Goal: Task Accomplishment & Management: Manage account settings

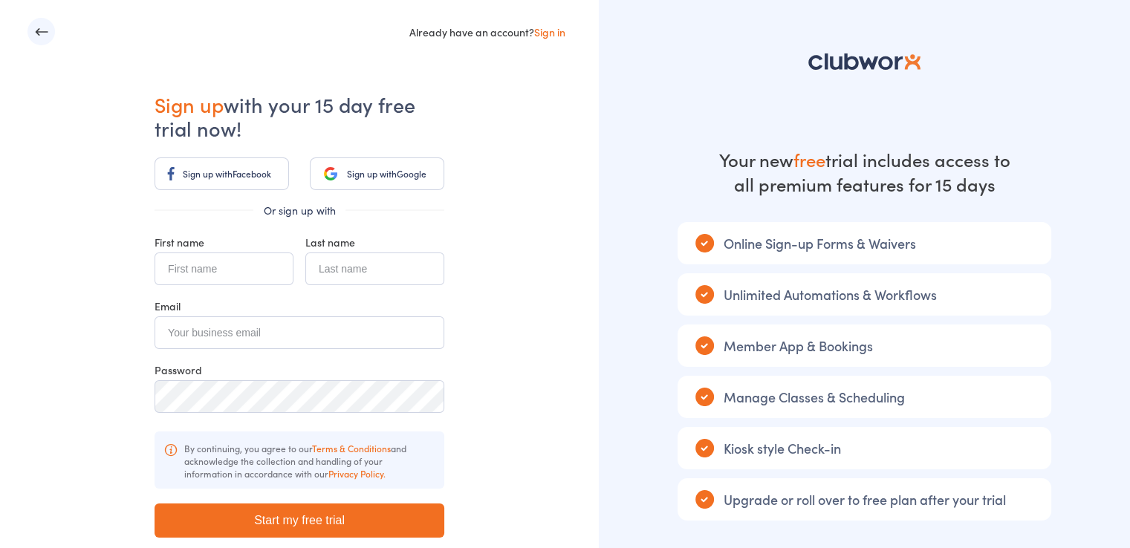
click at [230, 279] on input "text" at bounding box center [224, 269] width 139 height 33
type input "salmik"
click at [348, 270] on input "text" at bounding box center [374, 269] width 139 height 33
type input "dani"
click at [274, 323] on input "email" at bounding box center [300, 332] width 290 height 33
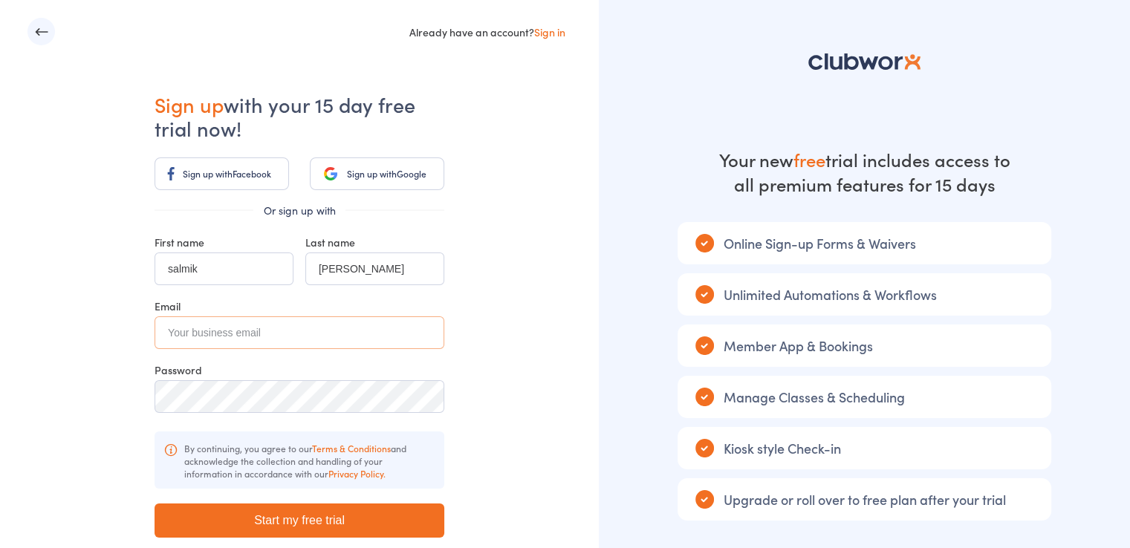
paste input "[EMAIL_ADDRESS][DOMAIN_NAME]"
type input "[EMAIL_ADDRESS][DOMAIN_NAME]"
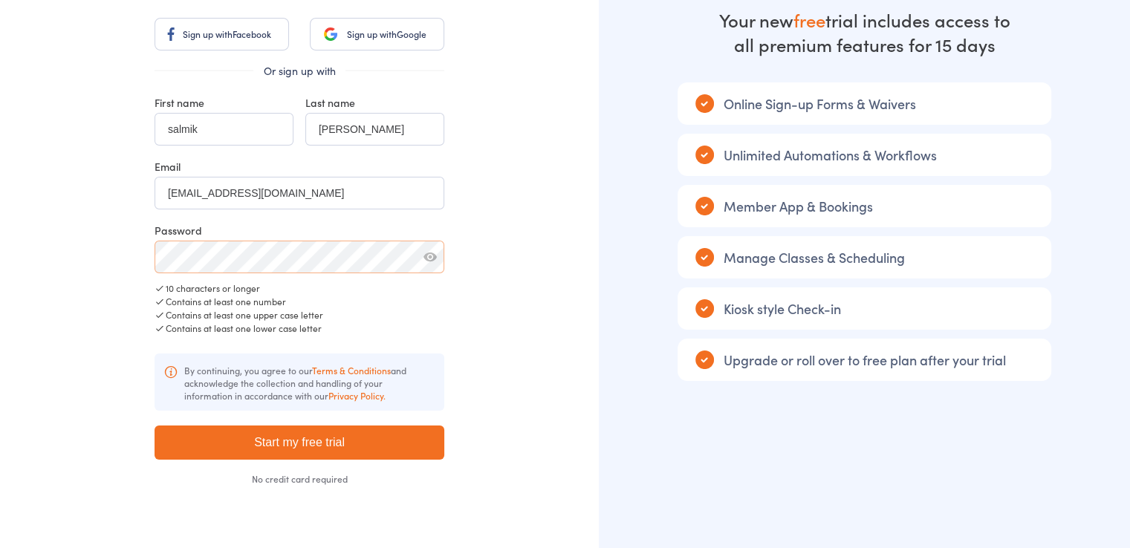
scroll to position [166, 0]
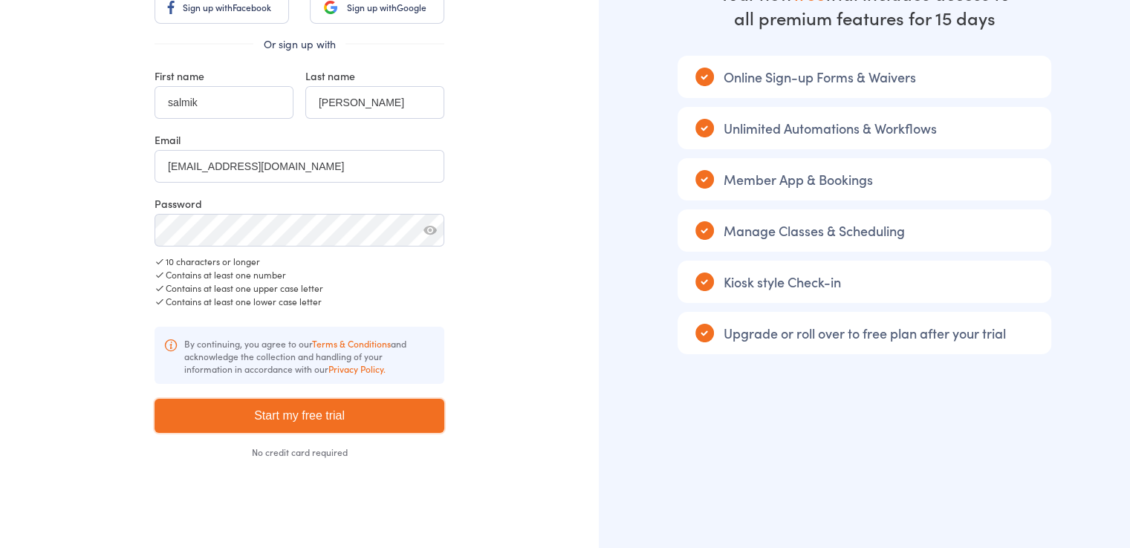
click at [289, 411] on input "Start my free trial" at bounding box center [300, 416] width 290 height 34
type input "Please wait ..."
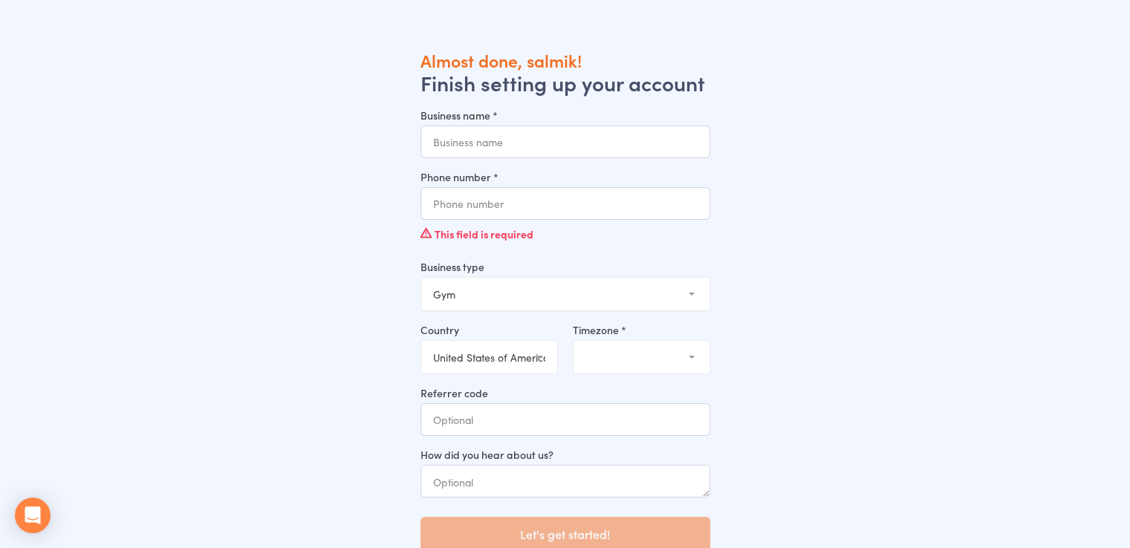
click at [518, 151] on input "Business name *" at bounding box center [565, 142] width 290 height 33
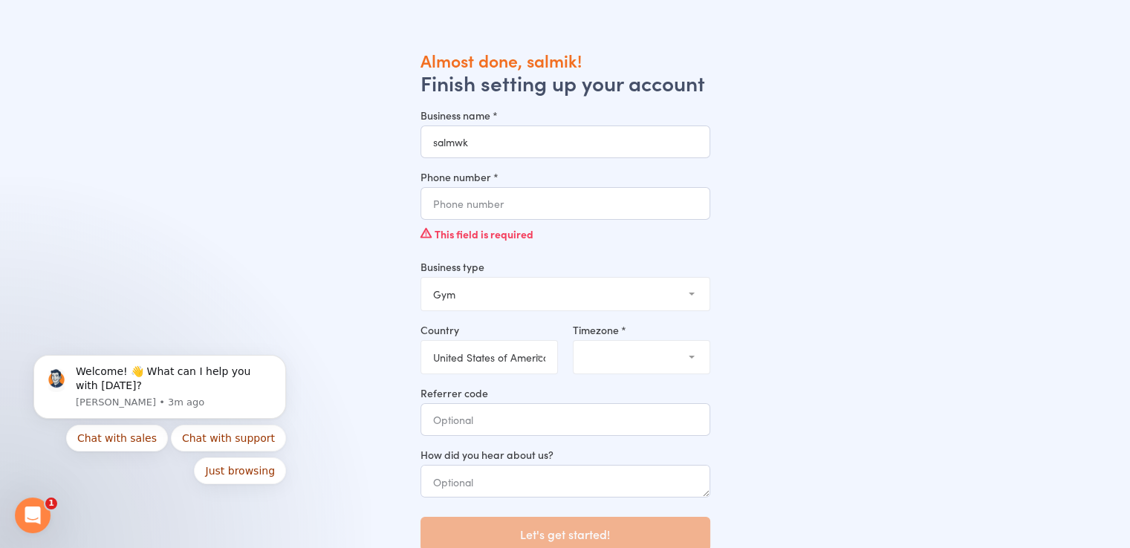
type input "salmwk"
click at [478, 215] on input "Phone number *" at bounding box center [565, 203] width 290 height 33
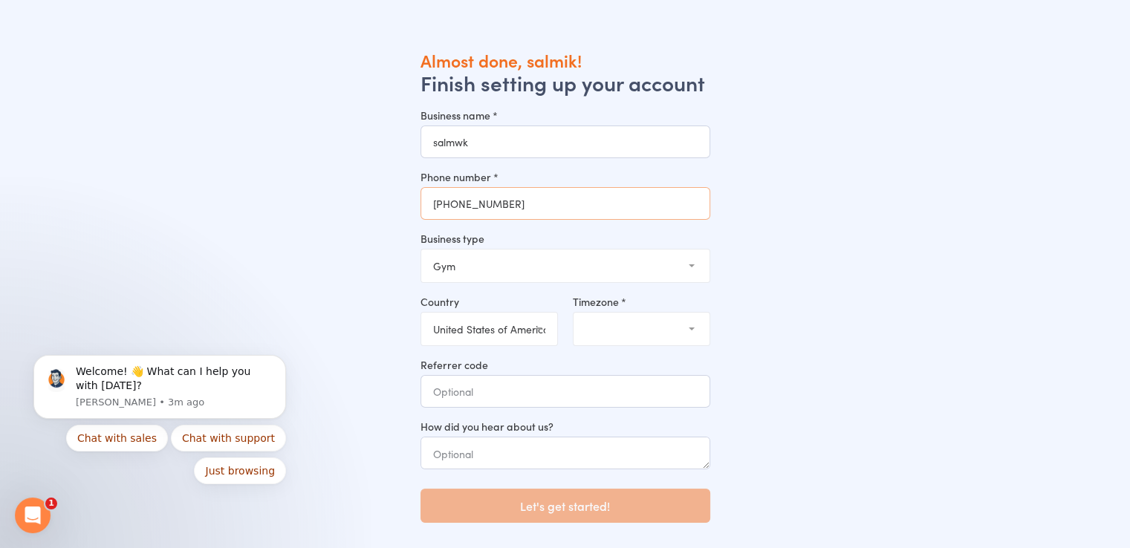
type input "+212660304356"
click at [637, 330] on select "(GMT-04:00) New York (GMT-04:00) Detroit (GMT-04:00) Louisville, Kentucky (GMT-…" at bounding box center [641, 329] width 136 height 33
select select "10"
click at [573, 313] on select "(GMT-04:00) New York (GMT-04:00) Detroit (GMT-04:00) Louisville, Kentucky (GMT-…" at bounding box center [641, 329] width 136 height 33
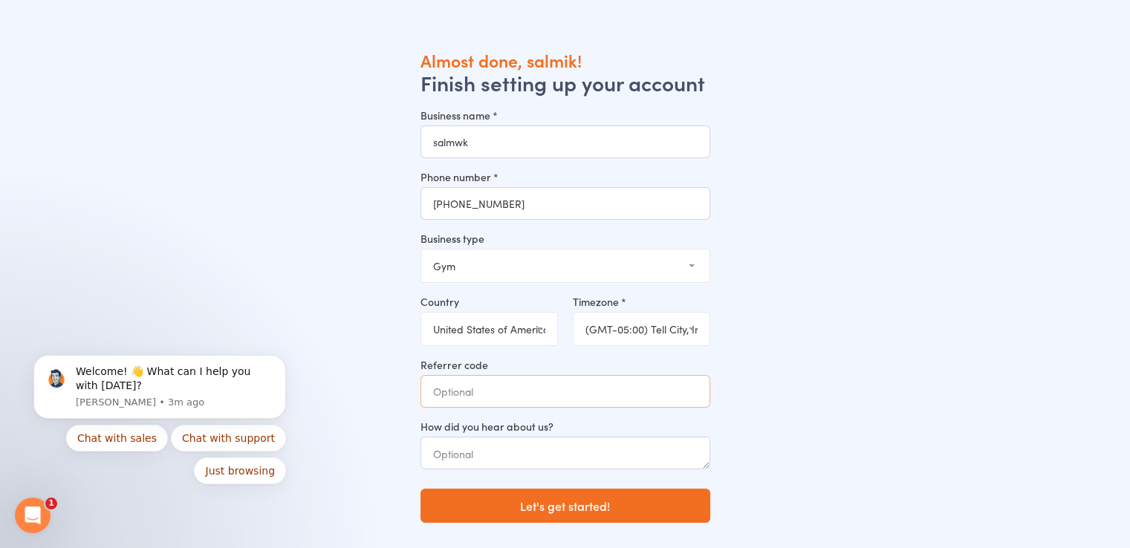
click at [502, 393] on input "Referrer code" at bounding box center [565, 391] width 290 height 33
click at [474, 468] on textarea at bounding box center [565, 453] width 290 height 33
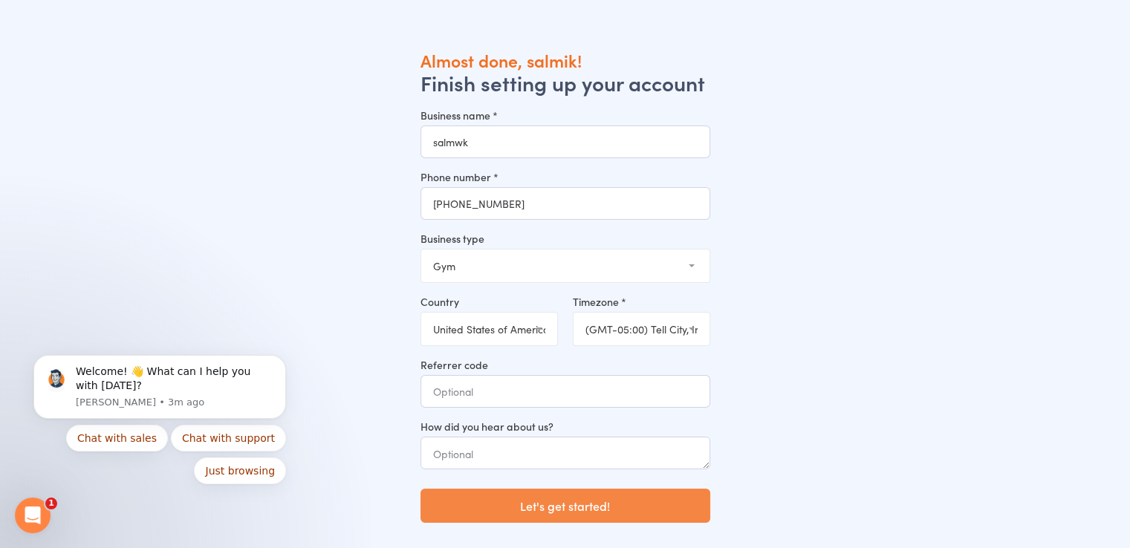
click at [537, 503] on button "Let's get started!" at bounding box center [565, 506] width 290 height 34
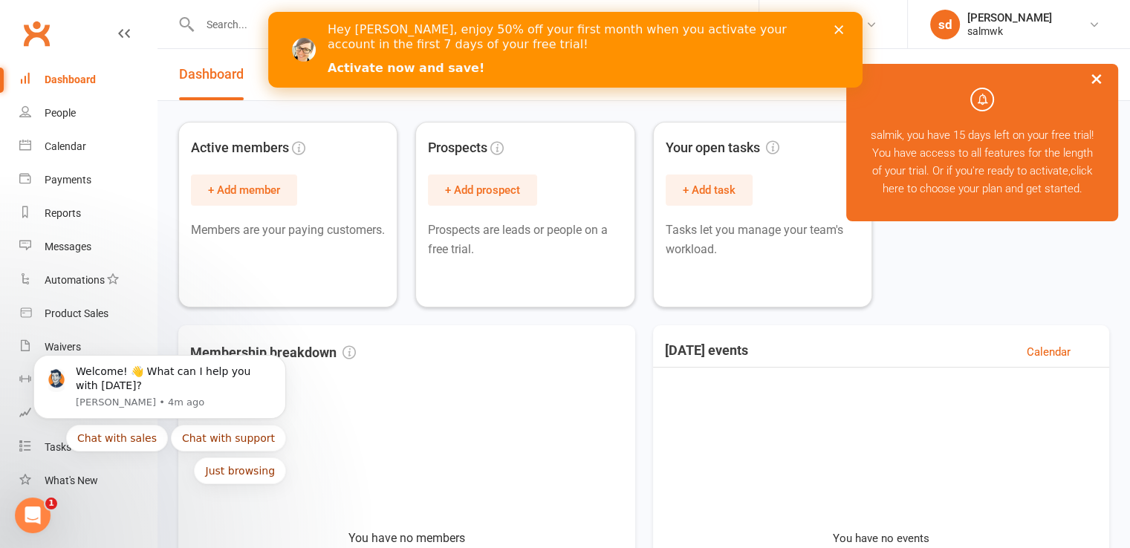
click at [400, 75] on link "Activate now and save!" at bounding box center [405, 69] width 157 height 16
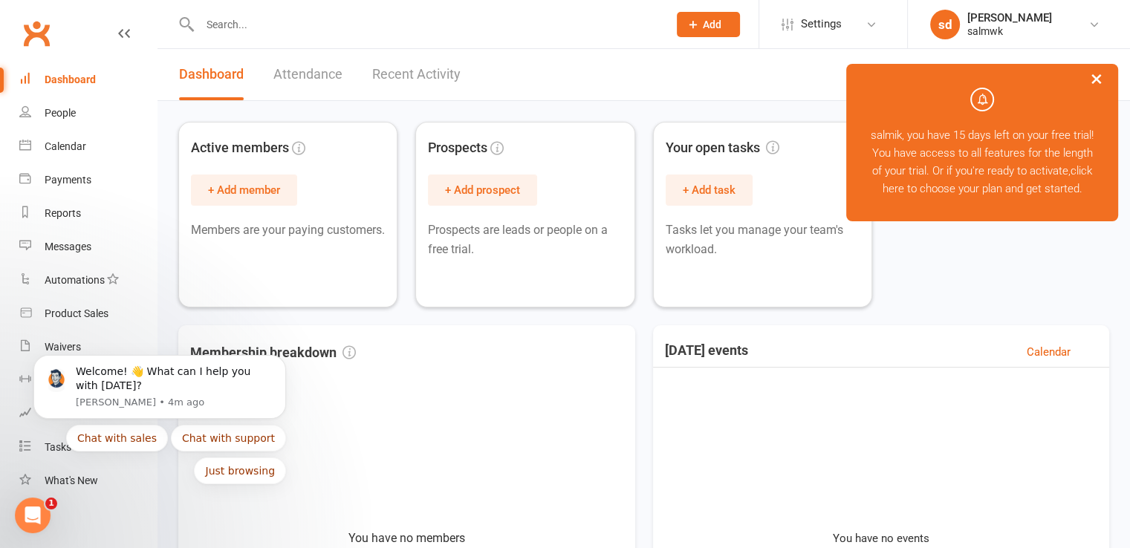
click at [1099, 76] on button "×" at bounding box center [1096, 78] width 27 height 32
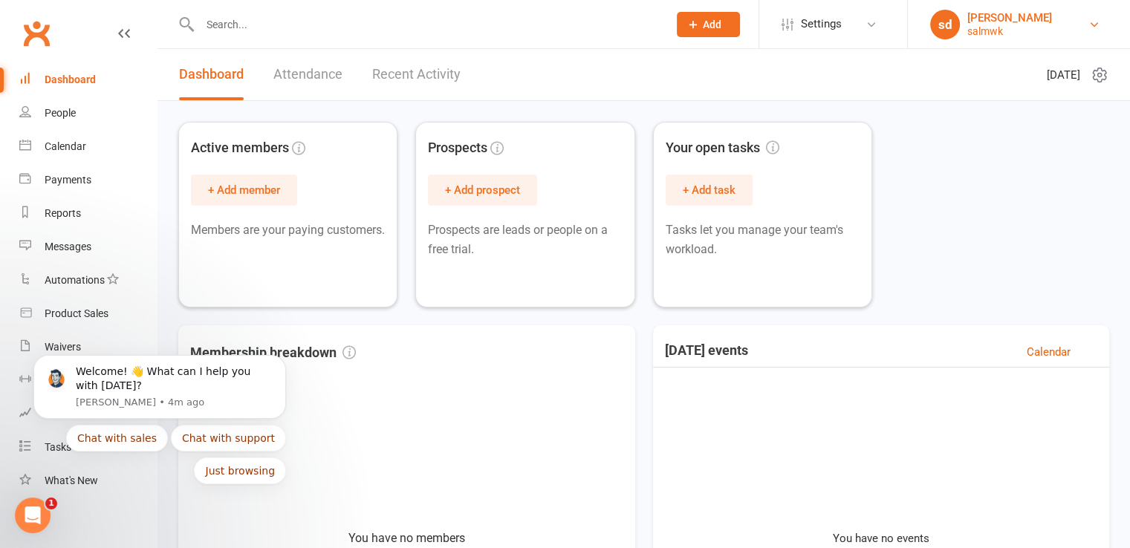
click at [1079, 32] on link "sd salmik dani salmwk" at bounding box center [1019, 25] width 178 height 30
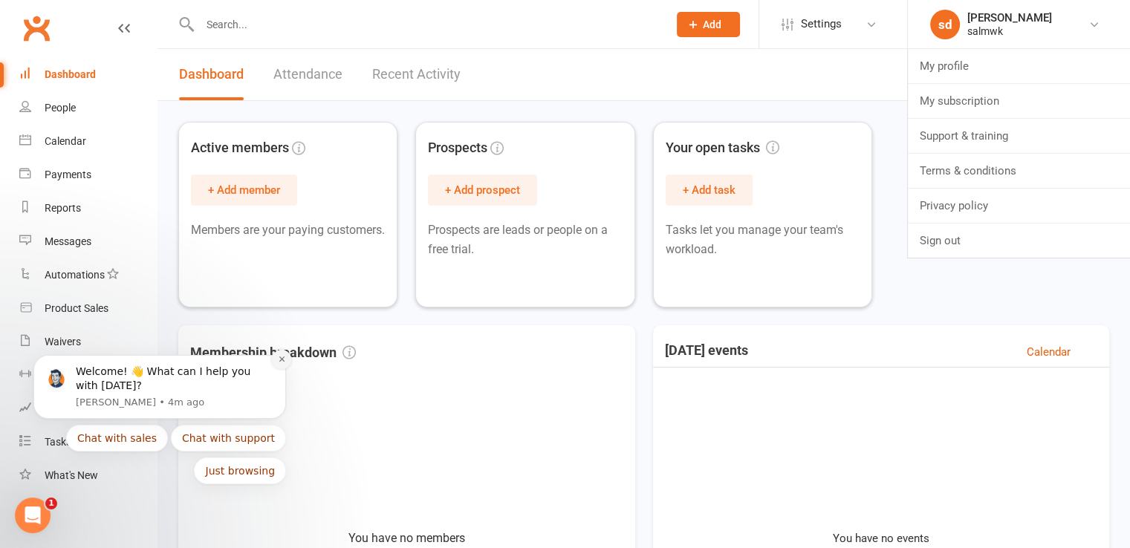
click at [285, 356] on icon "Dismiss notification" at bounding box center [282, 359] width 8 height 8
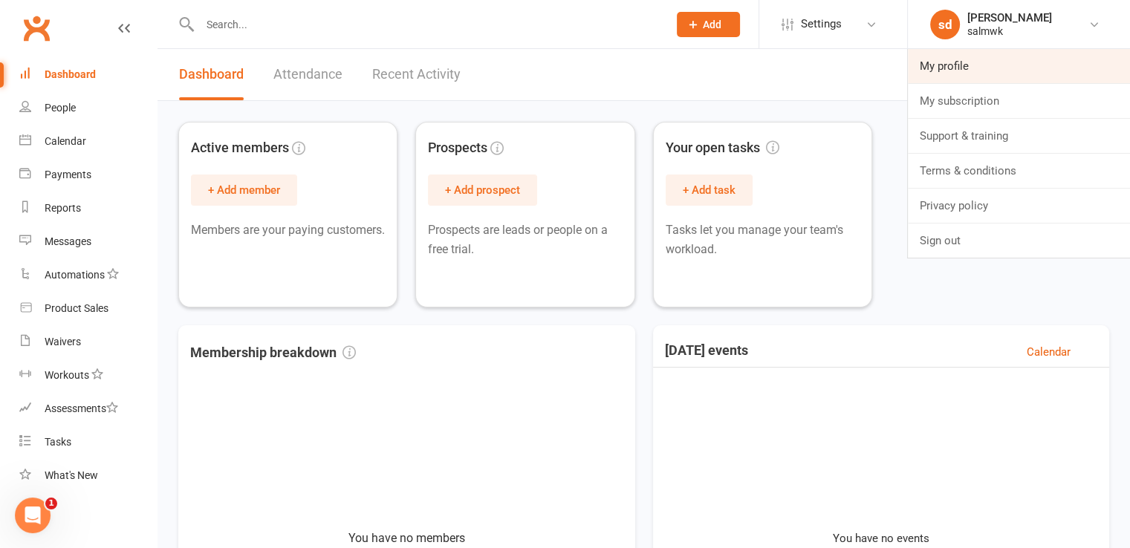
click at [1000, 75] on link "My profile" at bounding box center [1019, 66] width 222 height 34
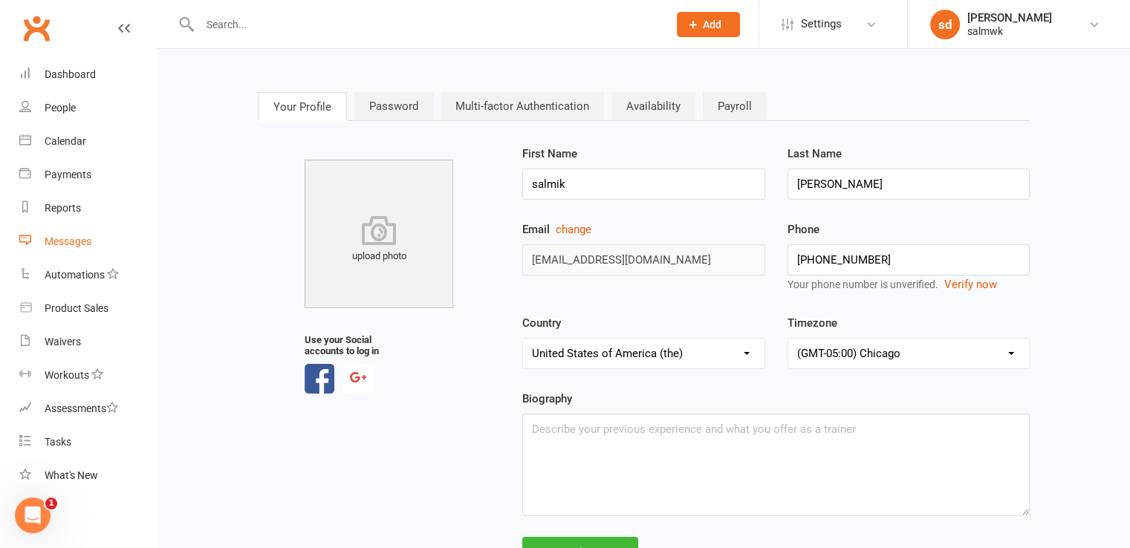
click at [82, 244] on div "Messages" at bounding box center [68, 241] width 47 height 12
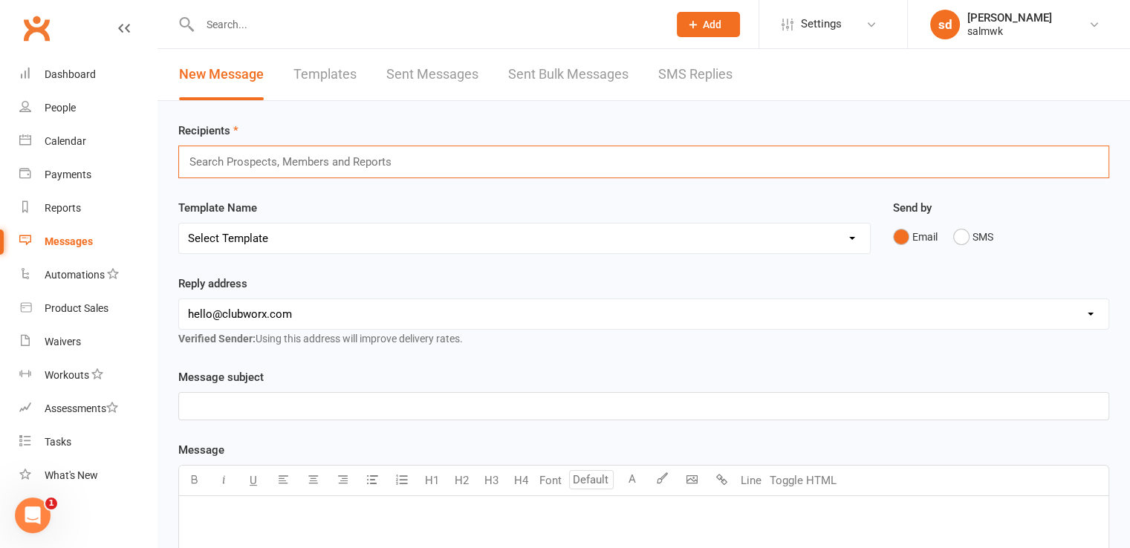
click at [288, 167] on input "text" at bounding box center [297, 161] width 218 height 19
click at [337, 83] on link "Templates" at bounding box center [324, 74] width 63 height 51
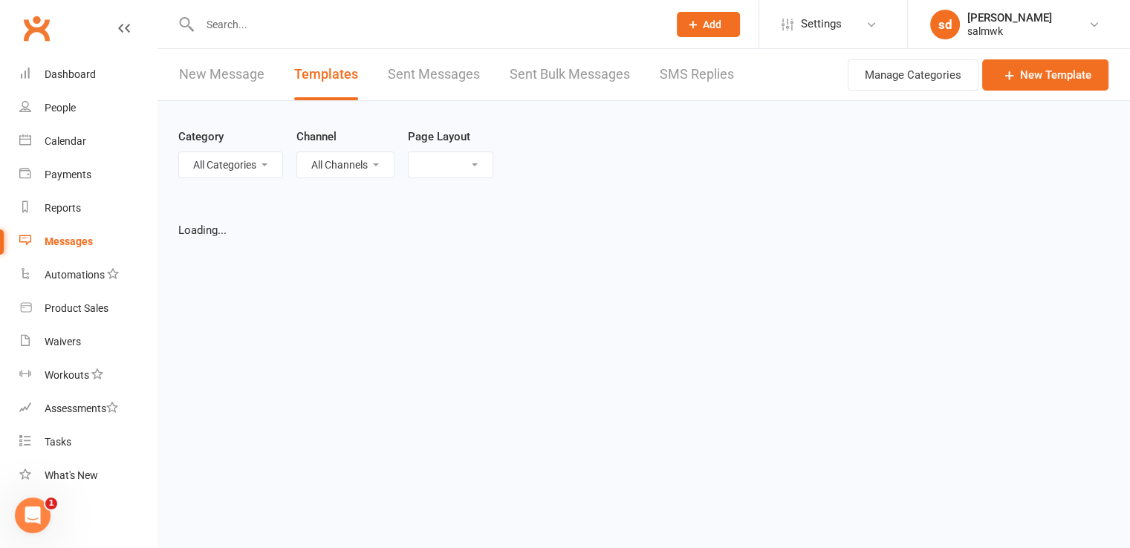
select select "grid"
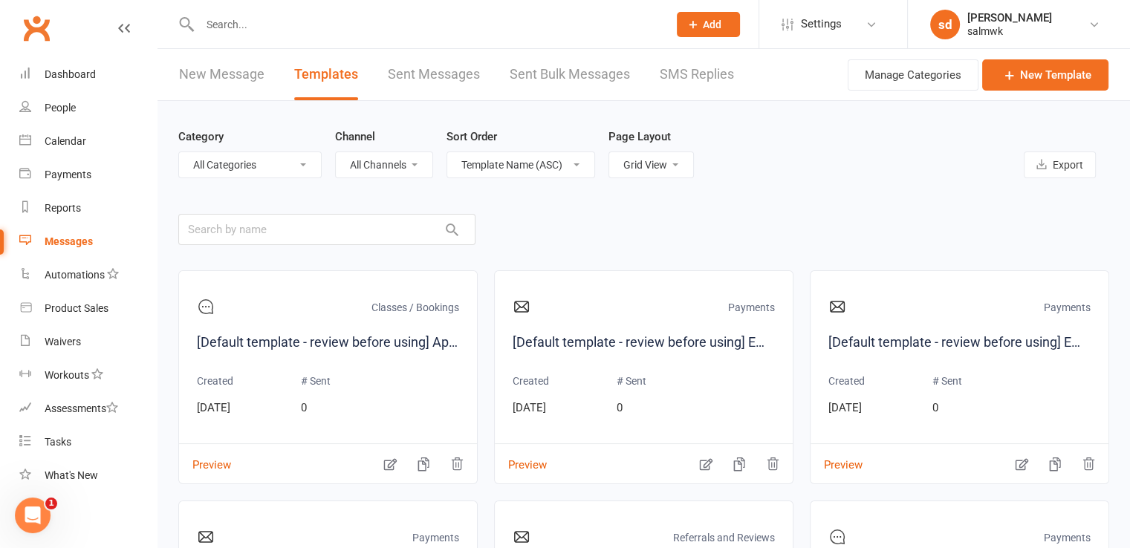
click at [442, 77] on link "Sent Messages" at bounding box center [434, 74] width 92 height 51
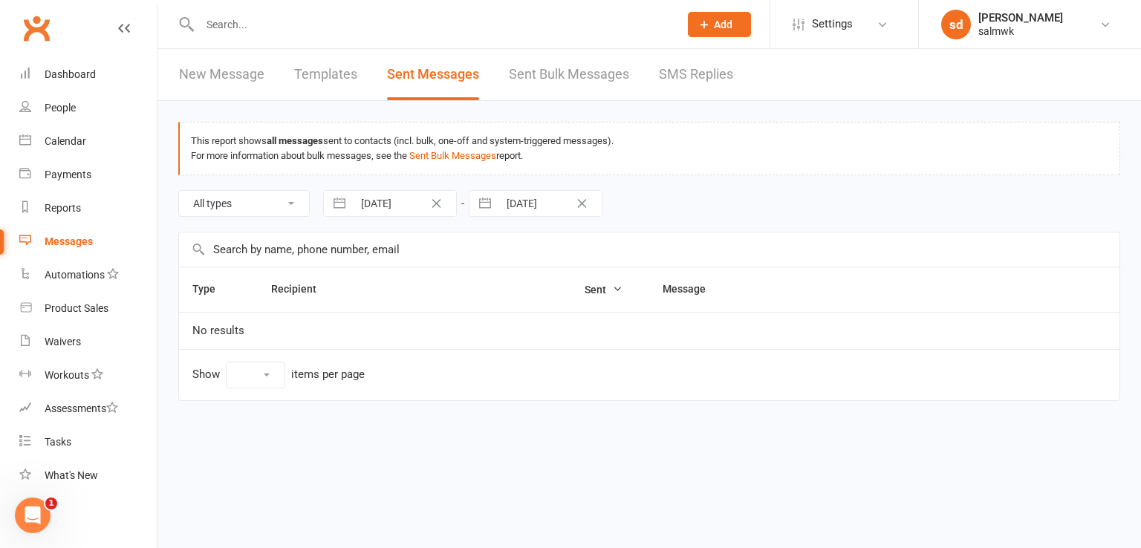
select select "10"
click at [343, 77] on link "Templates" at bounding box center [325, 74] width 63 height 51
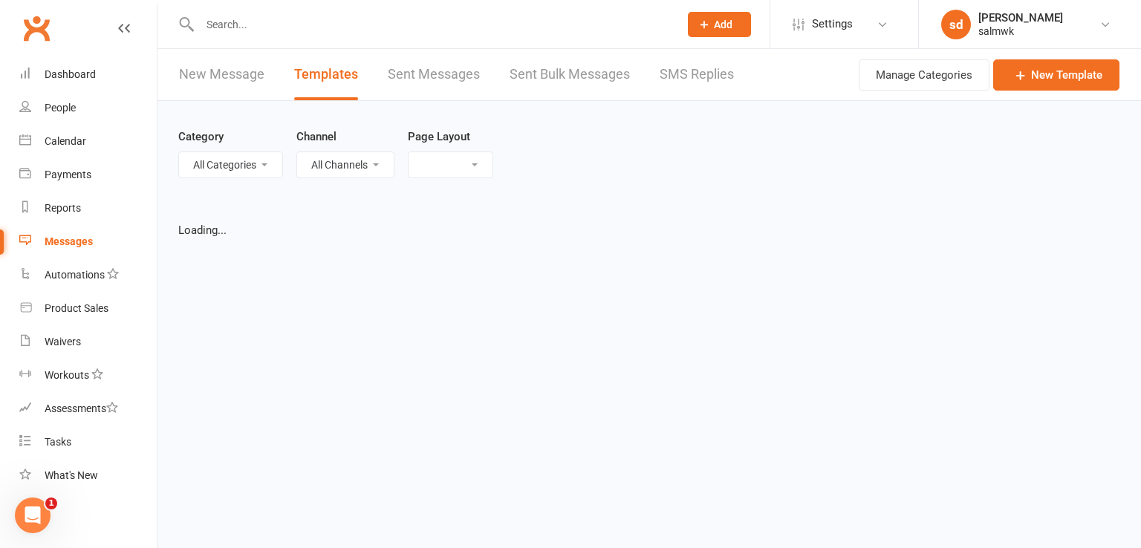
select select "grid"
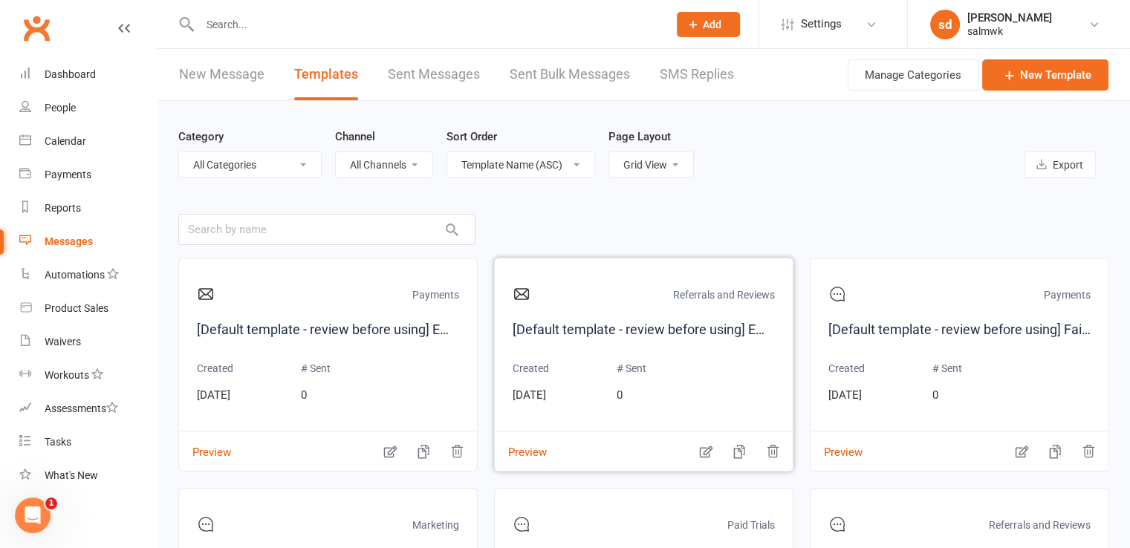
scroll to position [223, 0]
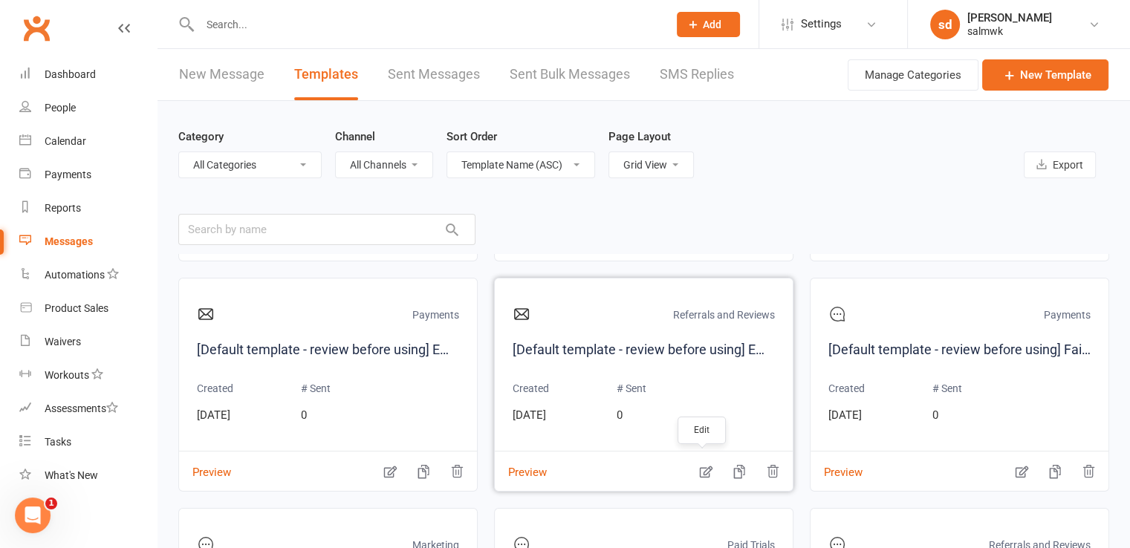
click at [708, 467] on icon "button" at bounding box center [705, 471] width 15 height 15
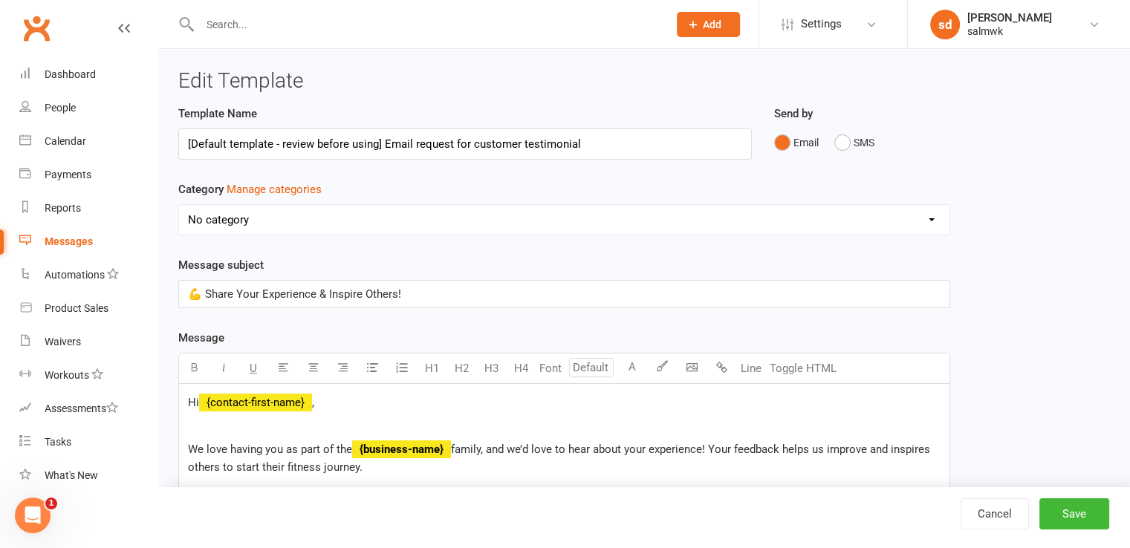
select select "20688"
click at [331, 224] on select "No category Classes / Bookings Enquiries General Marketing Memberships Paid Tri…" at bounding box center [564, 220] width 770 height 30
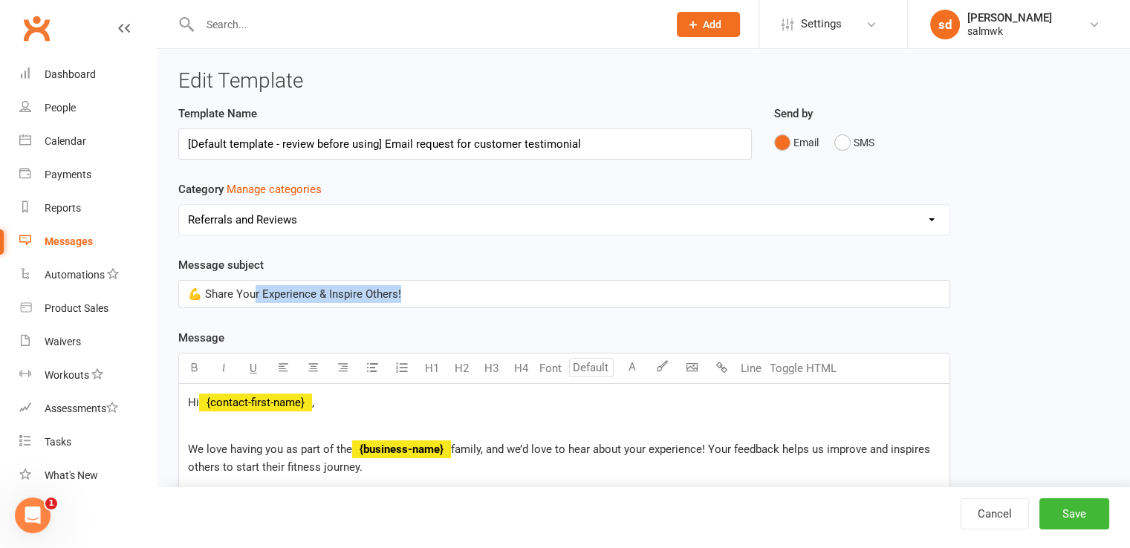
drag, startPoint x: 257, startPoint y: 300, endPoint x: 417, endPoint y: 300, distance: 159.7
click at [417, 300] on p "💪 Share Your Experience & Inspire Others!" at bounding box center [564, 294] width 753 height 18
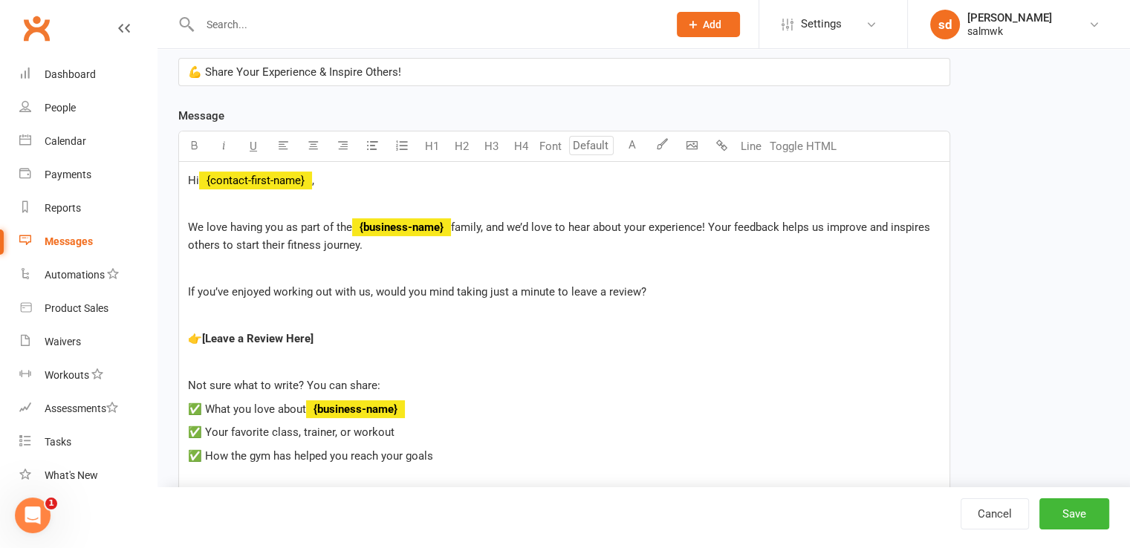
scroll to position [137, 0]
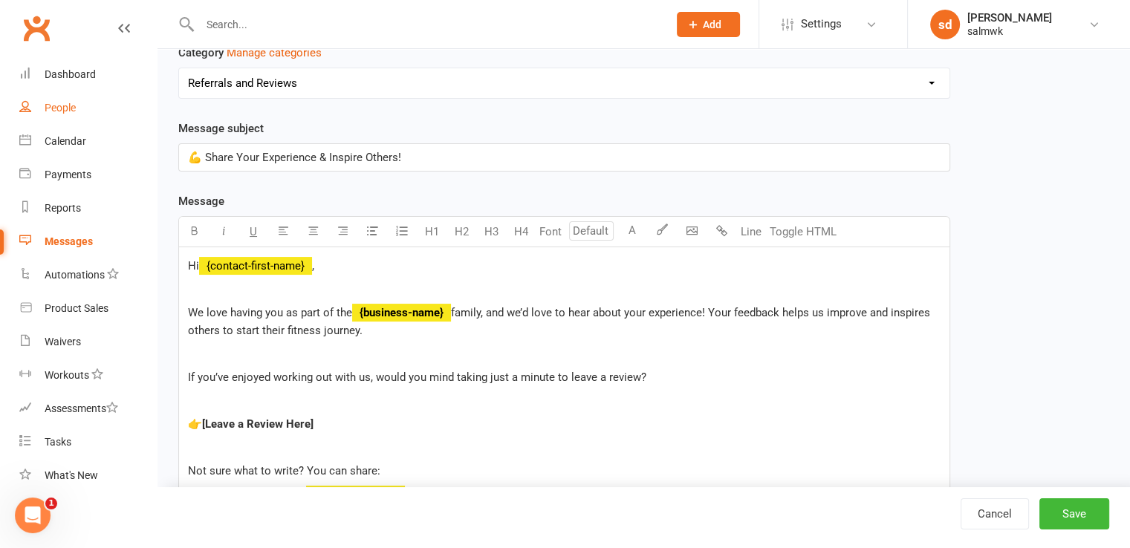
click at [70, 106] on div "People" at bounding box center [60, 108] width 31 height 12
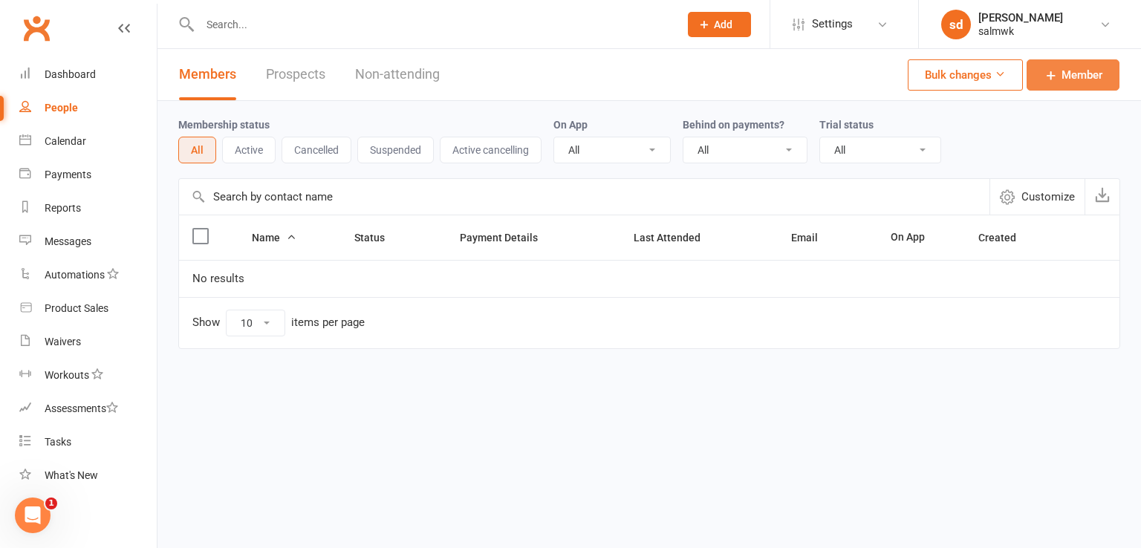
click at [1066, 77] on span "Member" at bounding box center [1082, 75] width 41 height 18
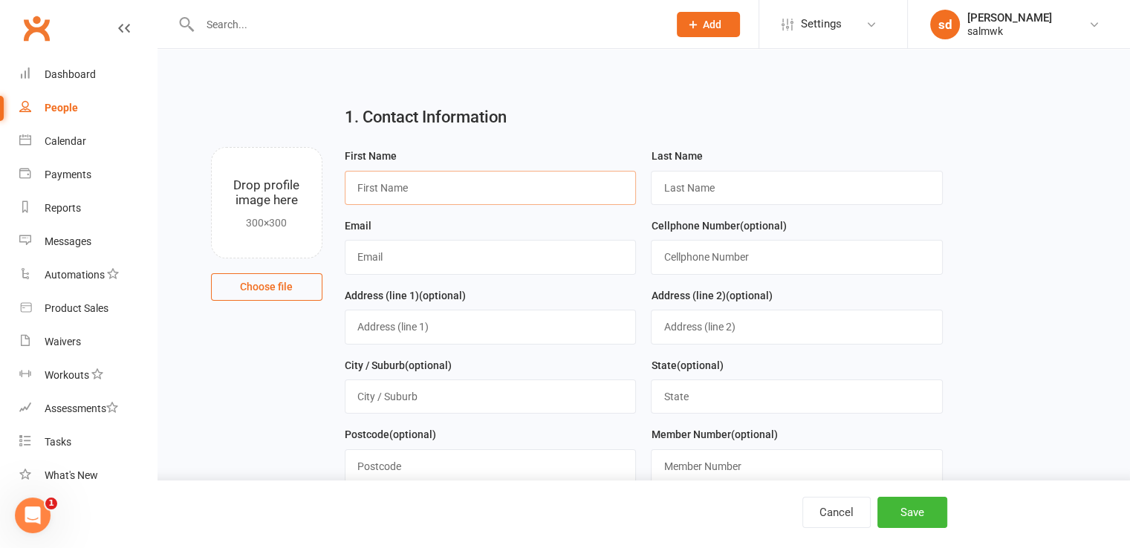
click at [412, 195] on input "text" at bounding box center [491, 188] width 292 height 34
type input "kwanji"
click at [407, 250] on input "text" at bounding box center [491, 257] width 292 height 34
type input "[EMAIL_ADDRESS][DOMAIN_NAME]"
click at [695, 186] on input "text" at bounding box center [797, 188] width 292 height 34
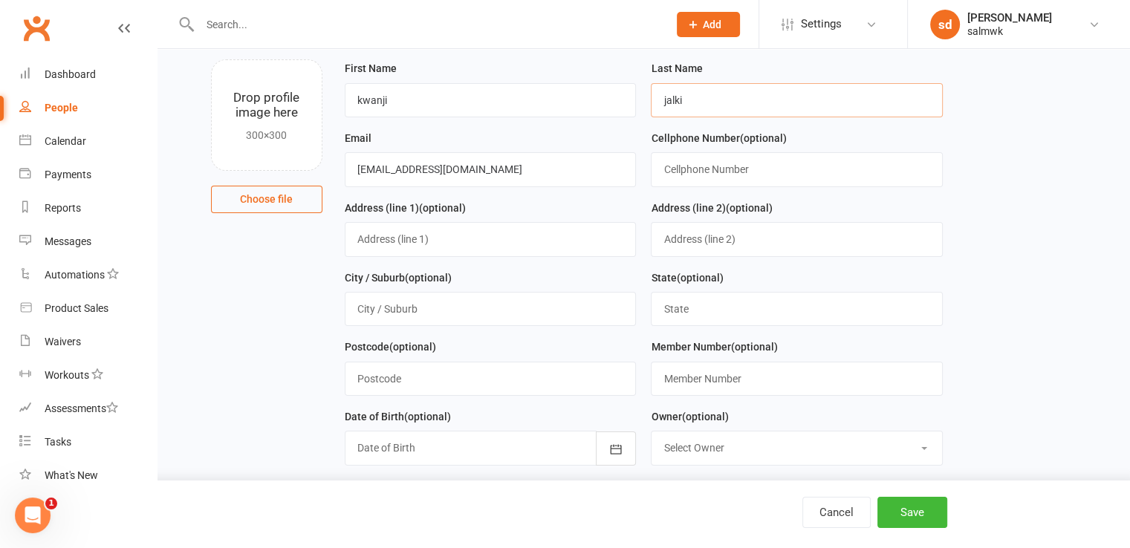
scroll to position [89, 0]
type input "jalki"
click at [909, 512] on button "Save" at bounding box center [912, 512] width 70 height 31
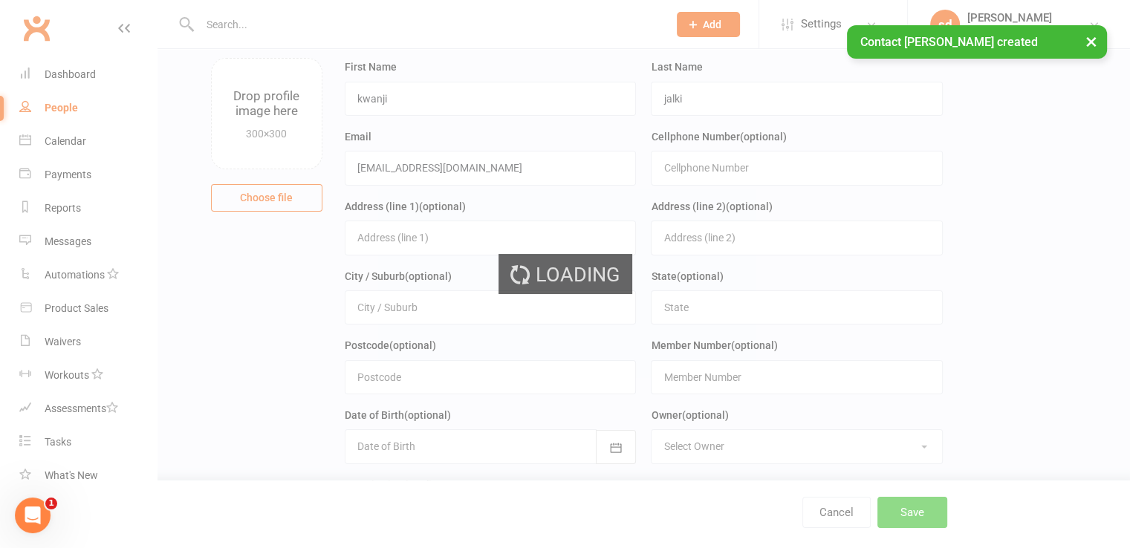
scroll to position [0, 0]
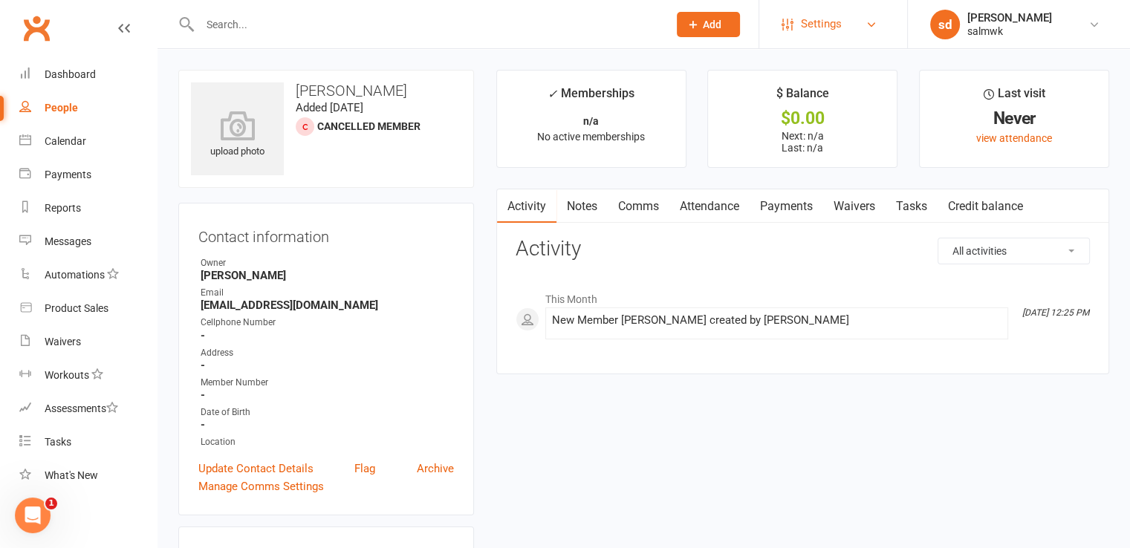
click at [873, 35] on link "Settings" at bounding box center [832, 23] width 103 height 33
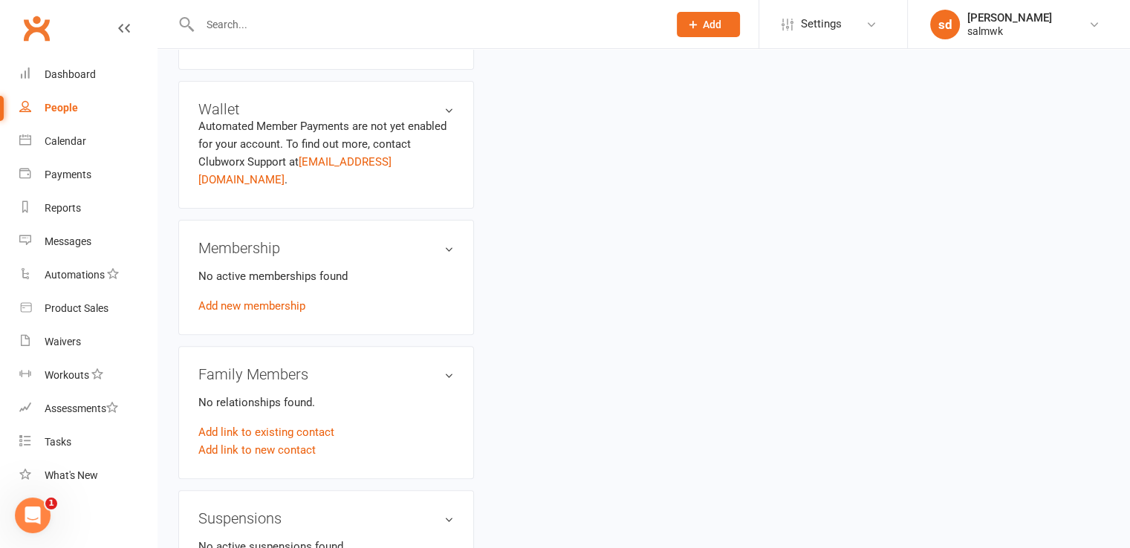
scroll to position [448, 0]
click at [280, 297] on link "Add new membership" at bounding box center [251, 303] width 107 height 13
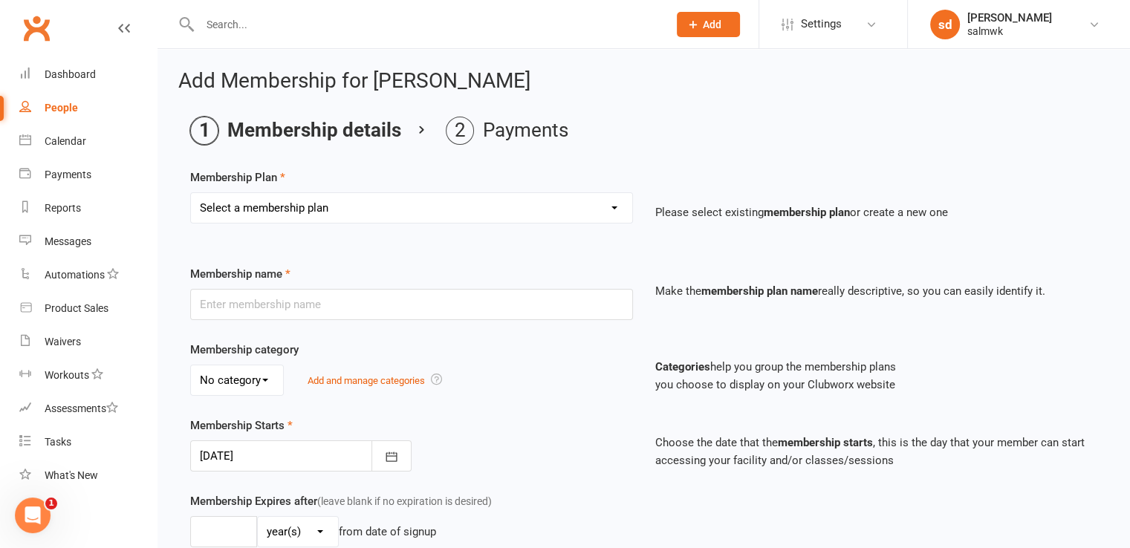
click at [394, 219] on select "Select a membership plan Create new Membership Plan" at bounding box center [411, 208] width 441 height 30
select select "0"
click at [191, 193] on select "Select a membership plan Create new Membership Plan" at bounding box center [411, 208] width 441 height 30
click at [340, 213] on select "Select a membership plan Create new Membership Plan" at bounding box center [411, 208] width 441 height 30
click at [191, 193] on select "Select a membership plan Create new Membership Plan" at bounding box center [411, 208] width 441 height 30
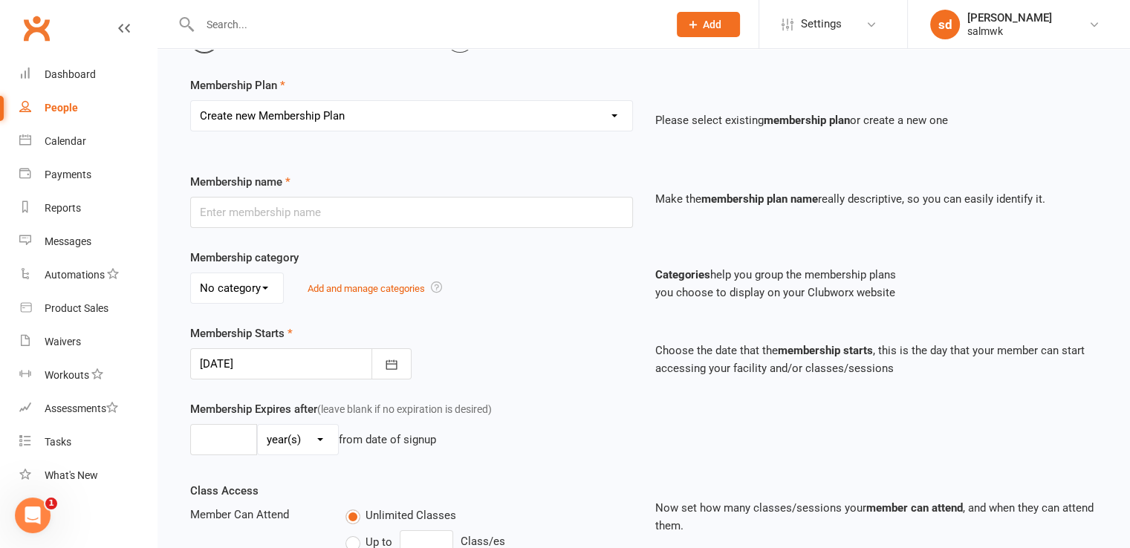
scroll to position [92, 0]
click at [367, 212] on input "text" at bounding box center [411, 212] width 443 height 31
click at [274, 293] on select "No category General" at bounding box center [237, 288] width 92 height 30
select select "0"
click at [191, 273] on select "No category General" at bounding box center [237, 288] width 92 height 30
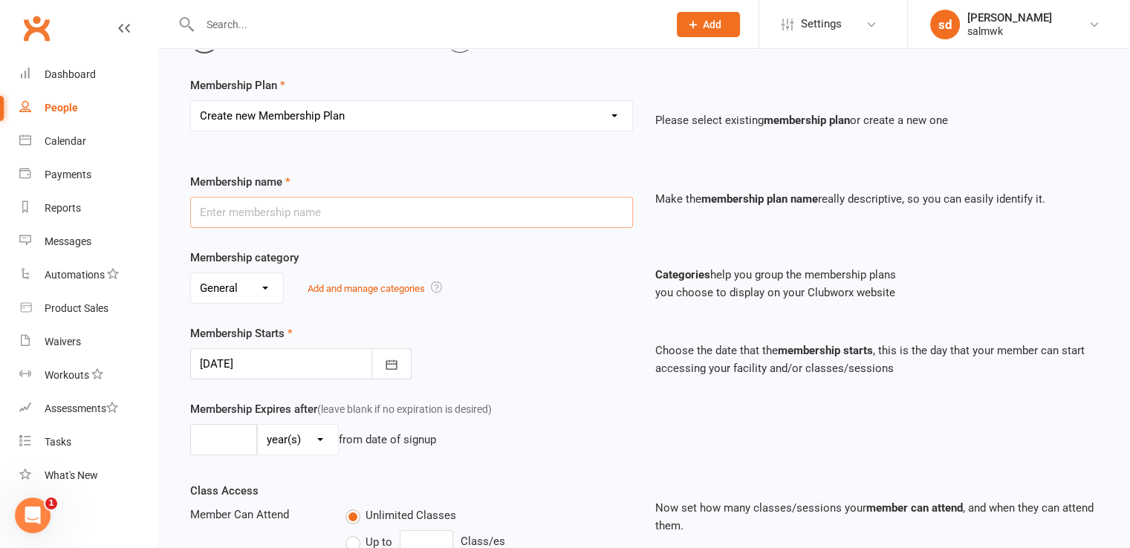
click at [310, 215] on input "text" at bounding box center [411, 212] width 443 height 31
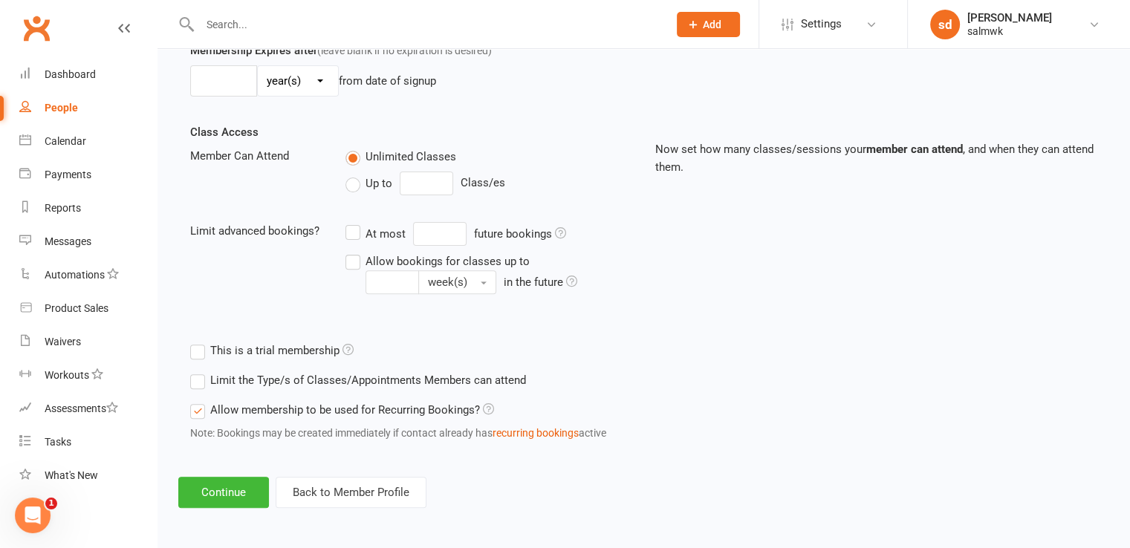
scroll to position [450, 0]
type input "sakl"
click at [241, 486] on button "Continue" at bounding box center [223, 493] width 91 height 31
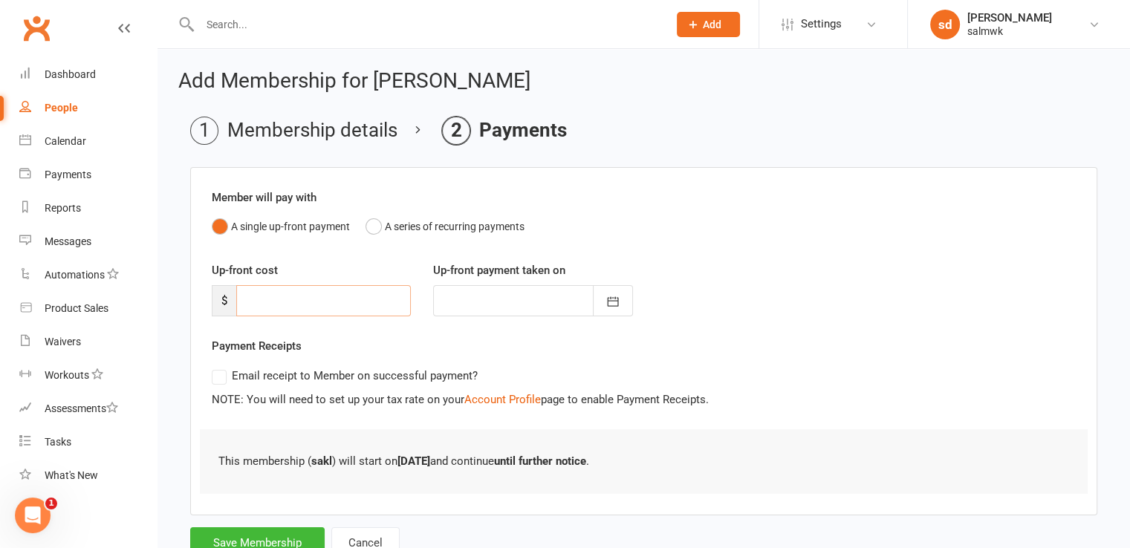
click at [354, 315] on input "number" at bounding box center [323, 300] width 175 height 31
type input "1"
type input "[DATE]"
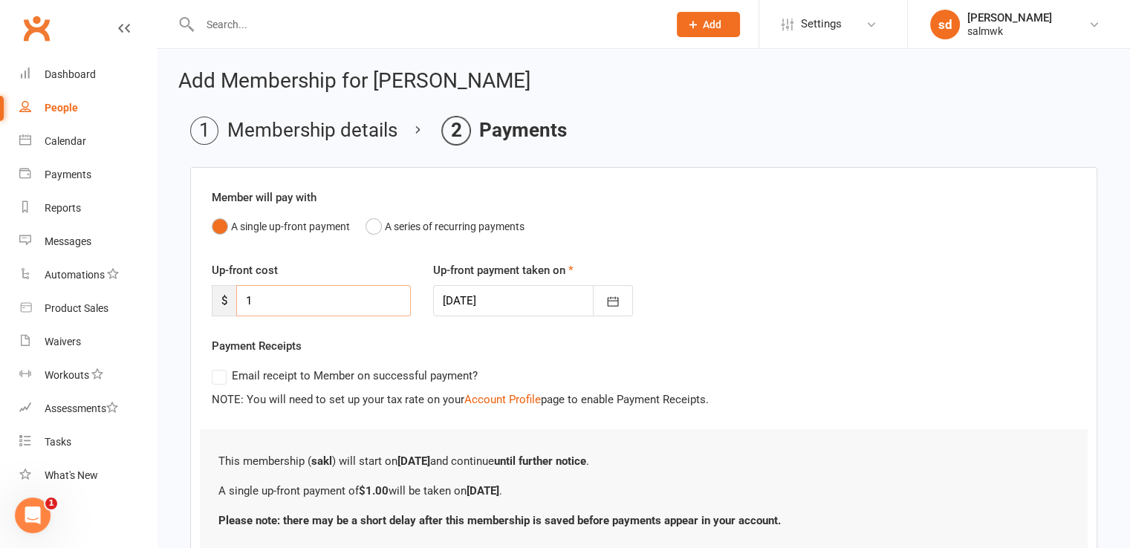
scroll to position [114, 0]
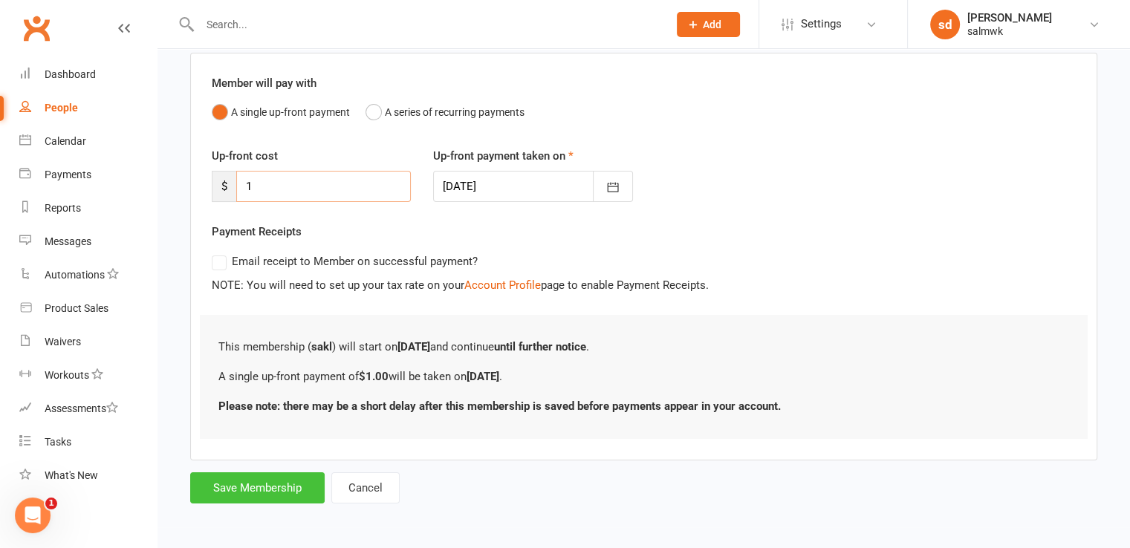
type input "1"
click at [253, 495] on button "Save Membership" at bounding box center [257, 487] width 134 height 31
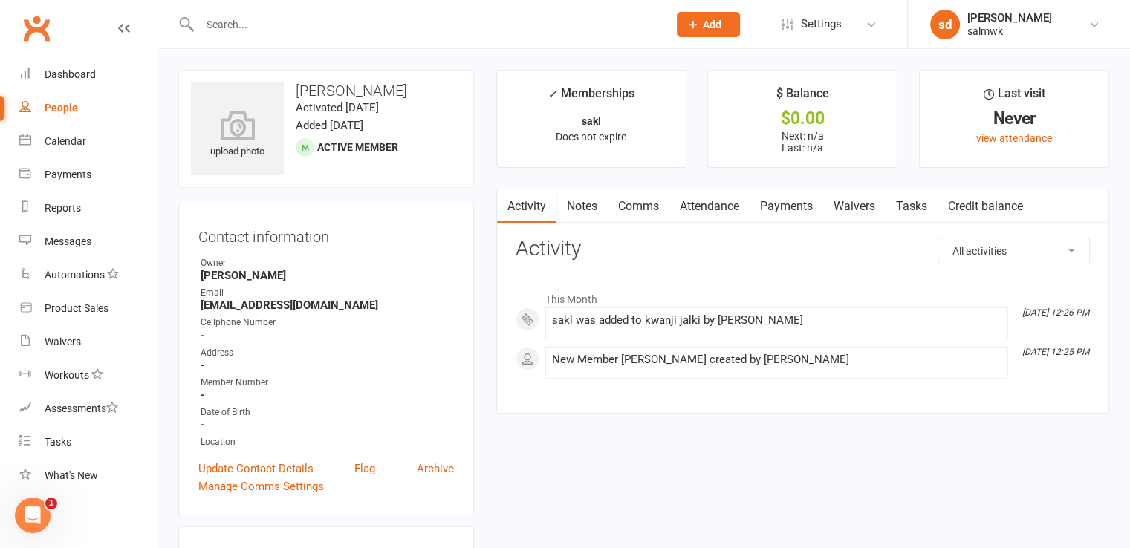
click at [787, 212] on link "Payments" at bounding box center [787, 206] width 74 height 34
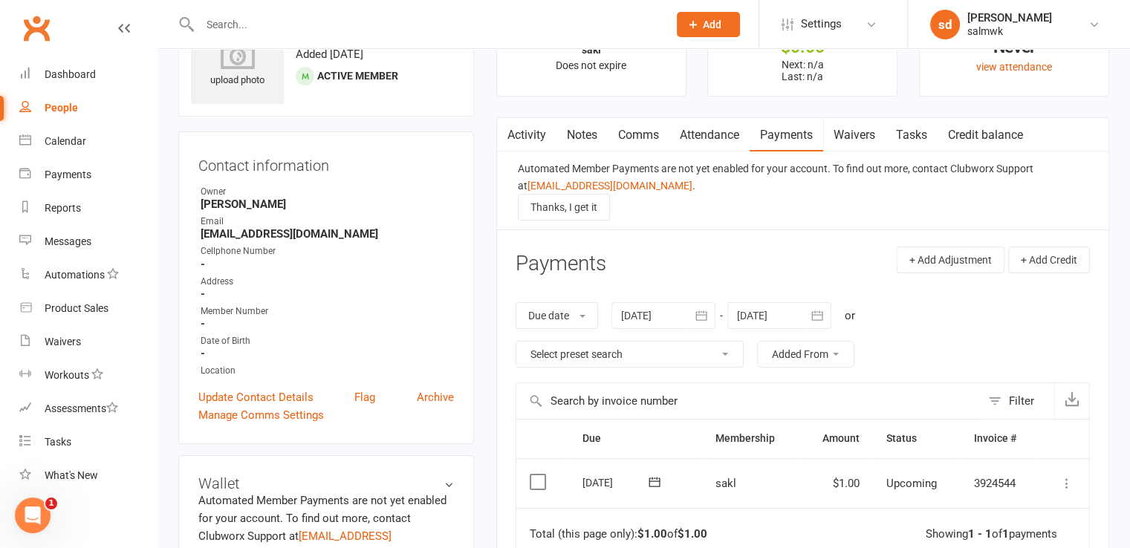
scroll to position [76, 0]
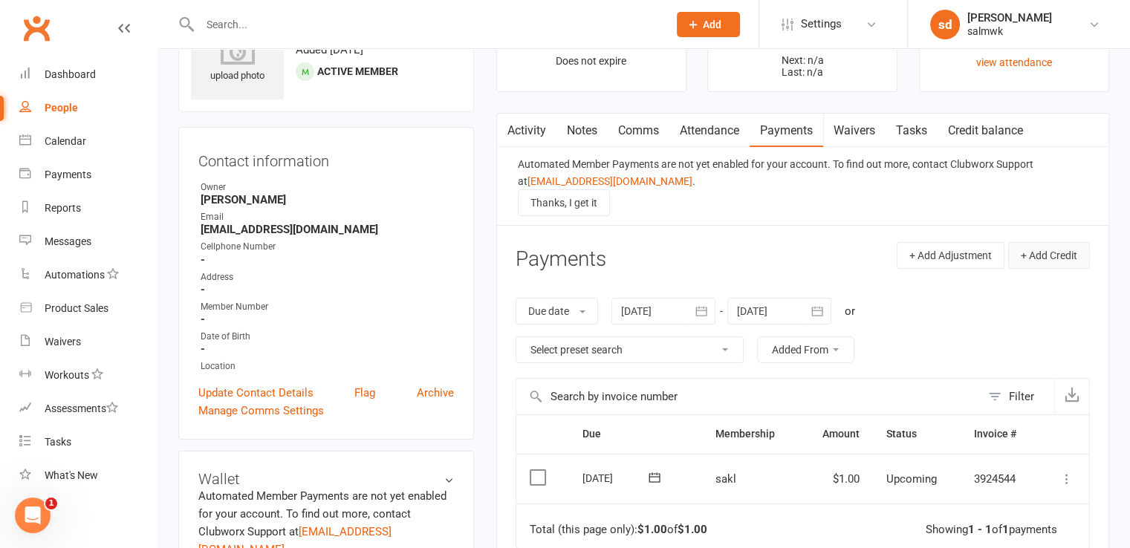
click at [1028, 260] on button "+ Add Credit" at bounding box center [1049, 255] width 82 height 27
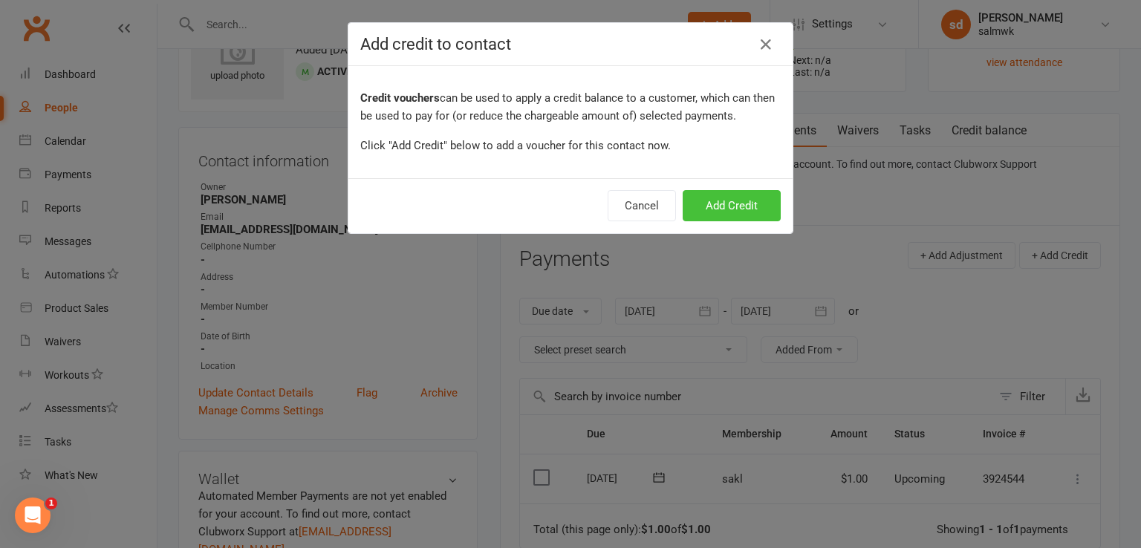
click at [728, 219] on button "Add Credit" at bounding box center [732, 205] width 98 height 31
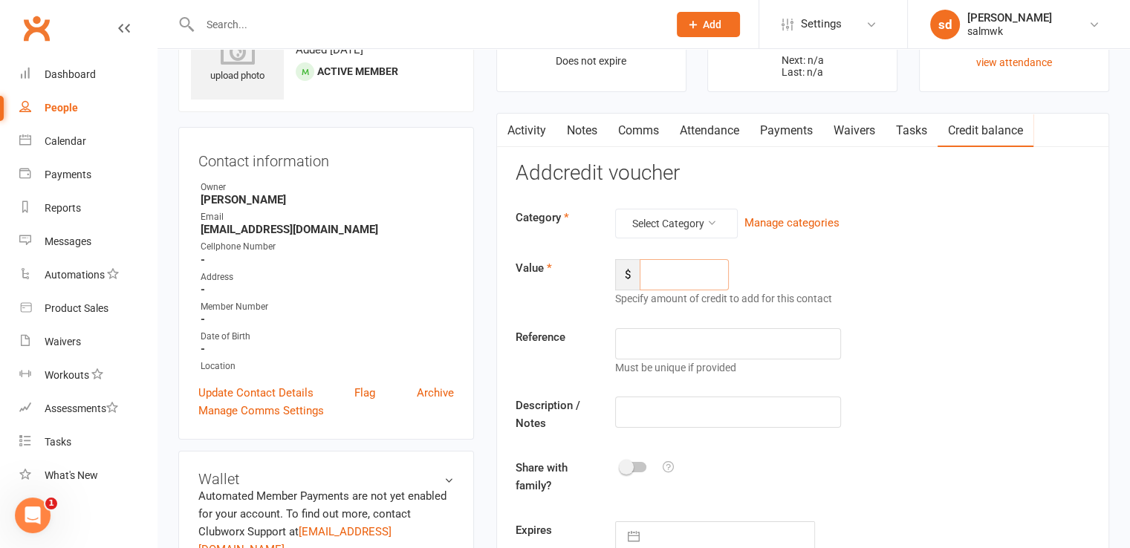
click at [691, 264] on input "number" at bounding box center [684, 274] width 89 height 31
type input "1"
click at [717, 226] on button "Select Category" at bounding box center [676, 224] width 123 height 30
click at [663, 261] on link "General" at bounding box center [652, 258] width 147 height 30
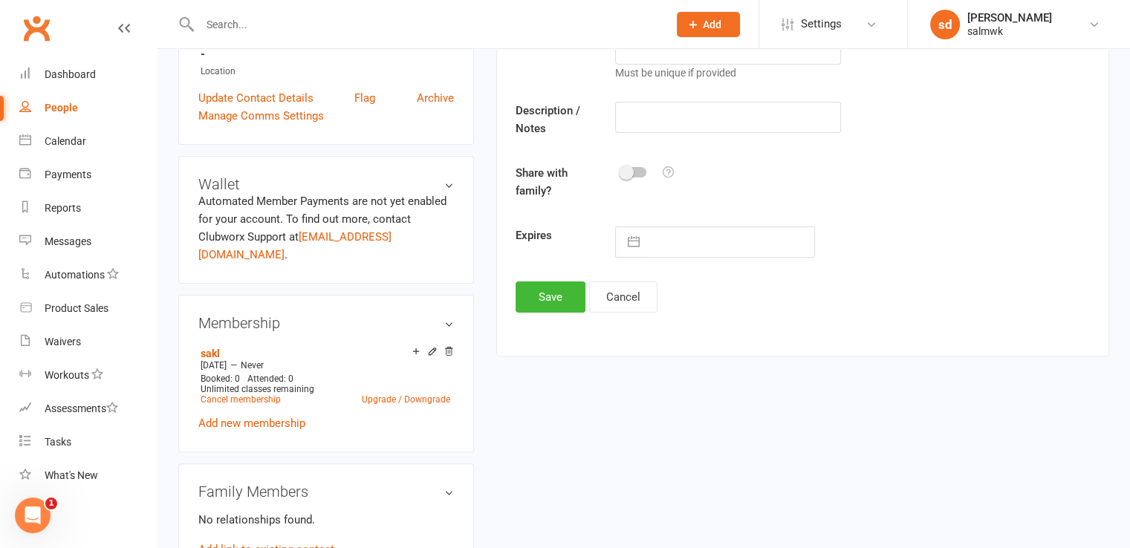
scroll to position [386, 0]
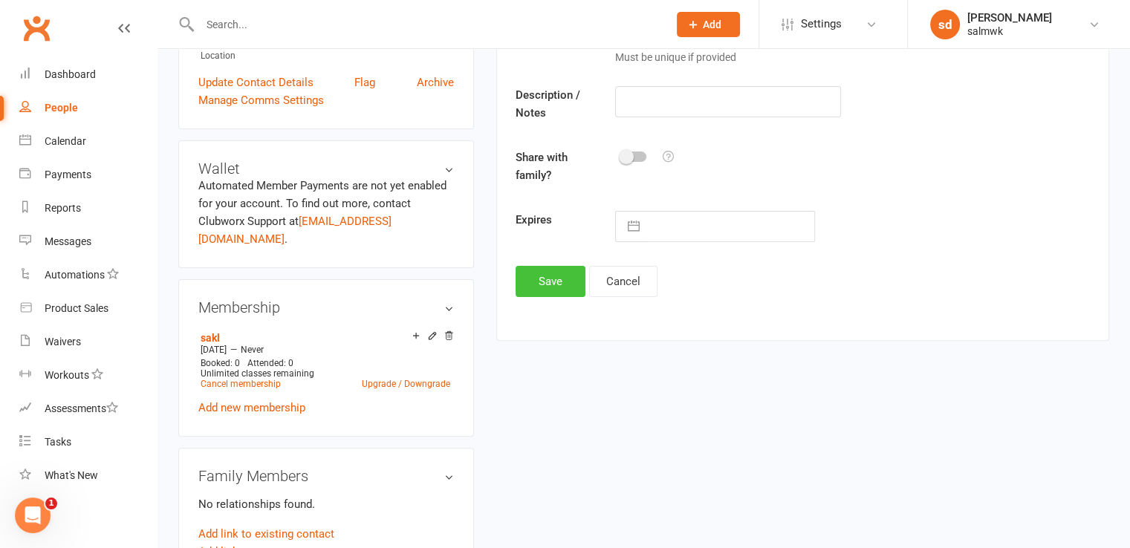
click at [556, 273] on button "Save" at bounding box center [551, 281] width 70 height 31
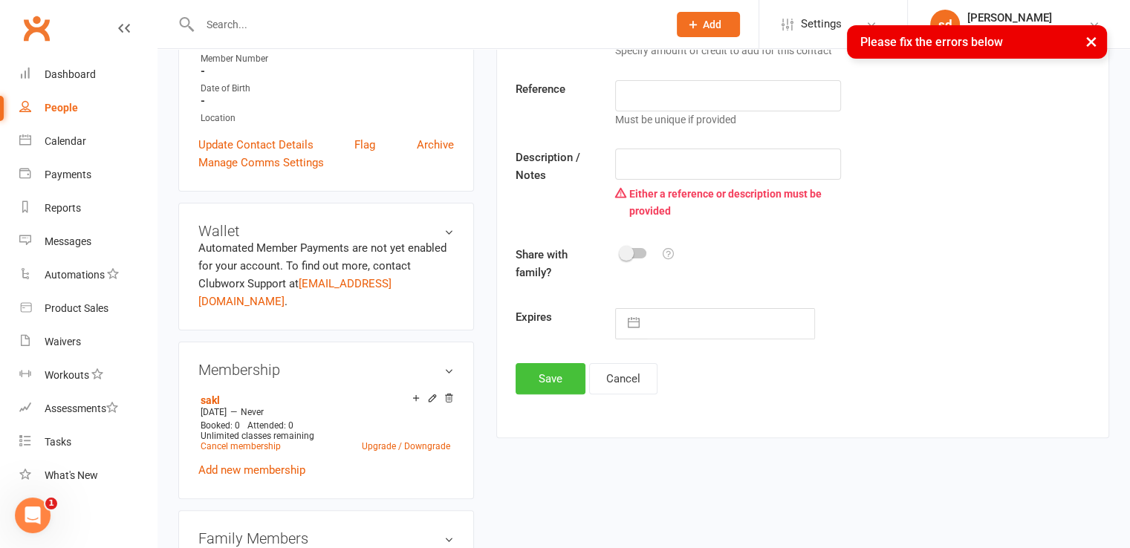
scroll to position [321, 0]
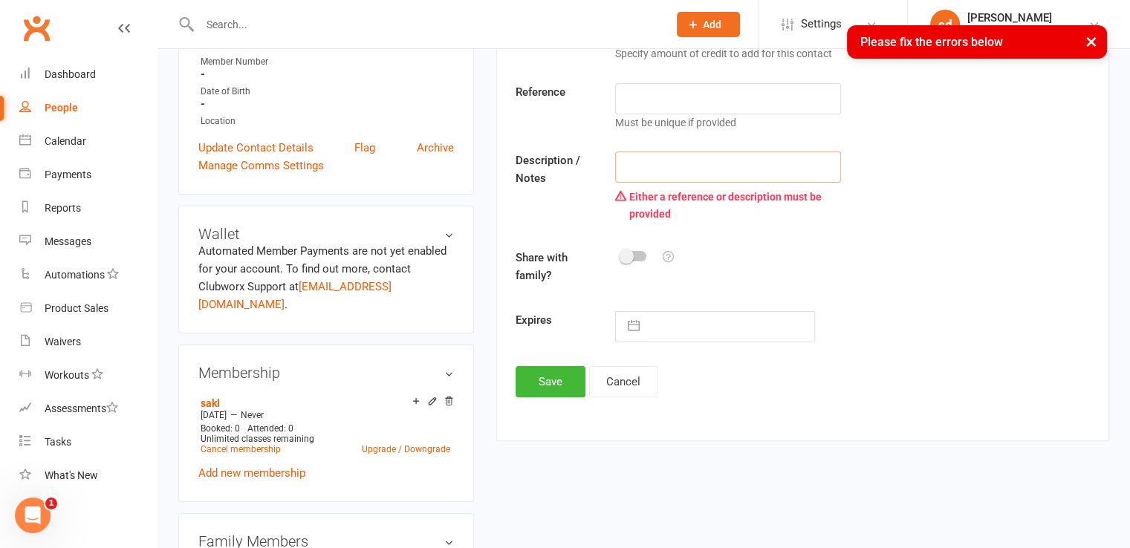
click at [651, 166] on input "text" at bounding box center [728, 167] width 227 height 31
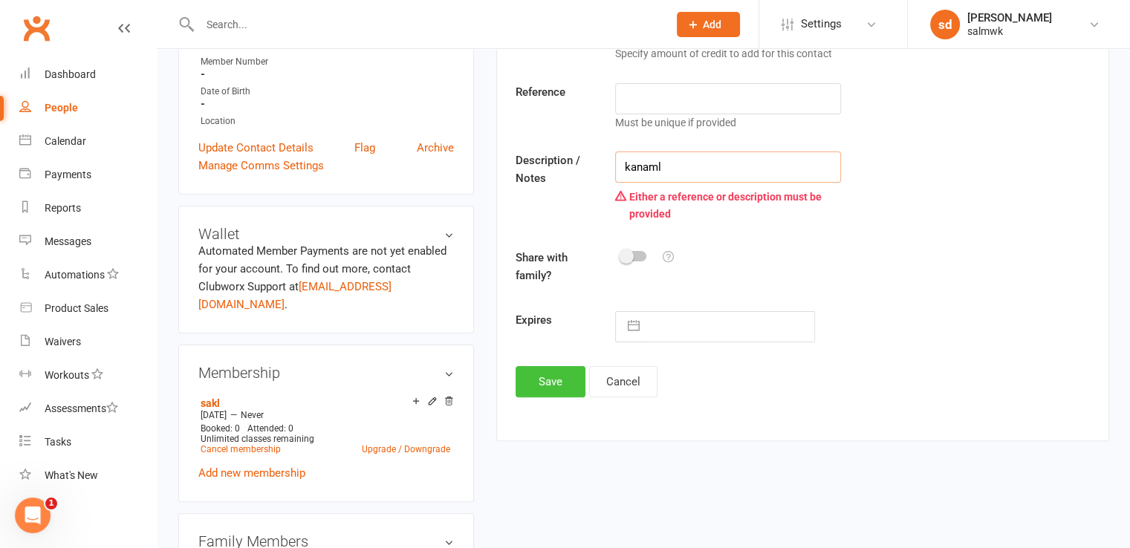
type input "kanaml"
click at [568, 377] on button "Save" at bounding box center [551, 381] width 70 height 31
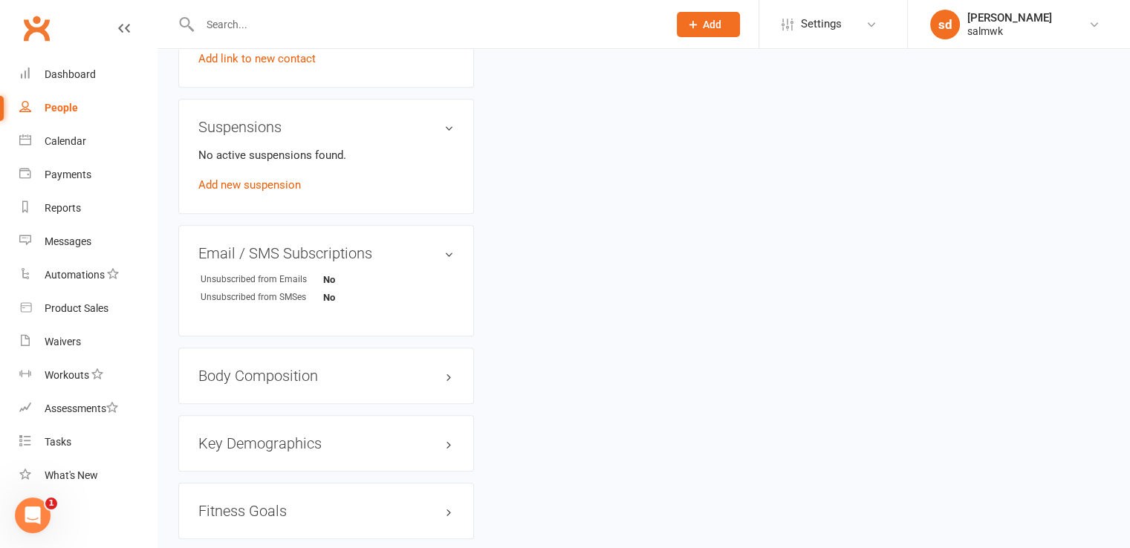
scroll to position [881, 0]
click at [422, 245] on link "edit" at bounding box center [427, 251] width 18 height 13
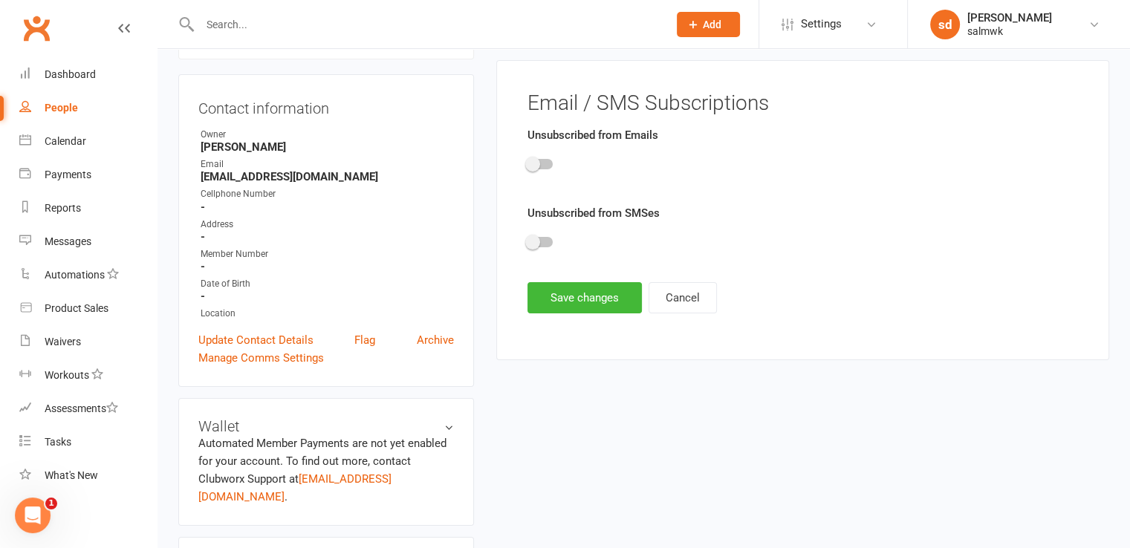
scroll to position [114, 0]
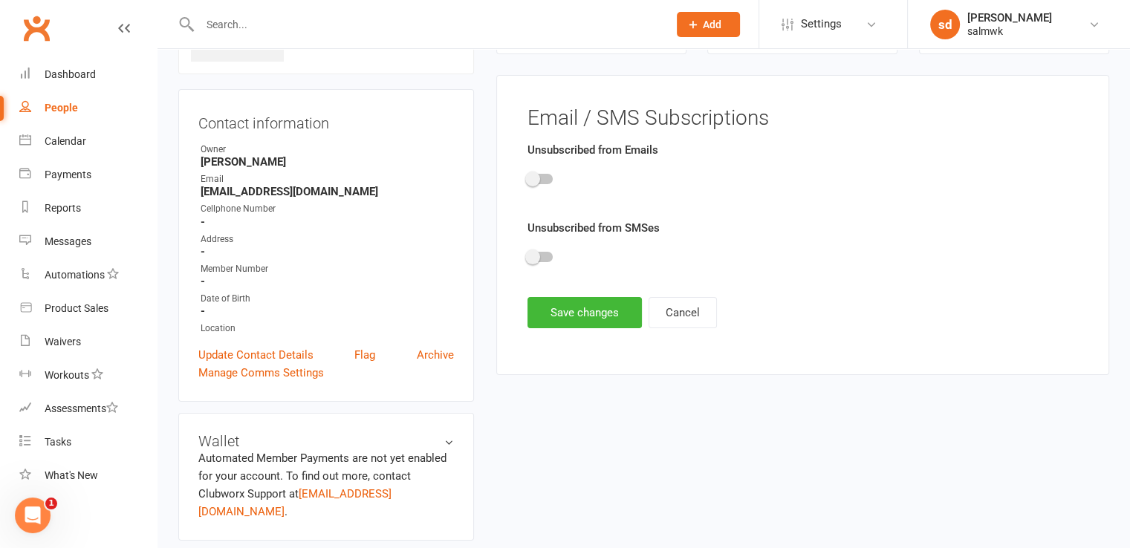
click at [553, 182] on div at bounding box center [802, 181] width 550 height 33
click at [545, 179] on div at bounding box center [539, 179] width 25 height 10
click at [527, 177] on input "checkbox" at bounding box center [527, 177] width 0 height 0
click at [595, 319] on button "Save changes" at bounding box center [584, 312] width 114 height 31
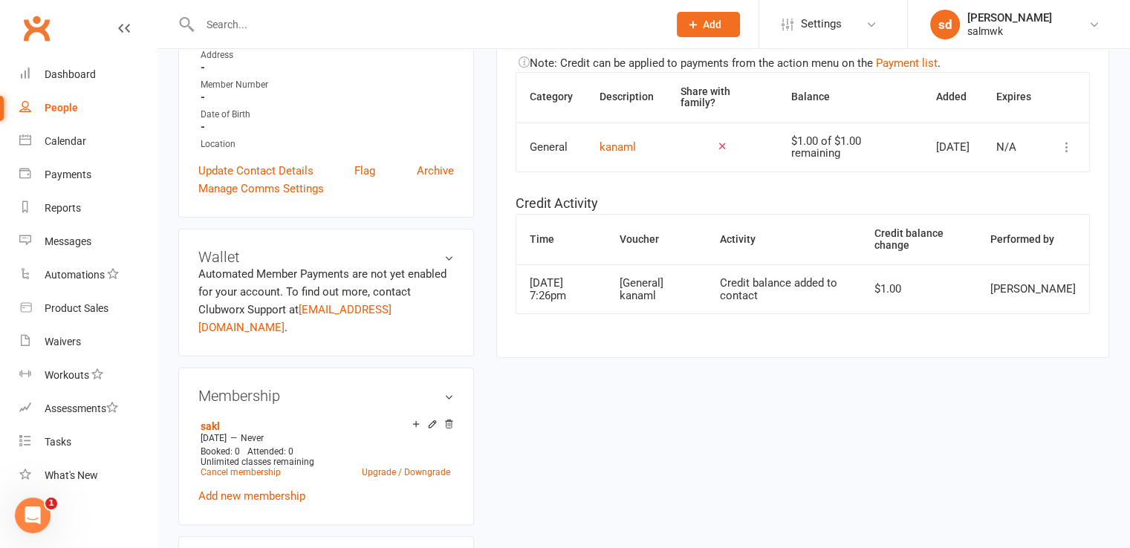
scroll to position [284, 0]
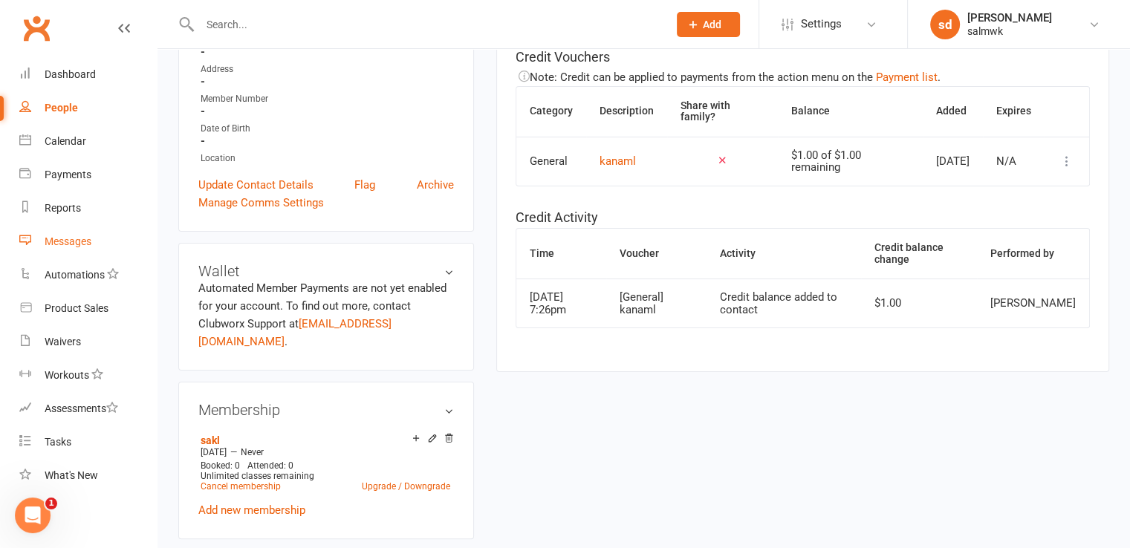
click at [56, 244] on div "Messages" at bounding box center [68, 241] width 47 height 12
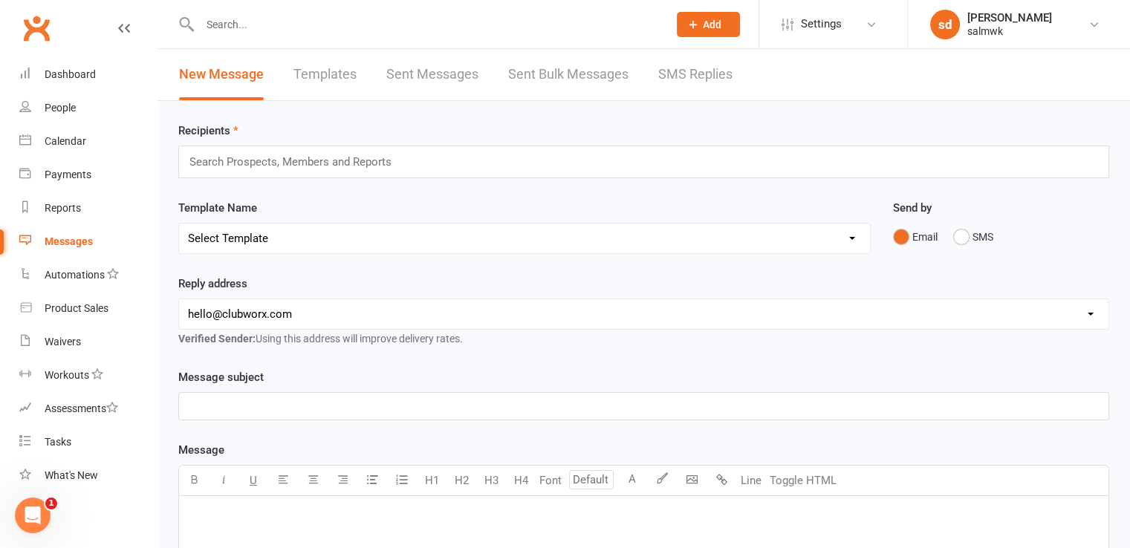
click at [361, 160] on input "text" at bounding box center [297, 161] width 218 height 19
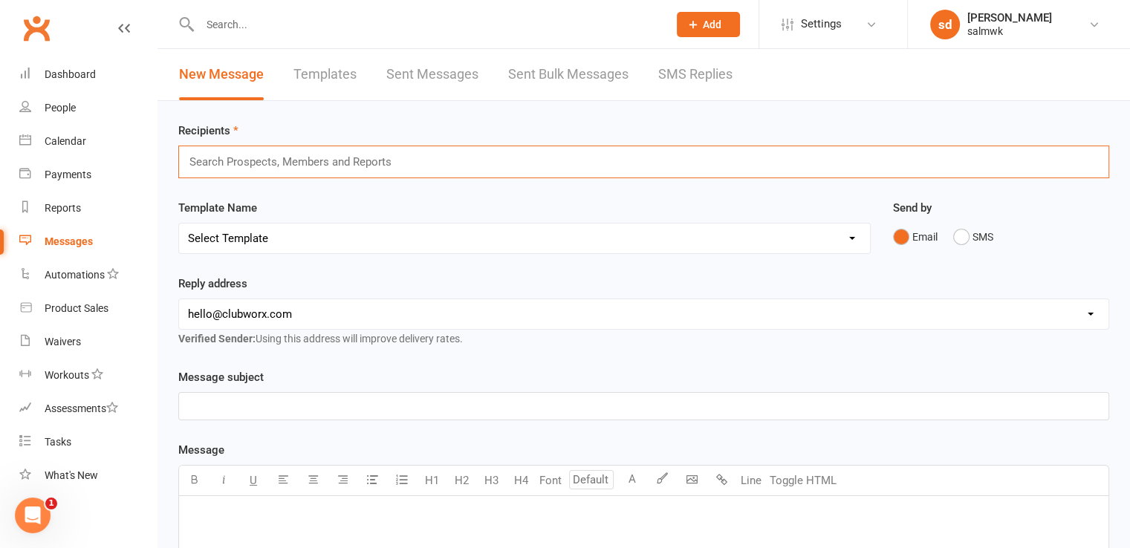
click at [288, 160] on input "text" at bounding box center [297, 161] width 218 height 19
type input "s"
click at [58, 108] on div "People" at bounding box center [60, 108] width 31 height 12
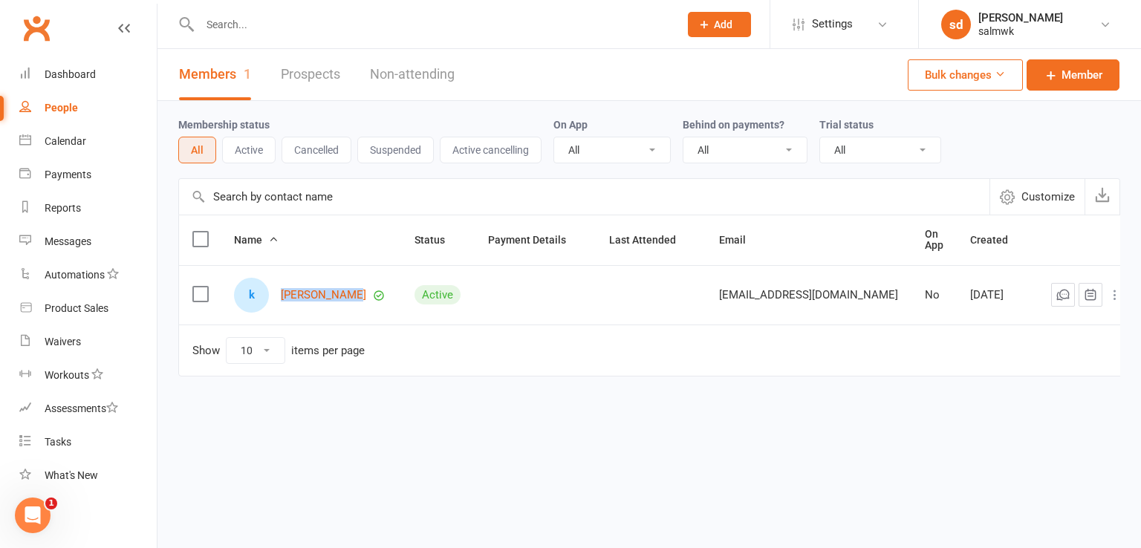
drag, startPoint x: 276, startPoint y: 285, endPoint x: 339, endPoint y: 287, distance: 63.2
click at [339, 287] on div "k kwanji jalki" at bounding box center [311, 295] width 154 height 35
copy div "[PERSON_NAME]"
click at [195, 287] on label at bounding box center [199, 294] width 15 height 15
click at [195, 287] on input "checkbox" at bounding box center [199, 287] width 15 height 0
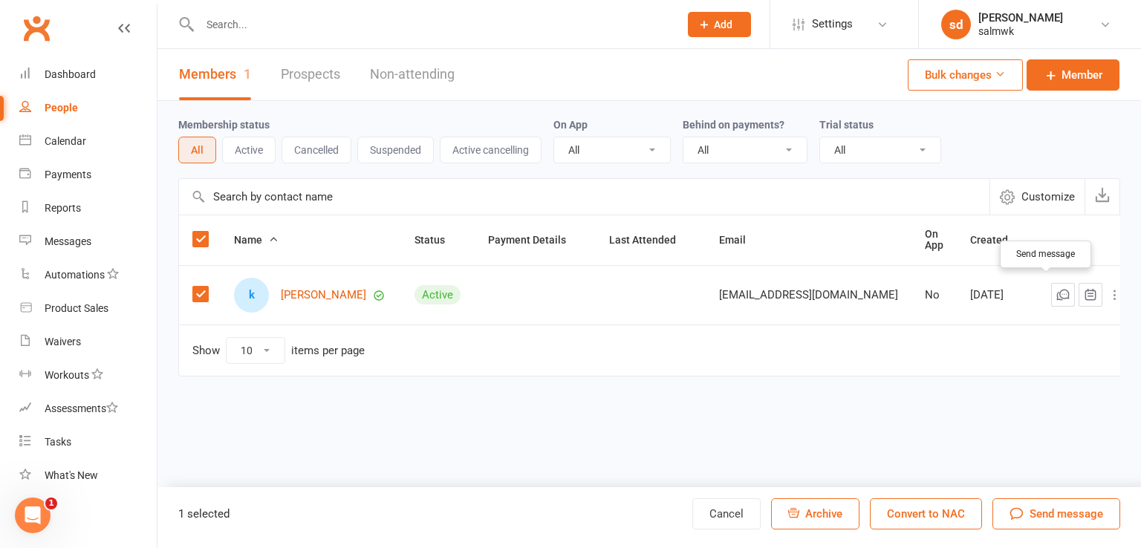
click at [1056, 293] on icon "button" at bounding box center [1063, 294] width 15 height 15
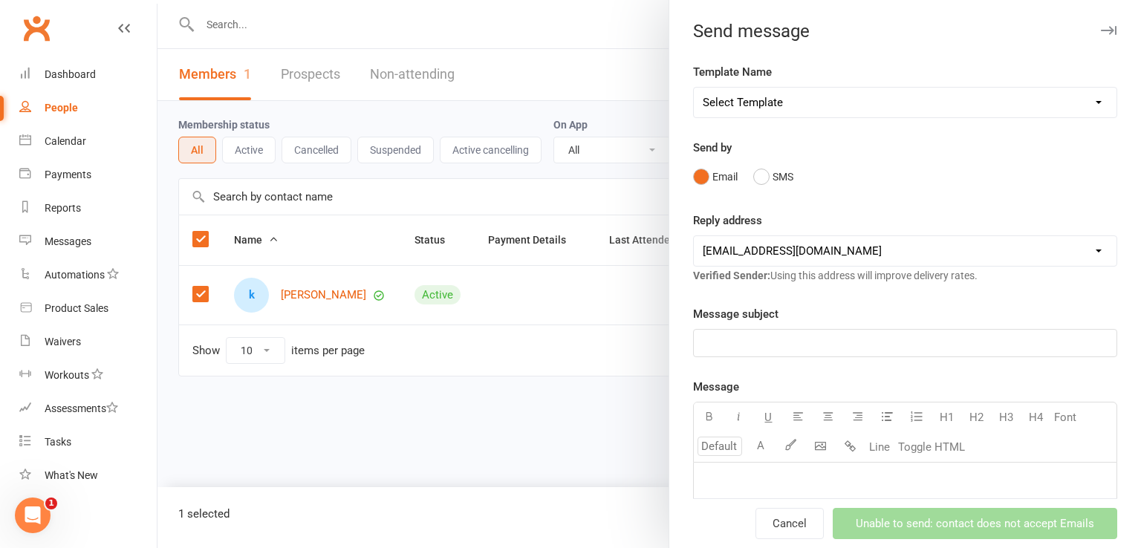
click at [805, 114] on select "Select Template [Email] [Default template - review before using] Email request …" at bounding box center [905, 103] width 423 height 30
select select "89049"
click at [694, 88] on select "Select Template [Email] [Default template - review before using] Email request …" at bounding box center [905, 103] width 423 height 30
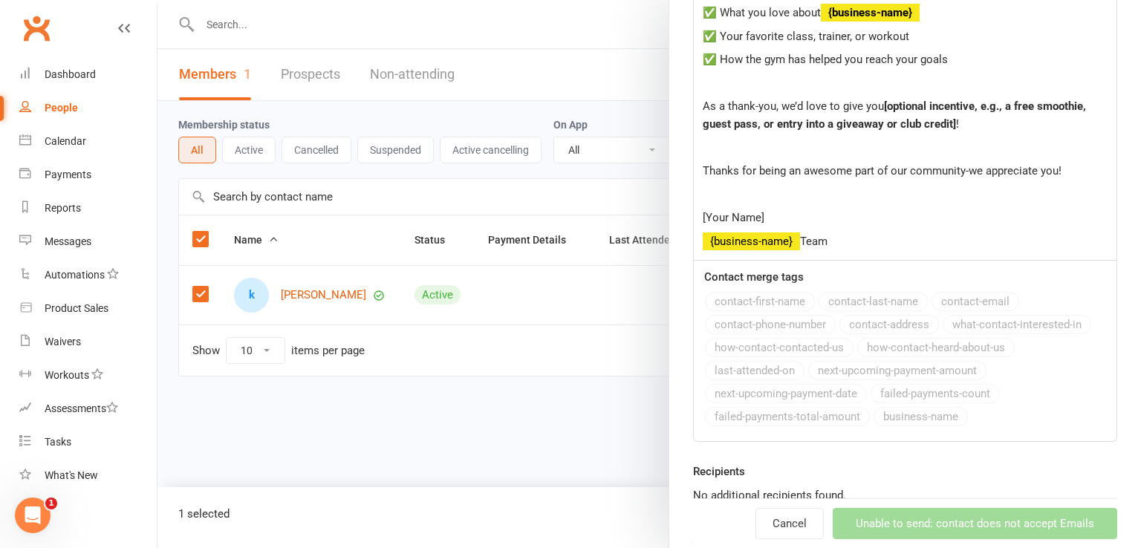
scroll to position [802, 0]
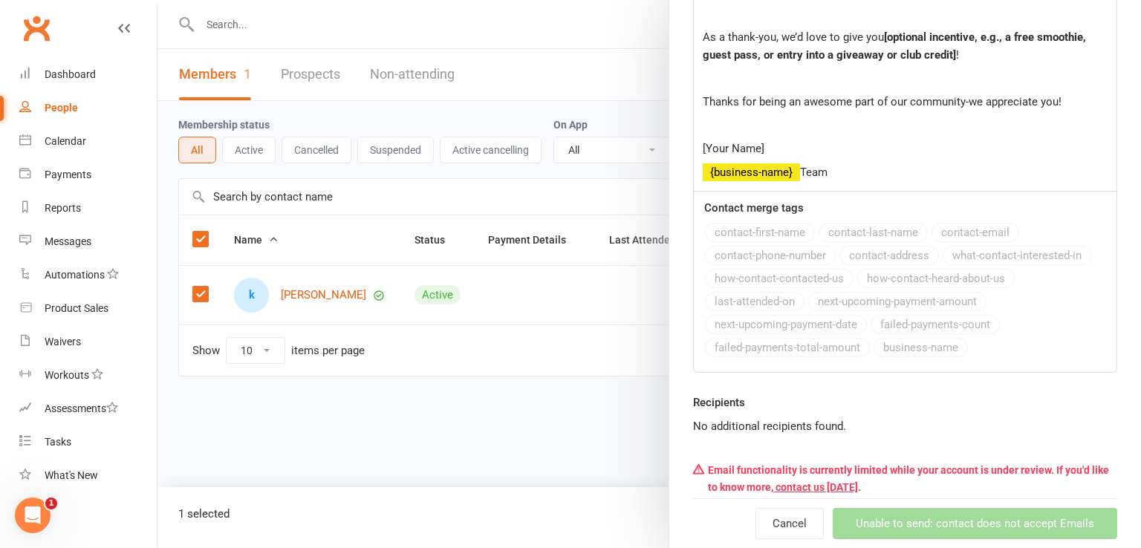
click at [872, 524] on div "Cancel Unable to send: contact does not accept Emails" at bounding box center [905, 523] width 424 height 50
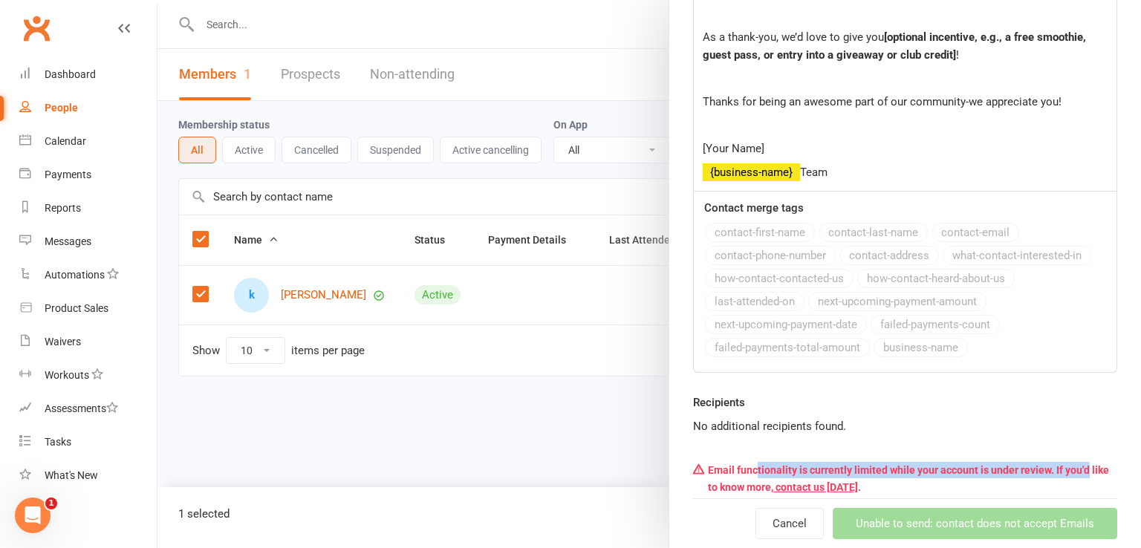
drag, startPoint x: 750, startPoint y: 465, endPoint x: 1085, endPoint y: 469, distance: 335.0
click at [1085, 469] on div "Email functionality is currently limited while your account is under review. If…" at bounding box center [905, 478] width 424 height 45
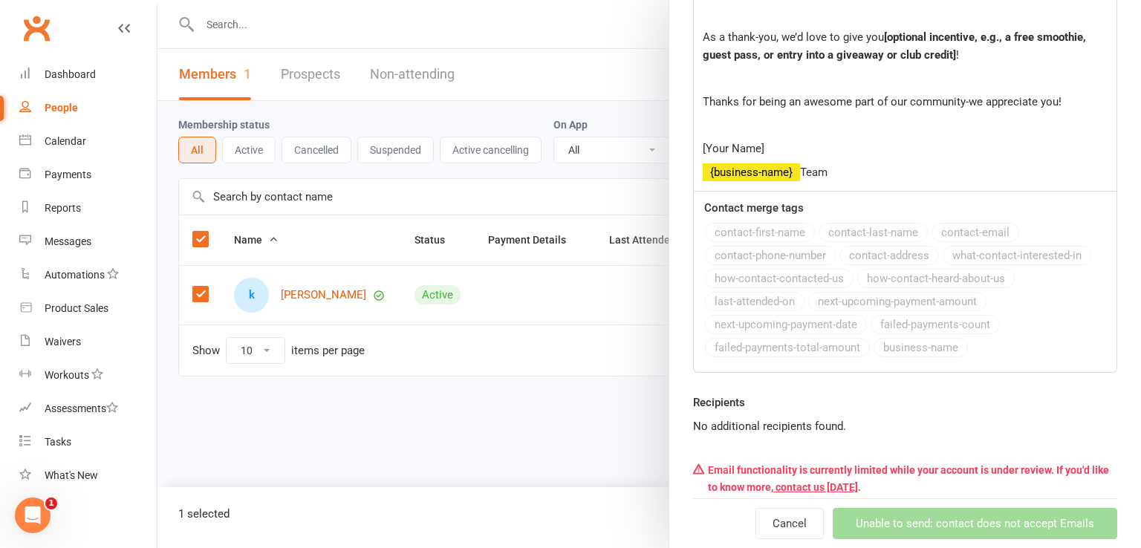
click at [889, 419] on p "No additional recipients found." at bounding box center [905, 426] width 424 height 18
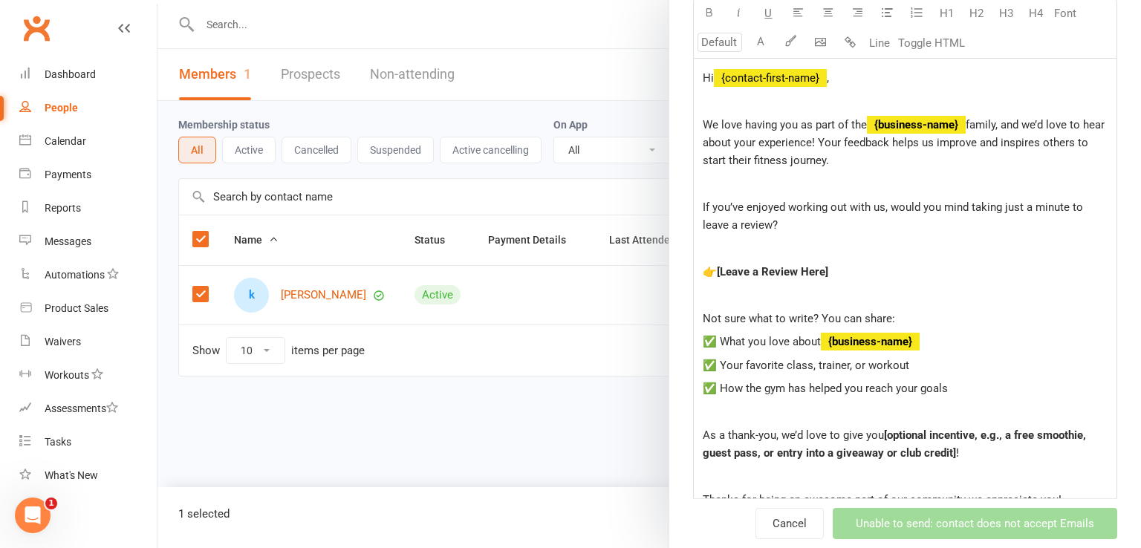
scroll to position [0, 0]
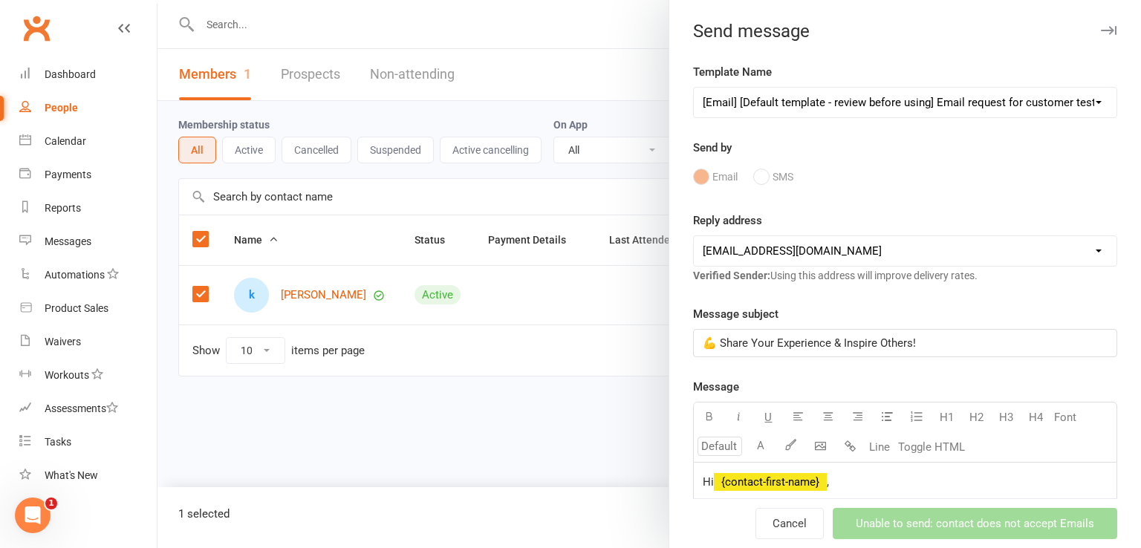
click at [753, 179] on div "Email SMS" at bounding box center [905, 177] width 424 height 28
click at [796, 114] on select "Select Template [Email] [Default template - review before using] Email request …" at bounding box center [905, 103] width 423 height 30
select select
click at [694, 88] on select "Select Template [Email] [Default template - review before using] Email request …" at bounding box center [905, 103] width 423 height 30
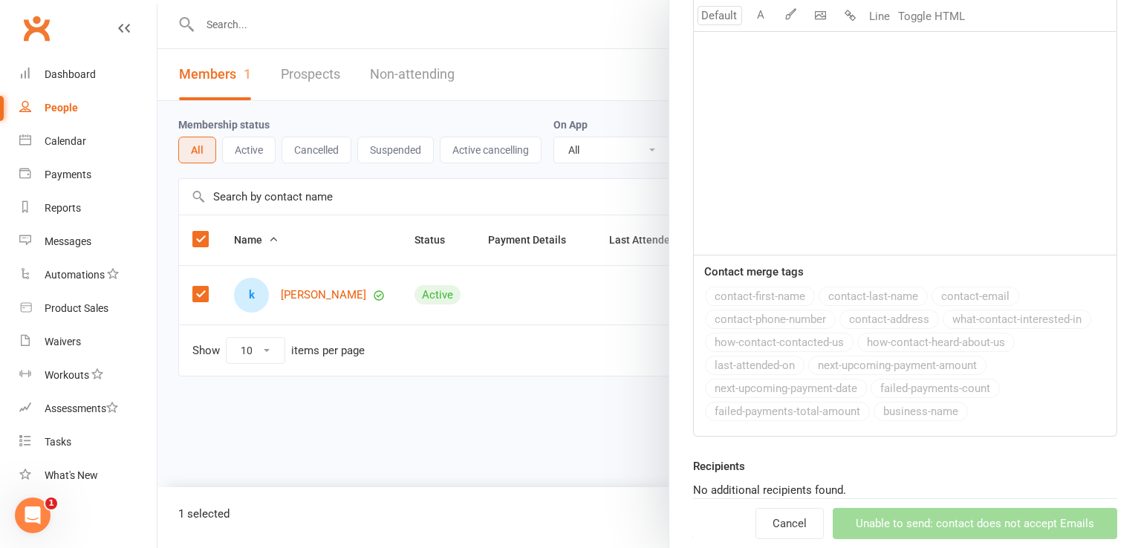
scroll to position [458, 0]
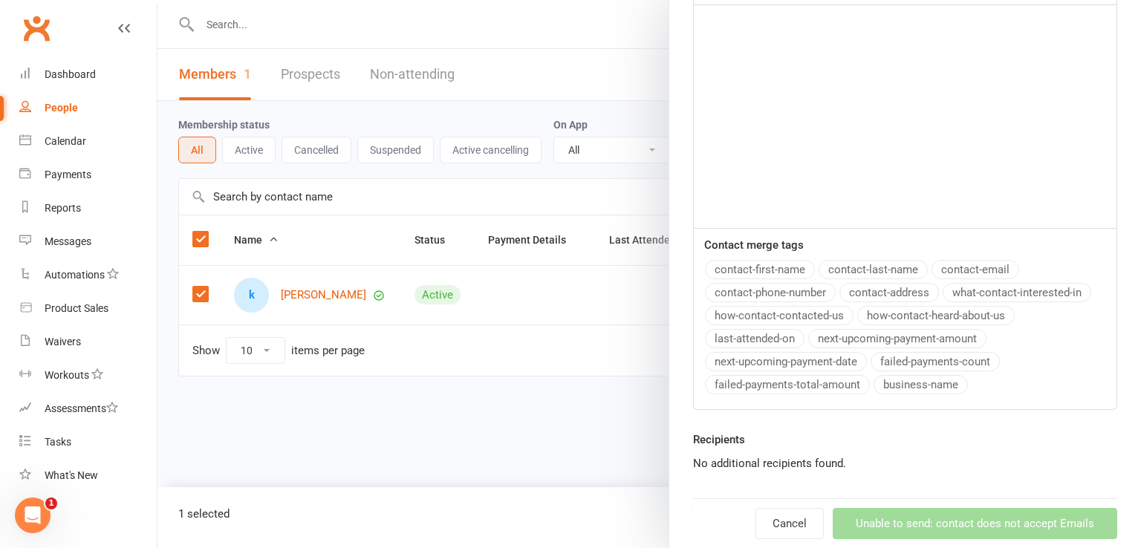
click at [781, 149] on div "﻿" at bounding box center [905, 116] width 423 height 223
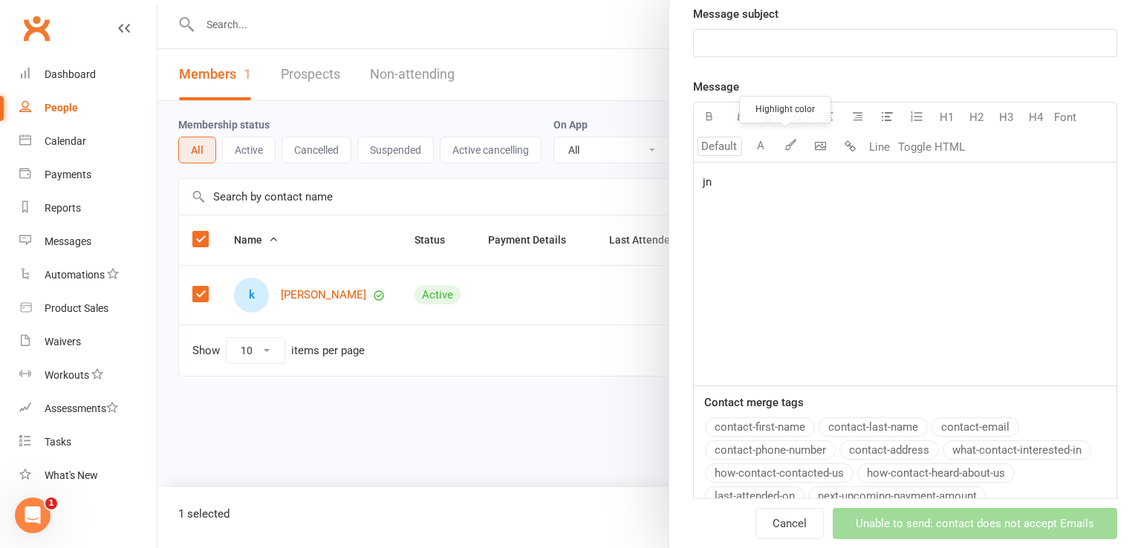
scroll to position [300, 0]
click at [736, 53] on div "﻿" at bounding box center [905, 43] width 423 height 27
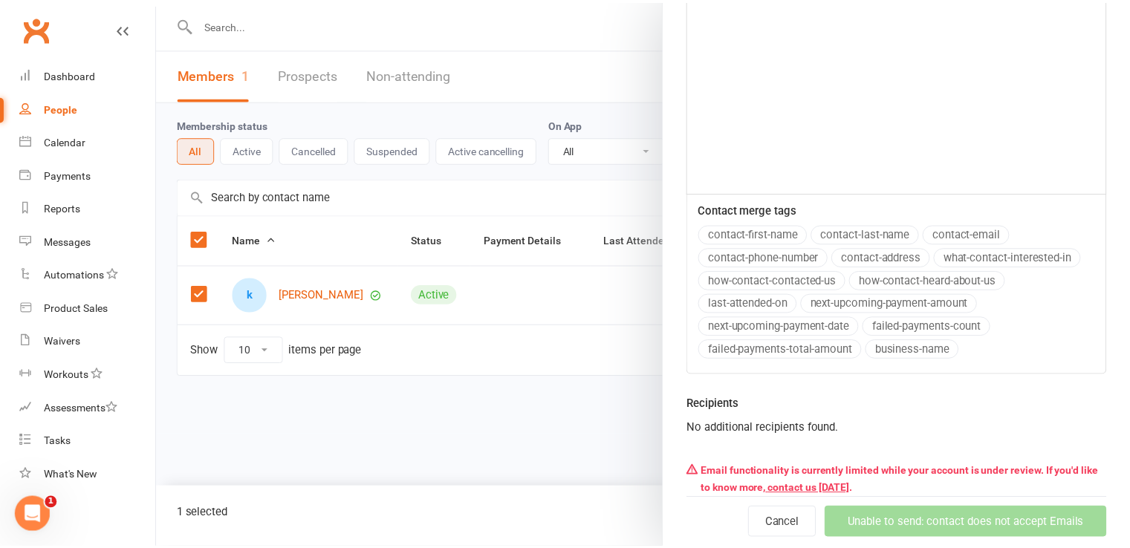
scroll to position [495, 0]
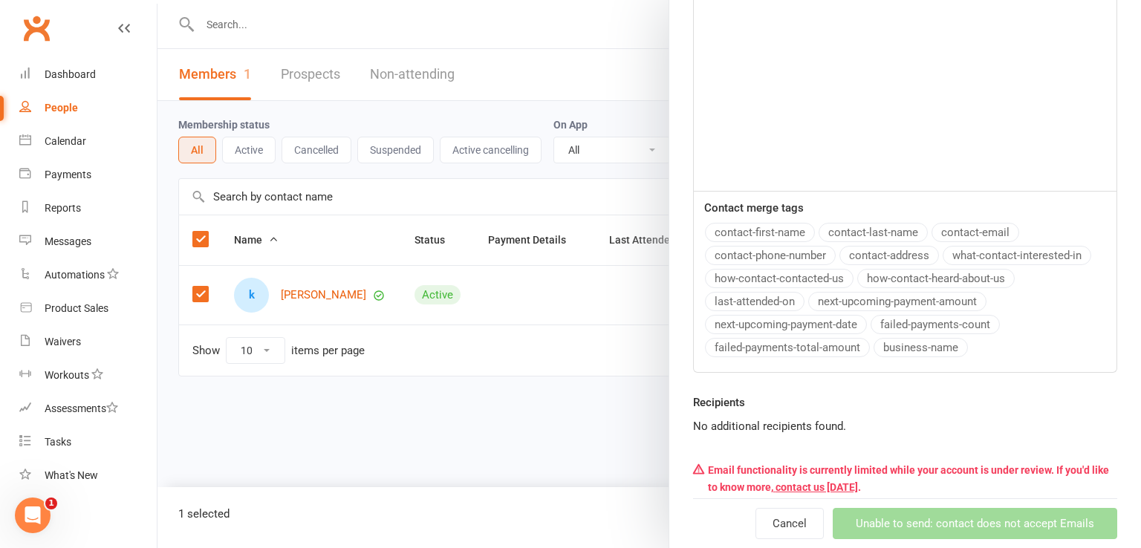
click at [770, 481] on div "Email functionality is currently limited while your account is under review. If…" at bounding box center [905, 478] width 424 height 45
click at [70, 242] on div "Messages" at bounding box center [68, 241] width 47 height 12
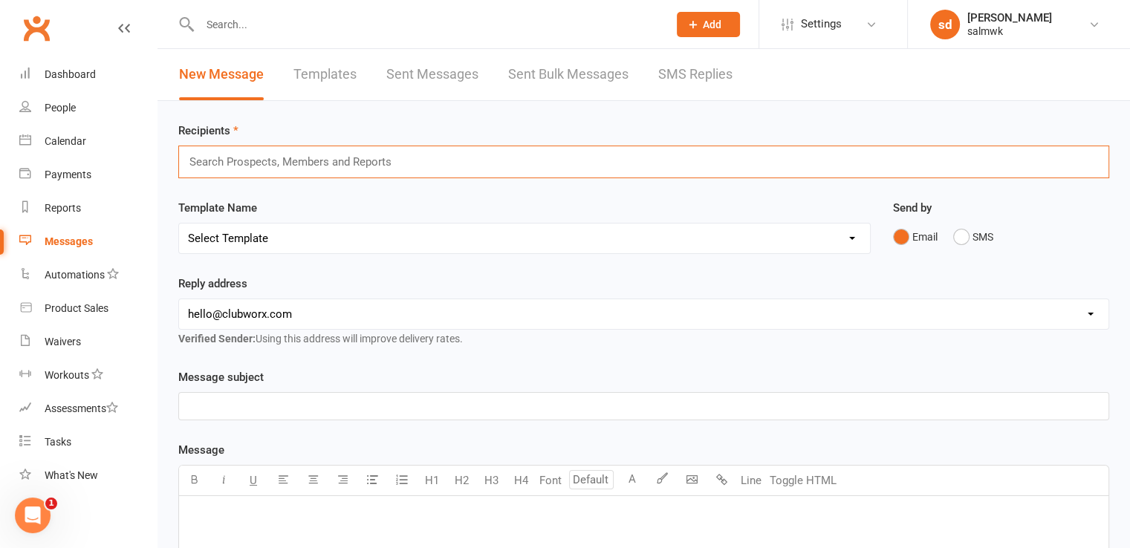
click at [311, 154] on input "text" at bounding box center [297, 161] width 218 height 19
paste input "[PERSON_NAME]"
type input "[PERSON_NAME]"
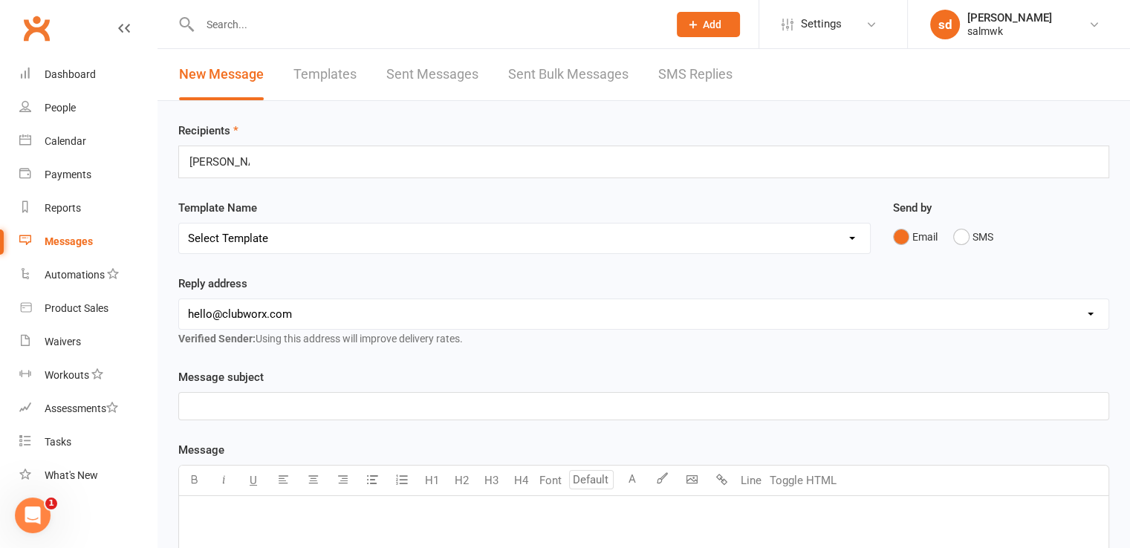
click at [284, 244] on select "Select Template [SMS] [Default template - review before using] Appointment remi…" at bounding box center [524, 239] width 691 height 30
select select "4"
click at [179, 224] on select "Select Template [SMS] [Default template - review before using] Appointment remi…" at bounding box center [524, 239] width 691 height 30
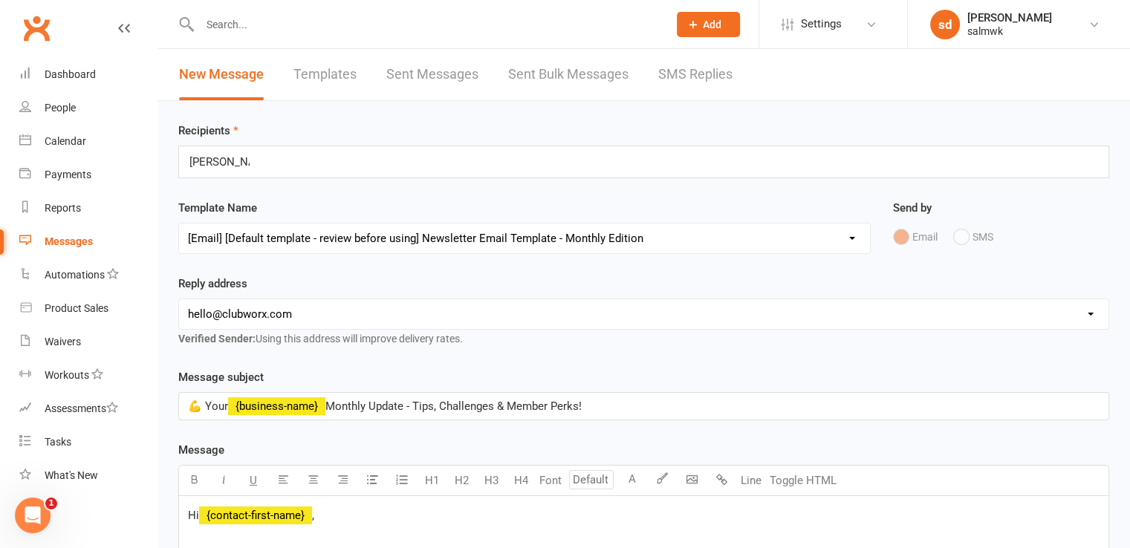
click at [363, 307] on select "hello@clubworx.com 7evvie@tiffincrane.com" at bounding box center [643, 314] width 929 height 30
click at [179, 299] on select "hello@clubworx.com 7evvie@tiffincrane.com" at bounding box center [643, 314] width 929 height 30
click at [348, 289] on div "Reply address hello@clubworx.com 7evvie@tiffincrane.com Verified Sender: Using …" at bounding box center [643, 311] width 931 height 73
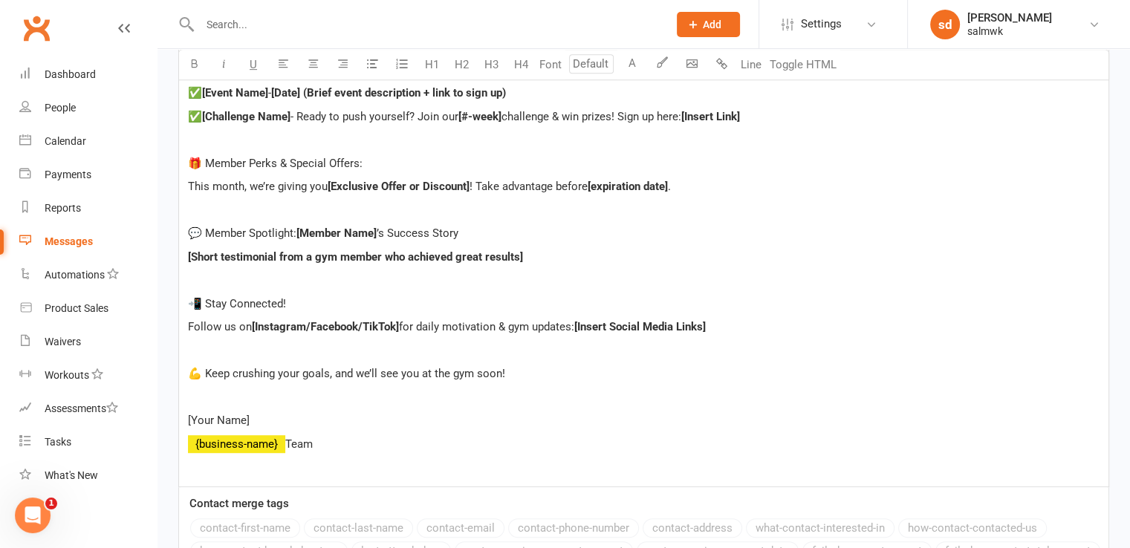
scroll to position [900, 0]
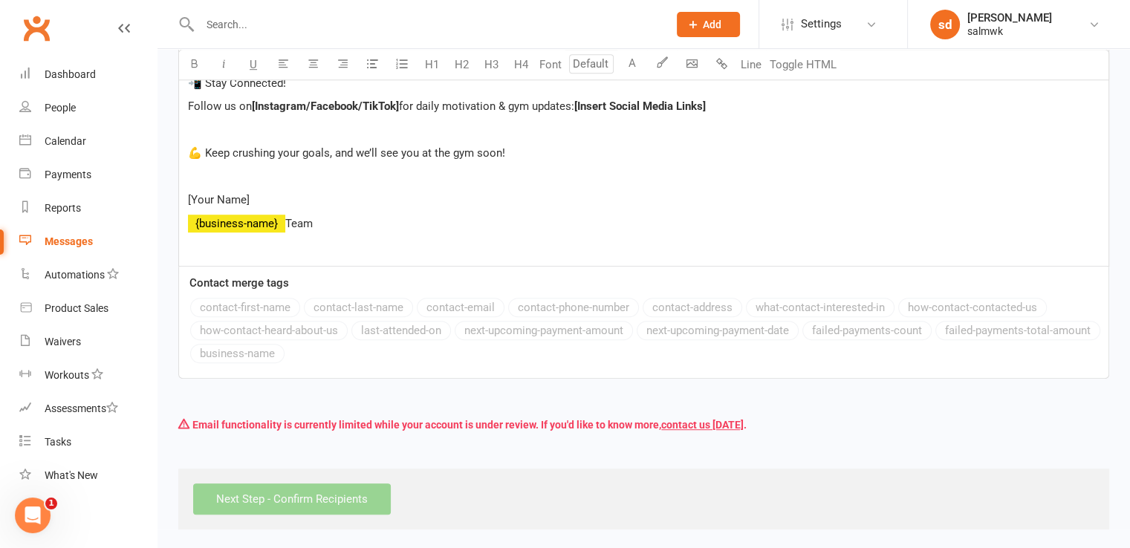
click at [308, 488] on div "Next Step - Confirm Recipients" at bounding box center [643, 499] width 931 height 61
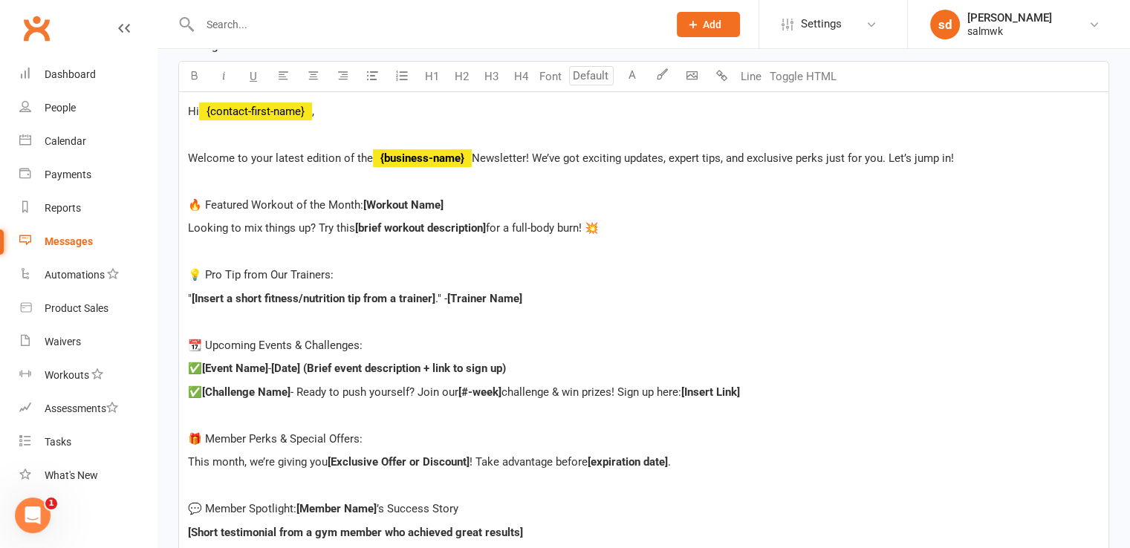
scroll to position [0, 0]
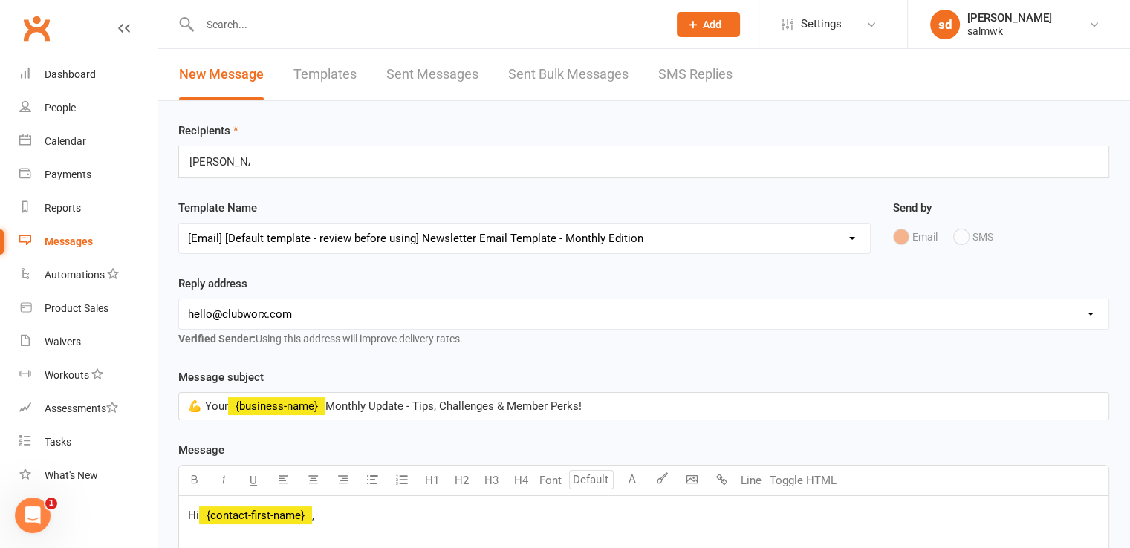
click at [327, 71] on link "Templates" at bounding box center [324, 74] width 63 height 51
select select "grid"
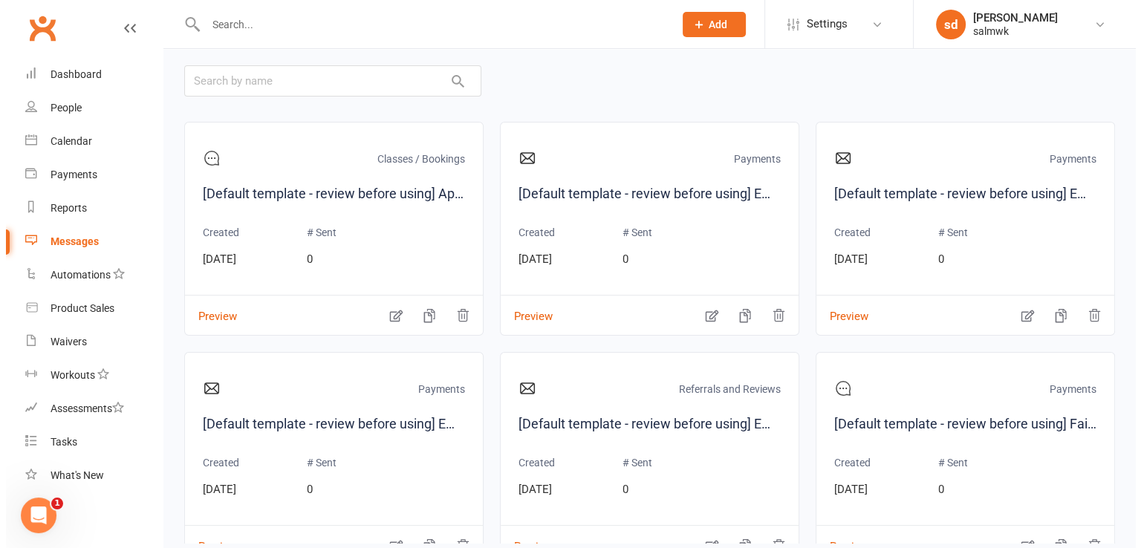
scroll to position [178, 0]
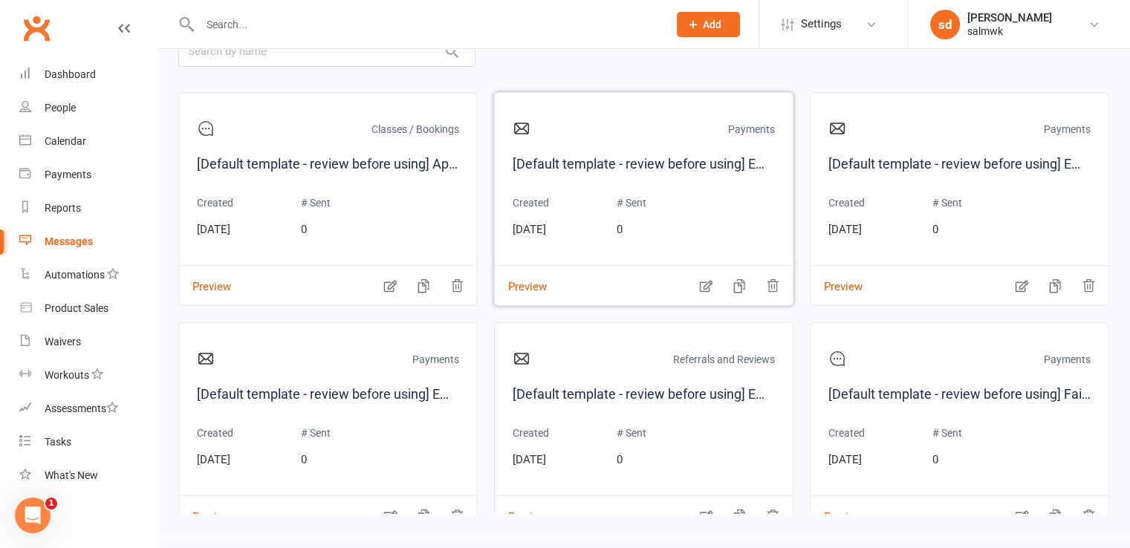
click at [552, 289] on div "Payments [Default template - review before using] Email 1: Friendly Reminder – …" at bounding box center [643, 199] width 299 height 214
click at [520, 282] on button "Preview" at bounding box center [521, 277] width 52 height 16
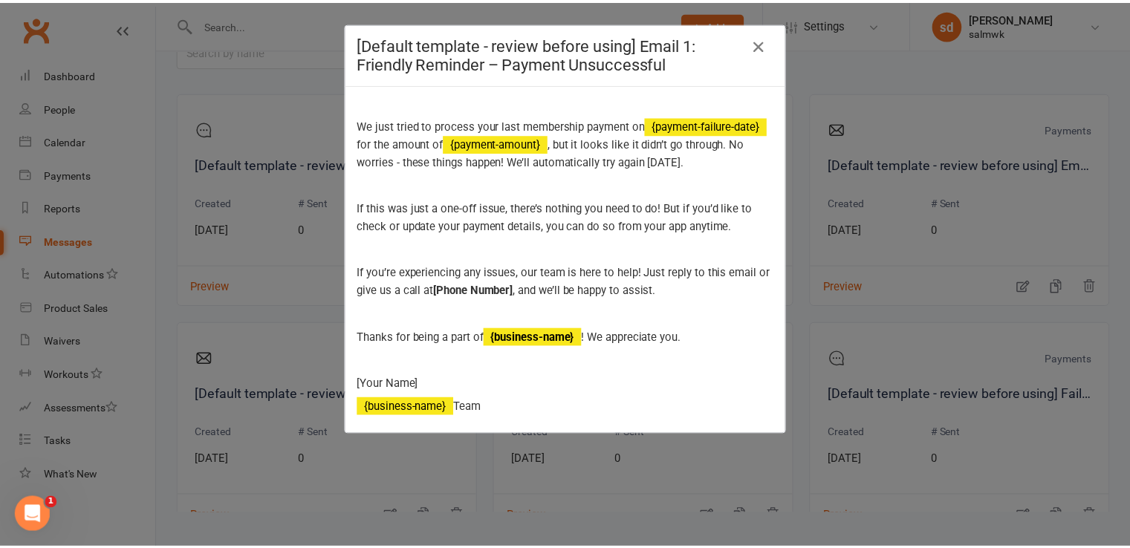
scroll to position [67, 0]
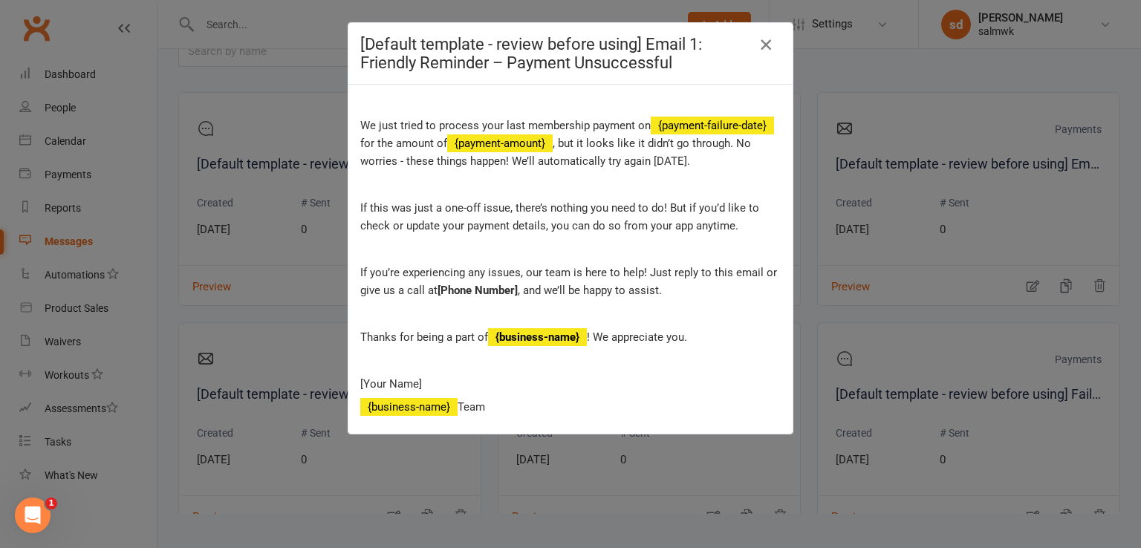
click at [761, 46] on icon "button" at bounding box center [766, 45] width 18 height 18
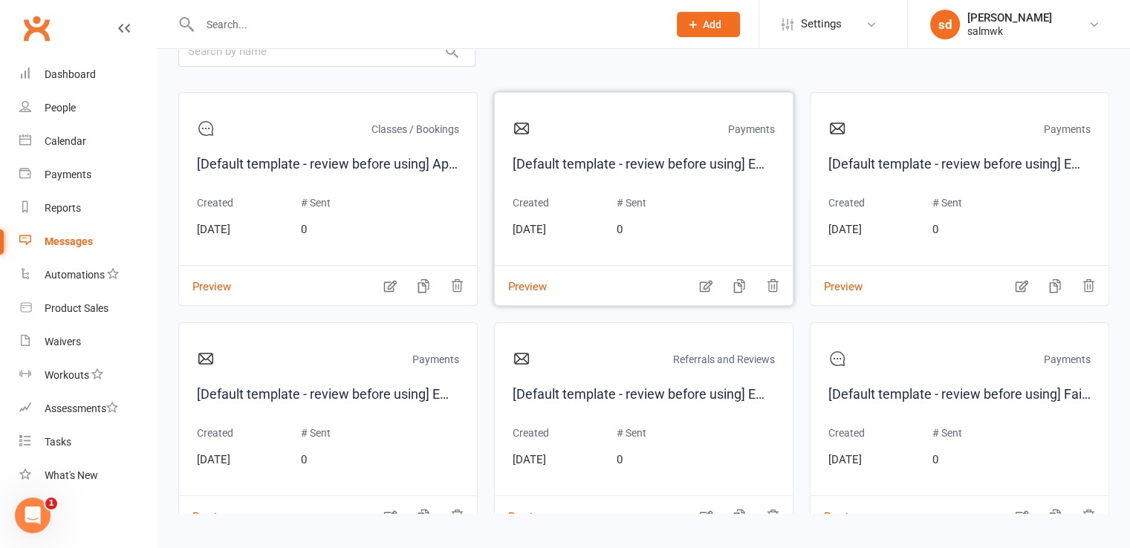
click at [706, 292] on div "Payments [Default template - review before using] Email 1: Friendly Reminder – …" at bounding box center [643, 199] width 299 height 214
click at [706, 292] on icon "button" at bounding box center [705, 286] width 15 height 15
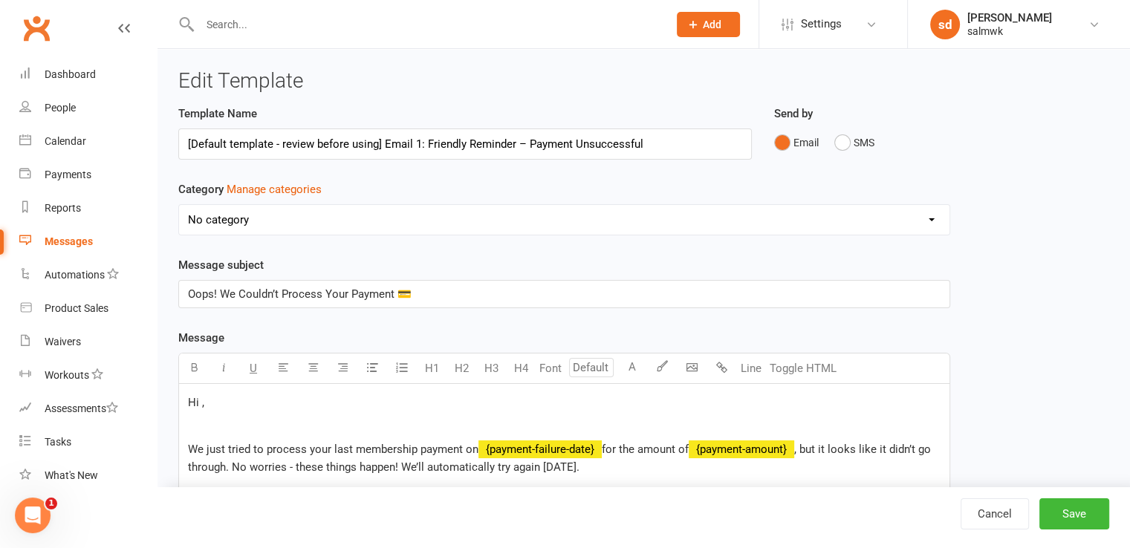
select select "20682"
click at [65, 250] on link "Messages" at bounding box center [87, 241] width 137 height 33
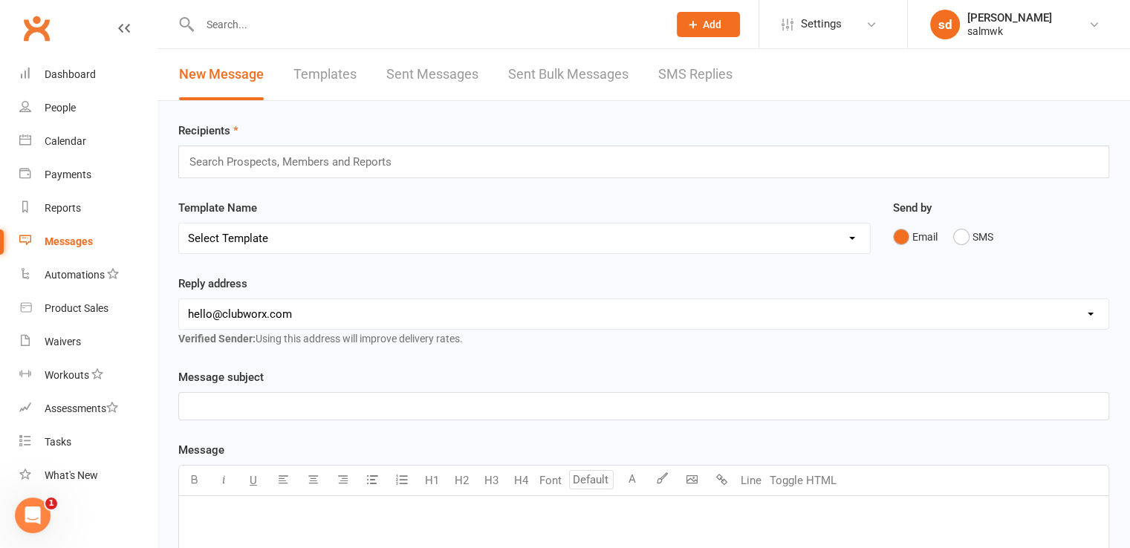
click at [558, 79] on link "Sent Bulk Messages" at bounding box center [568, 74] width 120 height 51
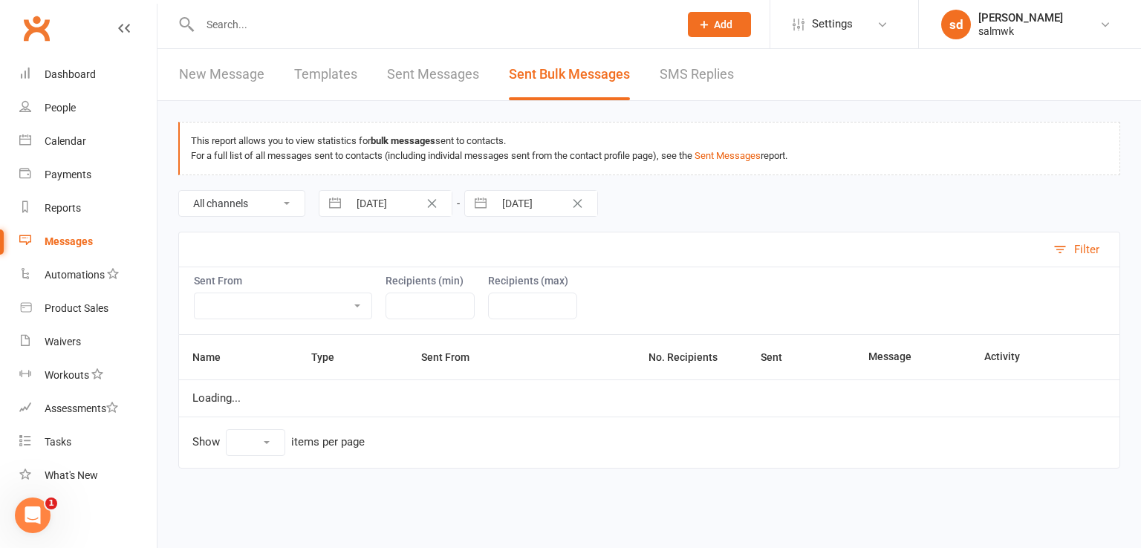
select select "10"
click at [66, 277] on div "Automations" at bounding box center [75, 275] width 60 height 12
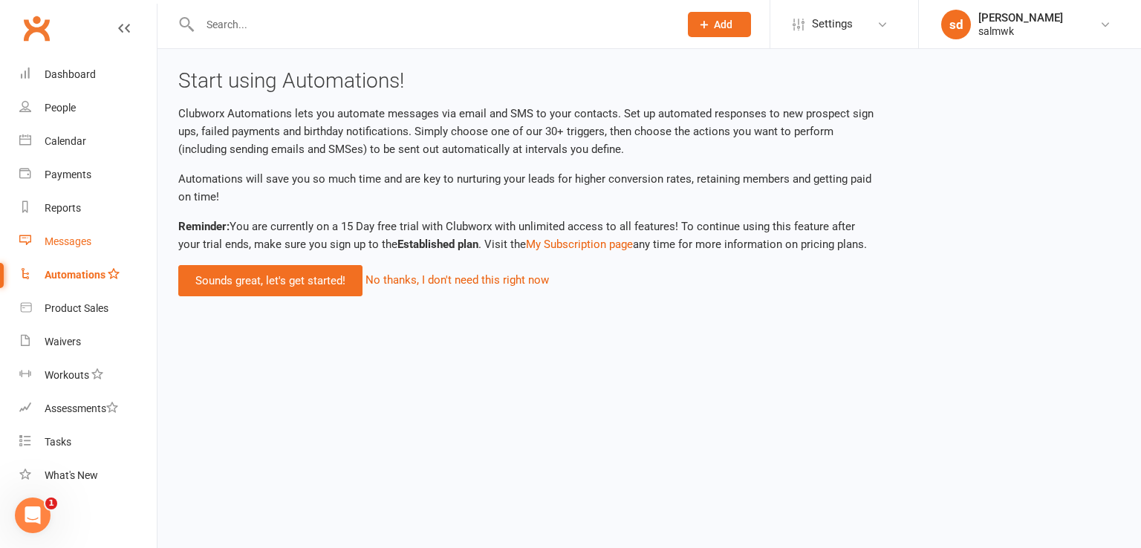
click at [80, 247] on div "Messages" at bounding box center [68, 241] width 47 height 12
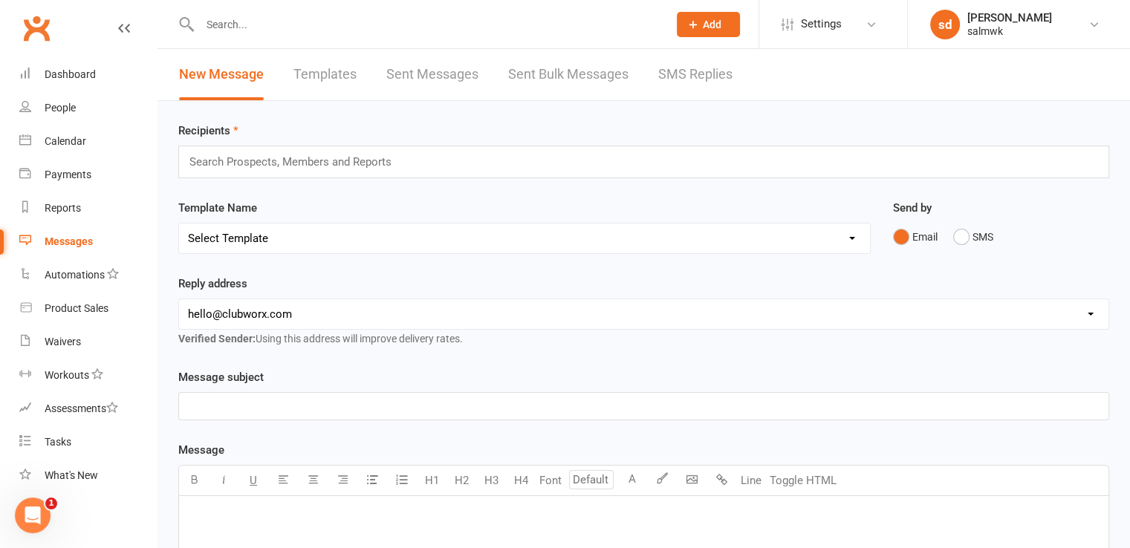
click at [351, 86] on link "Templates" at bounding box center [324, 74] width 63 height 51
select select "grid"
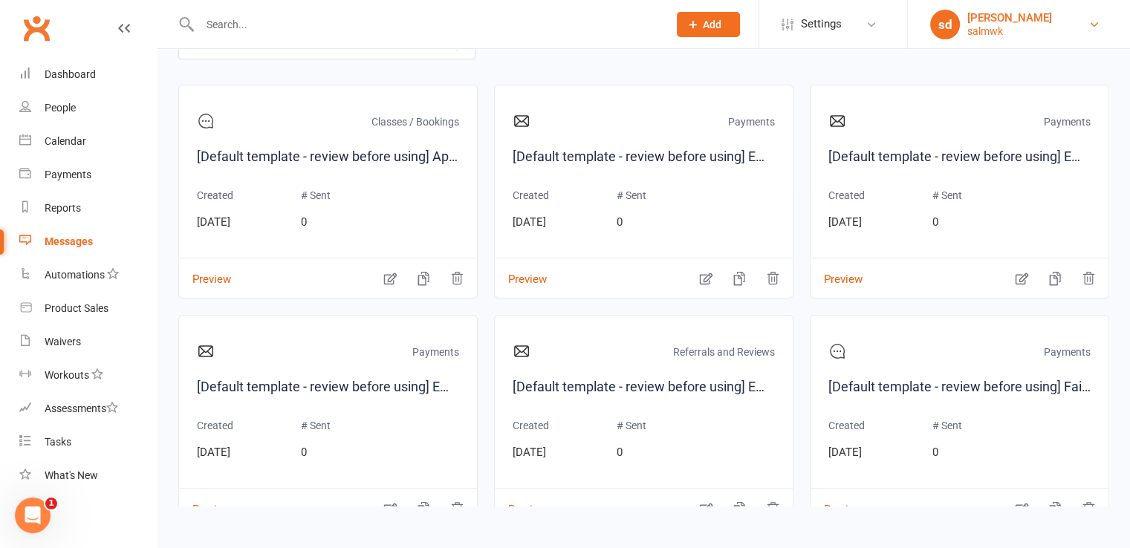
click at [1070, 33] on link "sd salmik dani salmwk" at bounding box center [1019, 25] width 178 height 30
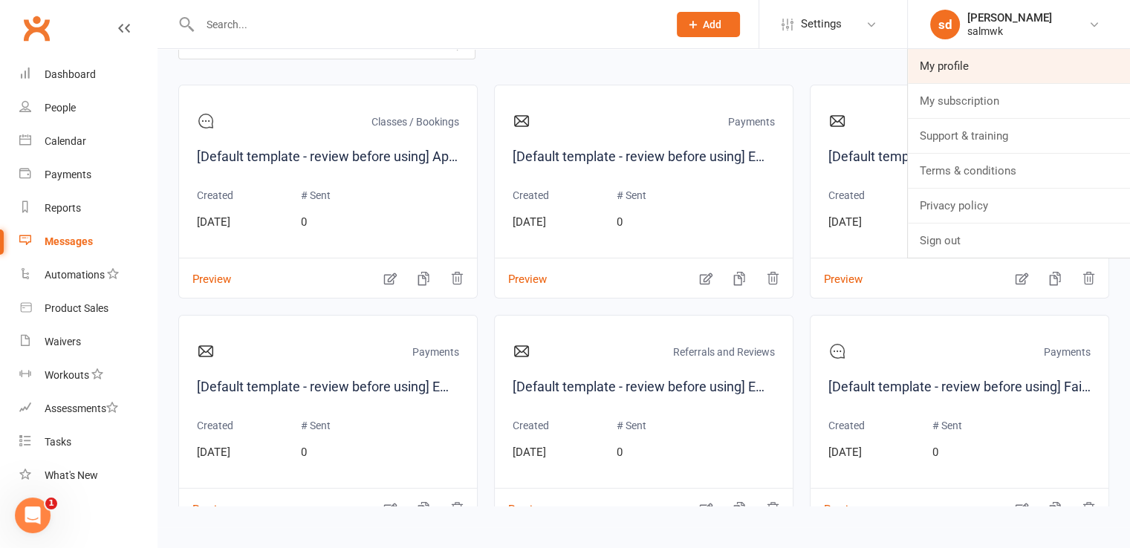
click at [984, 63] on link "My profile" at bounding box center [1019, 66] width 222 height 34
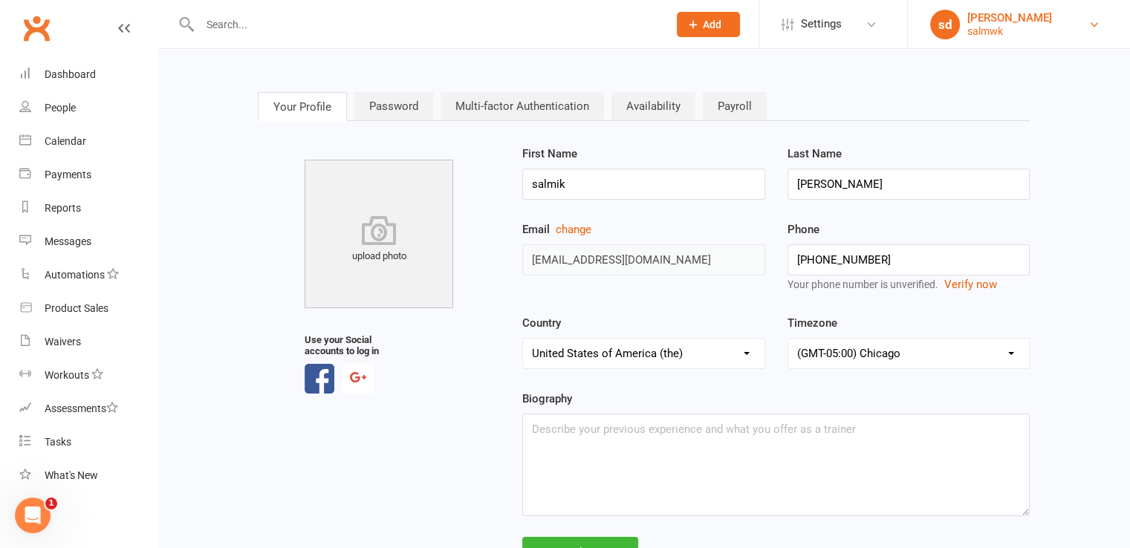
click at [1083, 27] on link "sd salmik dani salmwk" at bounding box center [1019, 25] width 178 height 30
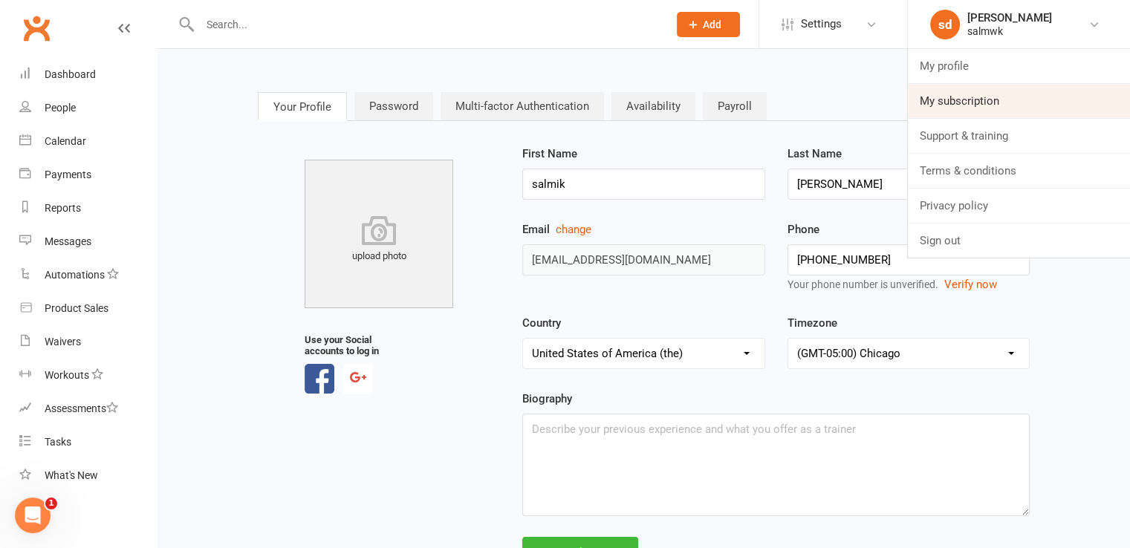
click at [969, 99] on link "My subscription" at bounding box center [1019, 101] width 222 height 34
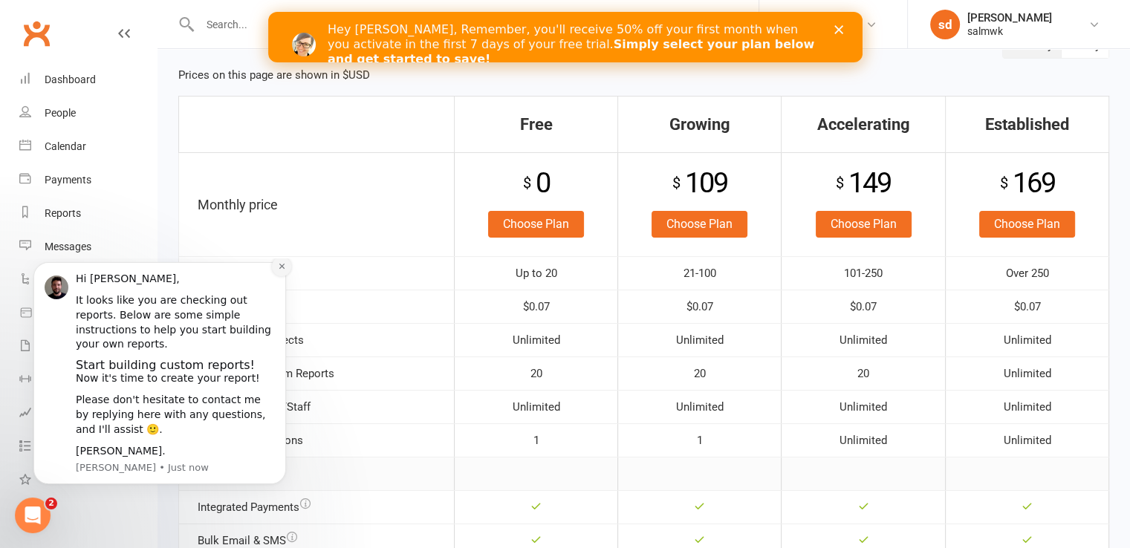
click at [281, 270] on icon "Dismiss notification" at bounding box center [282, 266] width 8 height 8
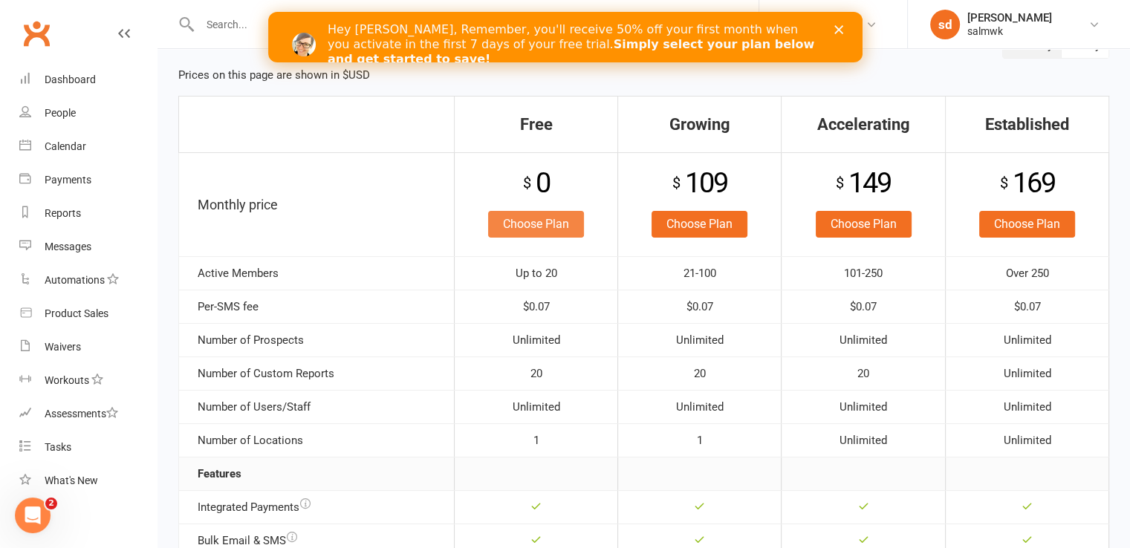
click at [547, 231] on link "Choose Plan" at bounding box center [536, 224] width 96 height 27
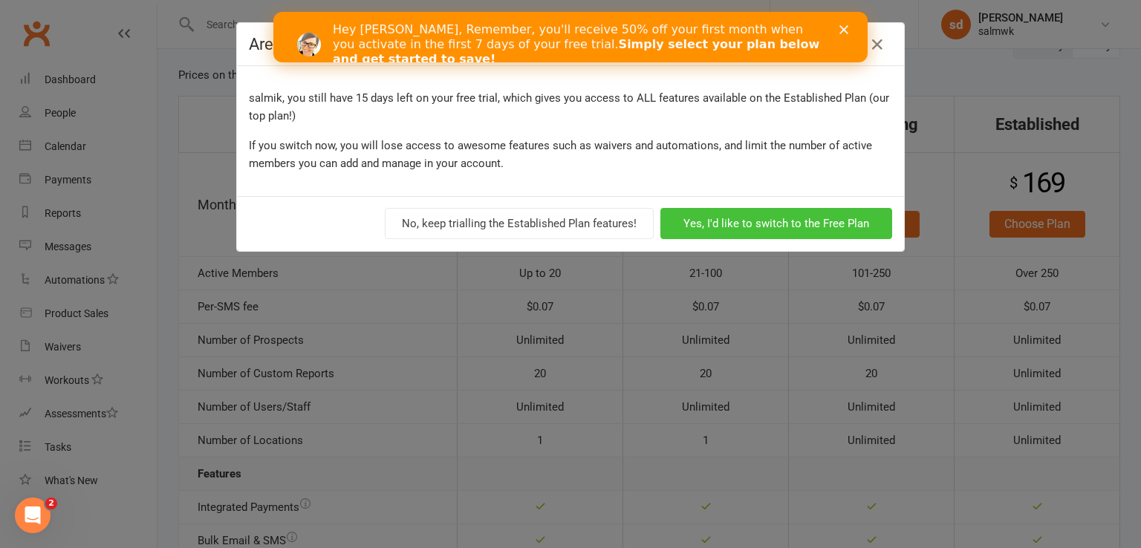
click at [752, 215] on button "Yes, I'd like to switch to the Free Plan" at bounding box center [776, 223] width 232 height 31
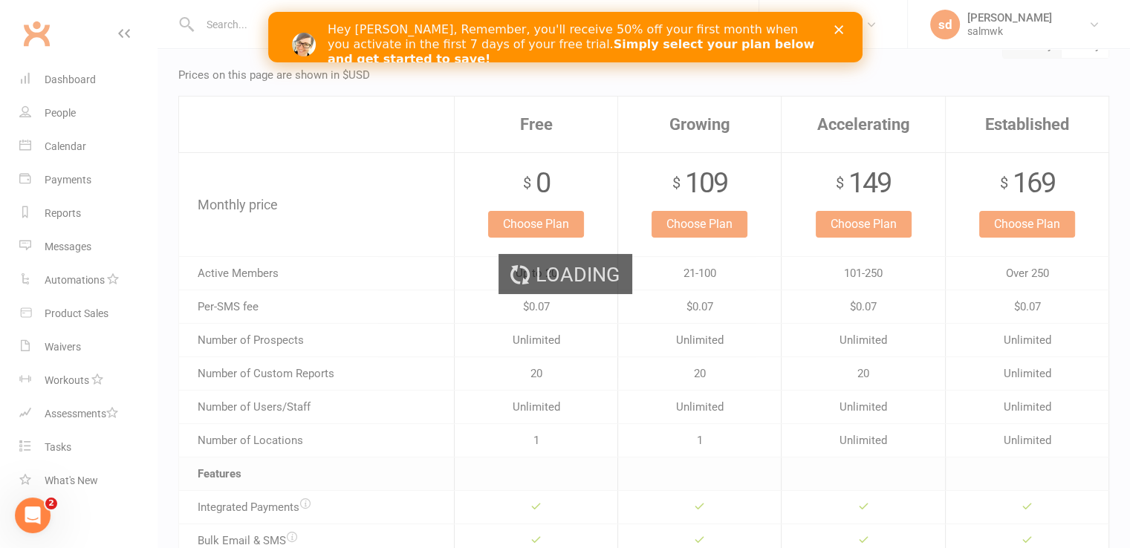
scroll to position [238, 0]
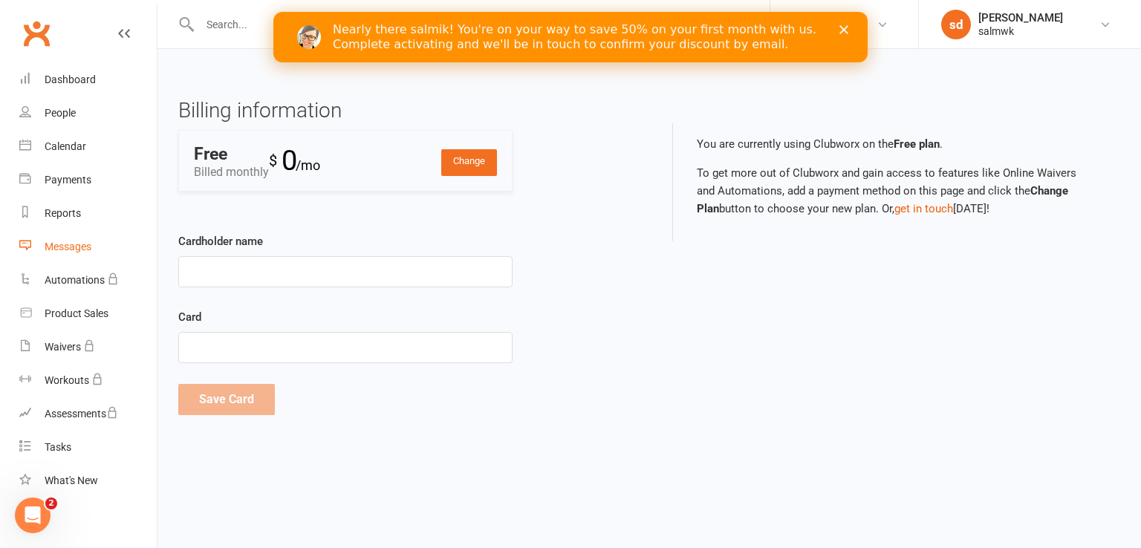
click at [82, 256] on link "Messages" at bounding box center [87, 246] width 137 height 33
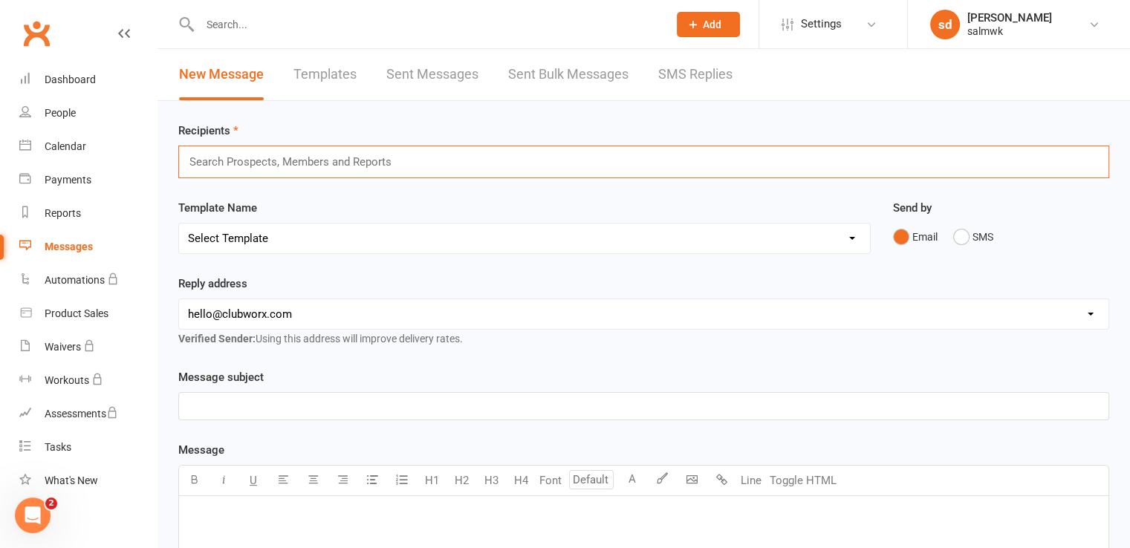
click at [285, 162] on input "text" at bounding box center [297, 161] width 218 height 19
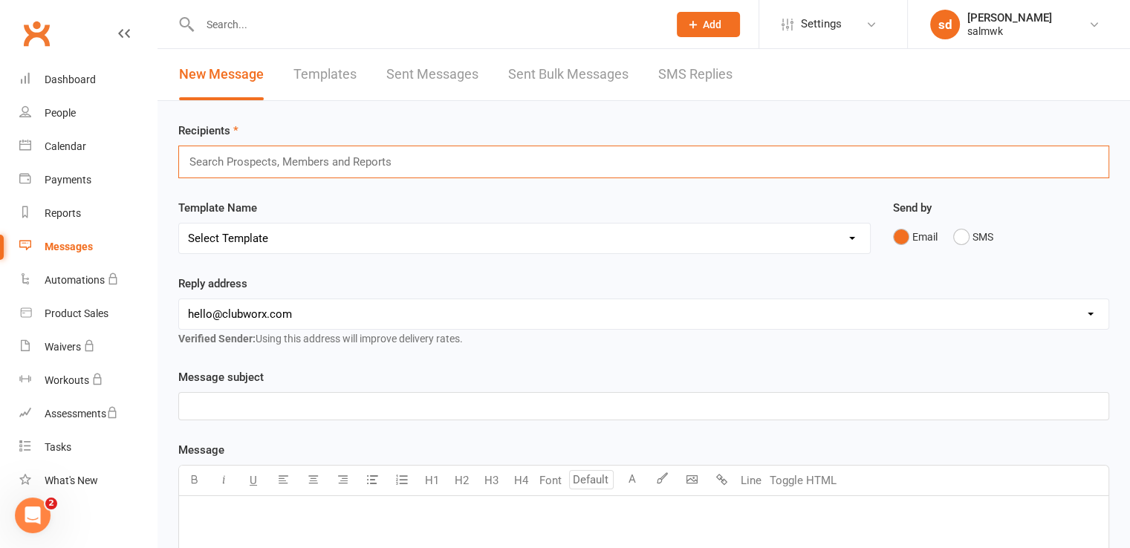
paste input "[PERSON_NAME]"
type input "k"
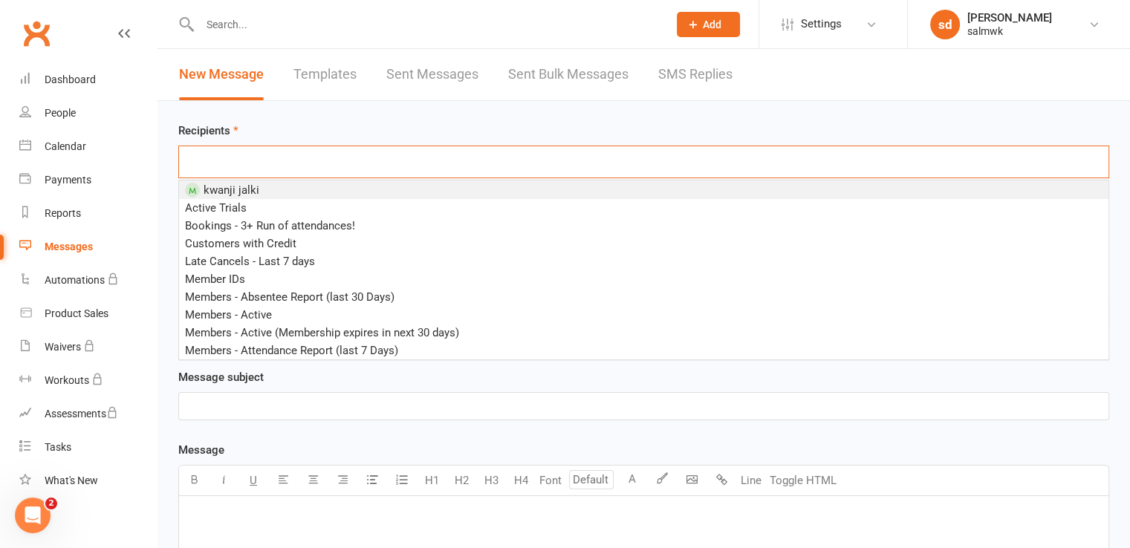
click at [269, 186] on li "k w a n j i j a l k i" at bounding box center [643, 190] width 929 height 19
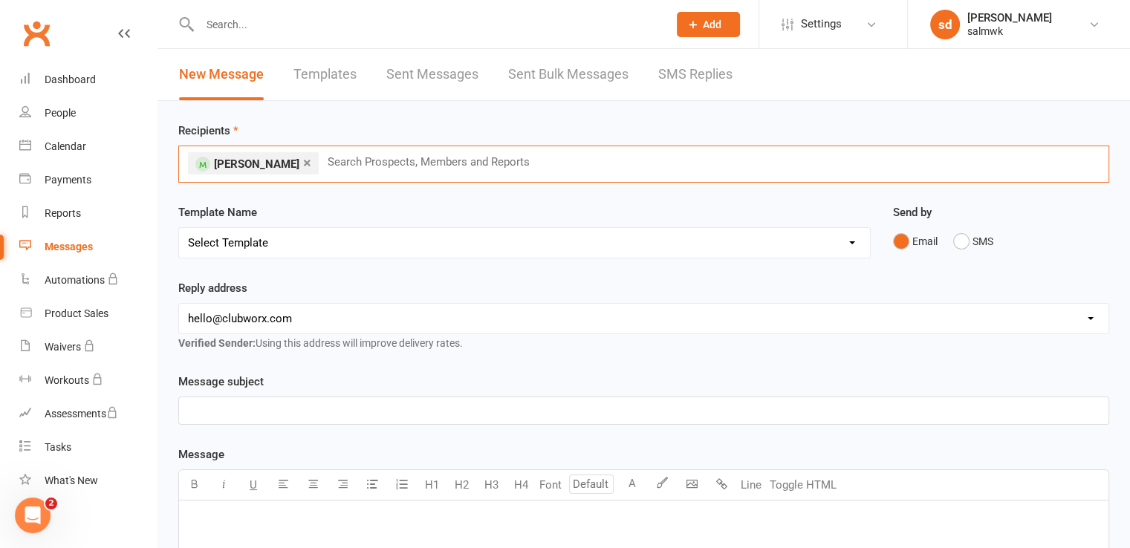
click at [306, 237] on select "Select Template [SMS] [Default template - review before using] Appointment remi…" at bounding box center [524, 243] width 691 height 30
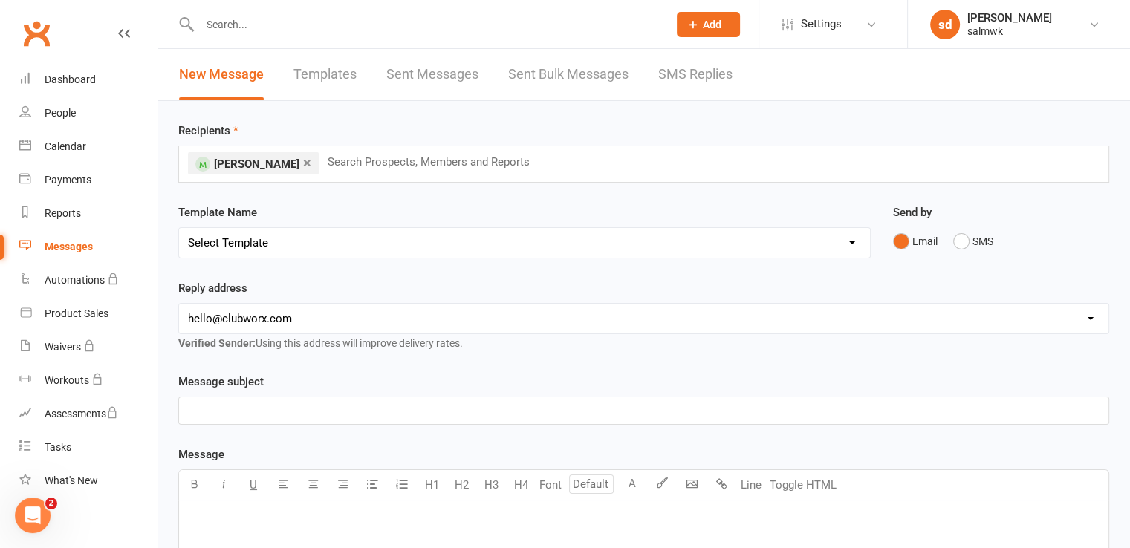
select select "4"
click at [179, 228] on select "Select Template [SMS] [Default template - review before using] Appointment remi…" at bounding box center [524, 243] width 691 height 30
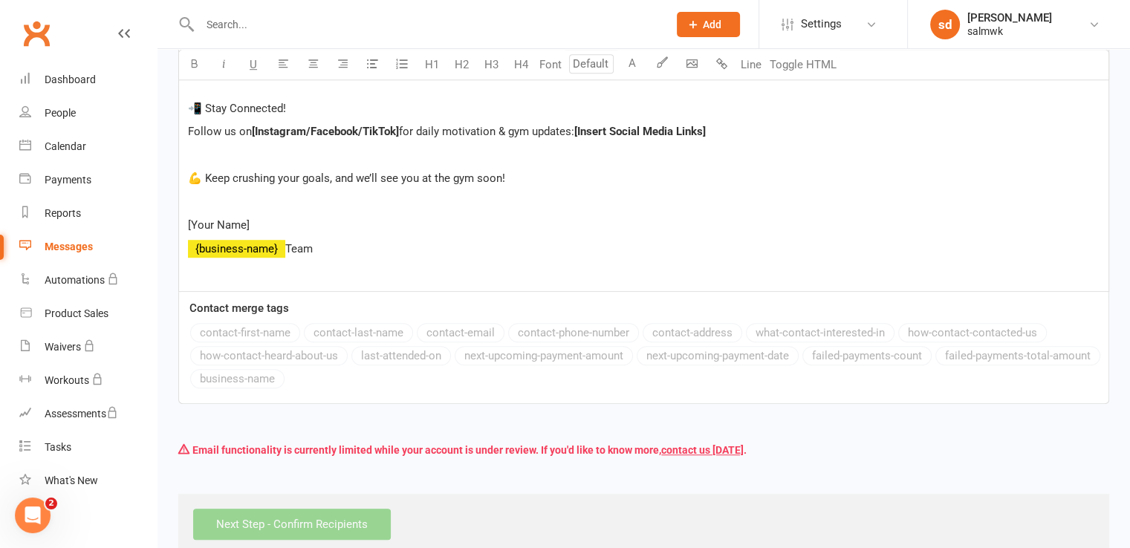
scroll to position [905, 0]
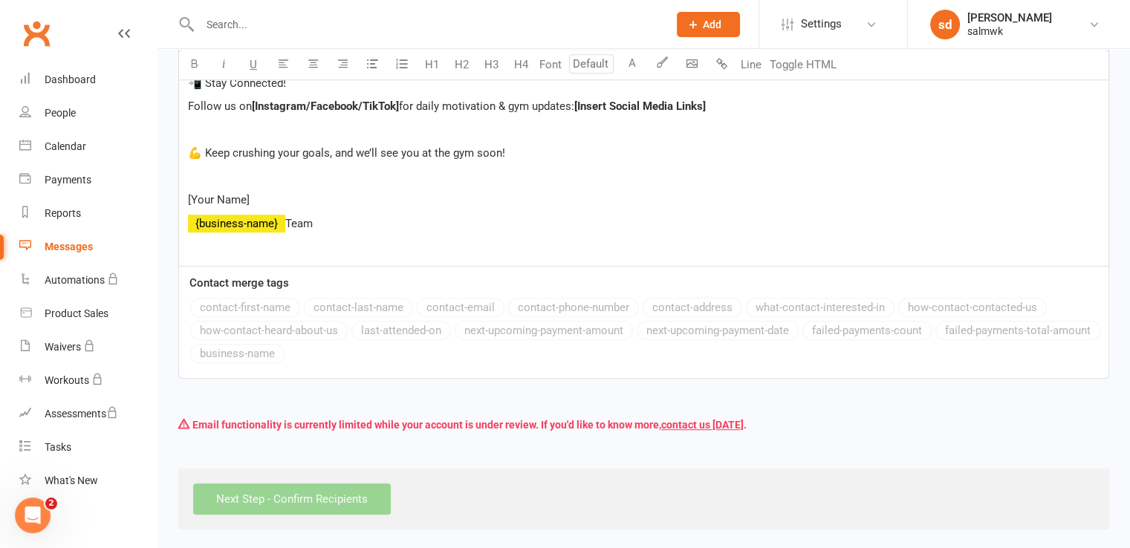
click at [279, 500] on div "Next Step - Confirm Recipients" at bounding box center [643, 499] width 931 height 61
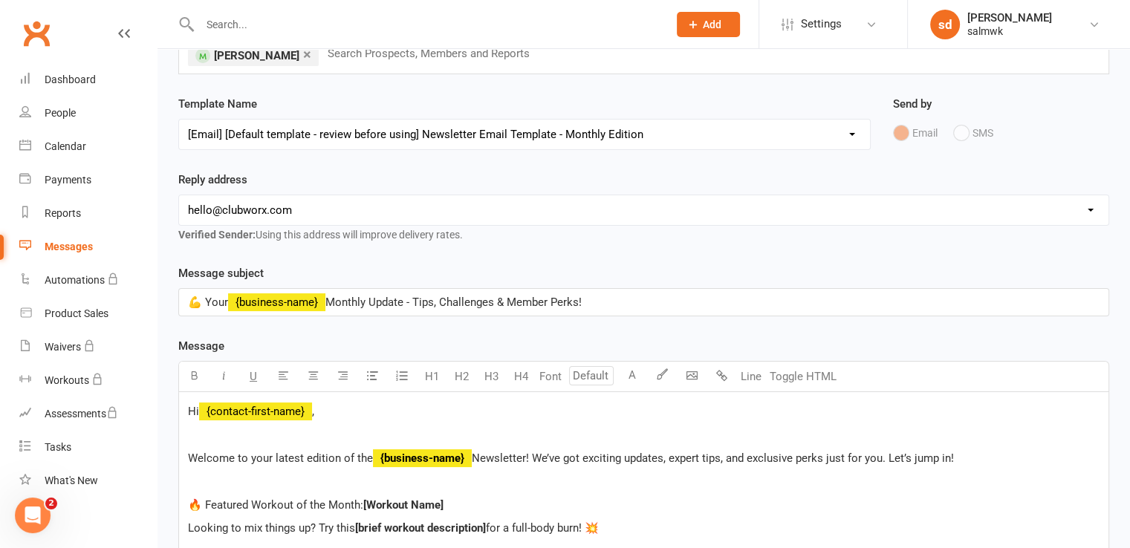
scroll to position [0, 0]
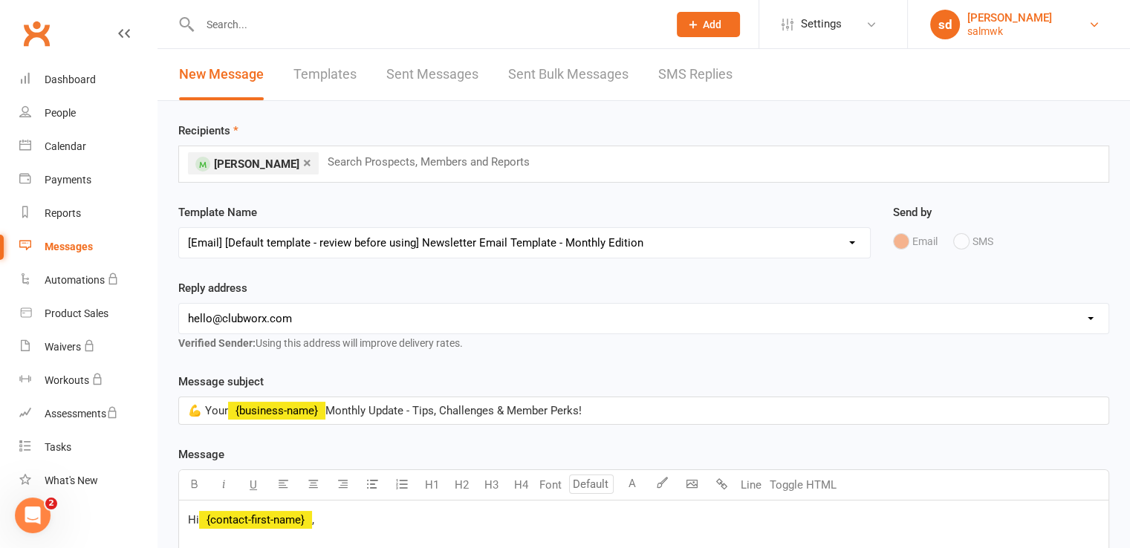
click at [1070, 38] on link "sd salmik dani salmwk" at bounding box center [1019, 25] width 178 height 30
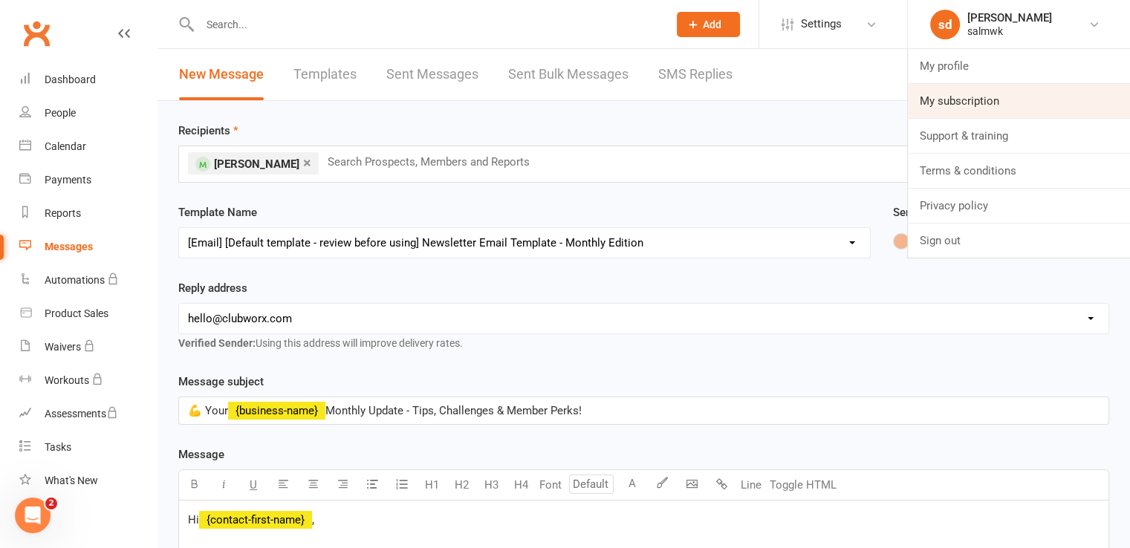
click at [969, 96] on link "My subscription" at bounding box center [1019, 101] width 222 height 34
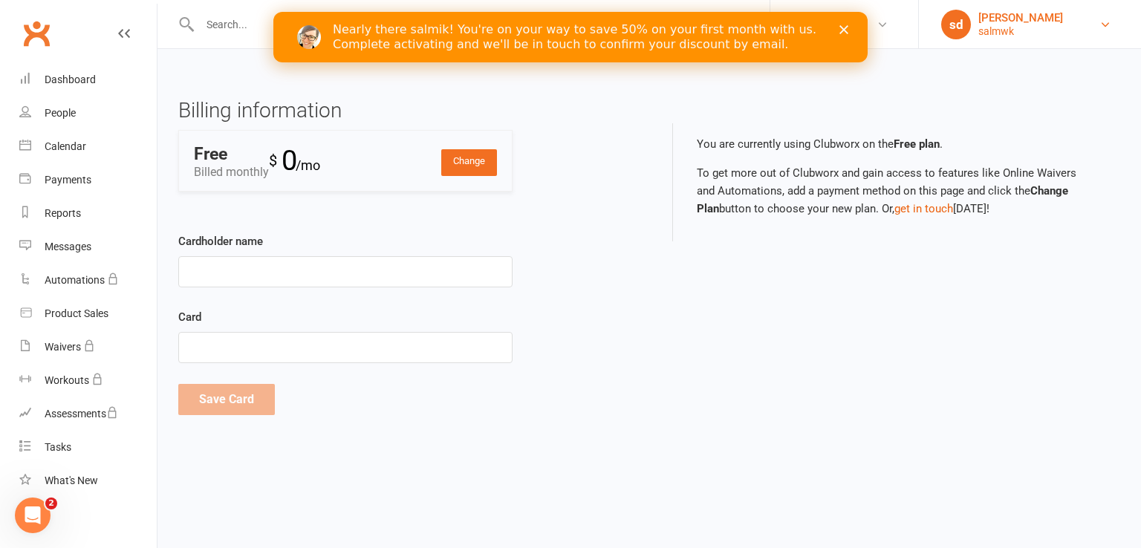
click at [1108, 34] on link "sd salmik [PERSON_NAME]" at bounding box center [1030, 25] width 178 height 30
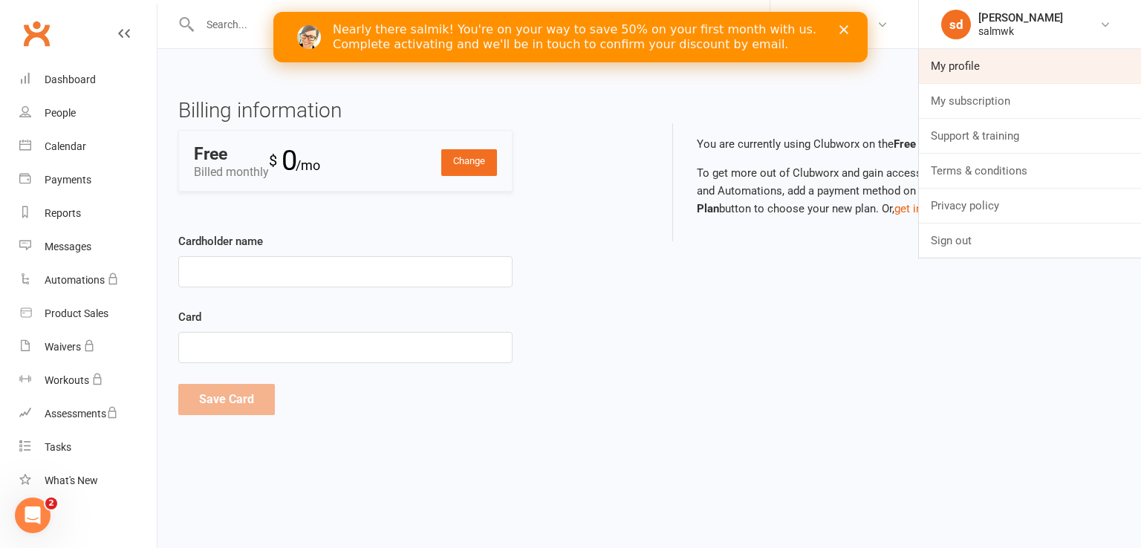
click at [965, 70] on link "My profile" at bounding box center [1030, 66] width 222 height 34
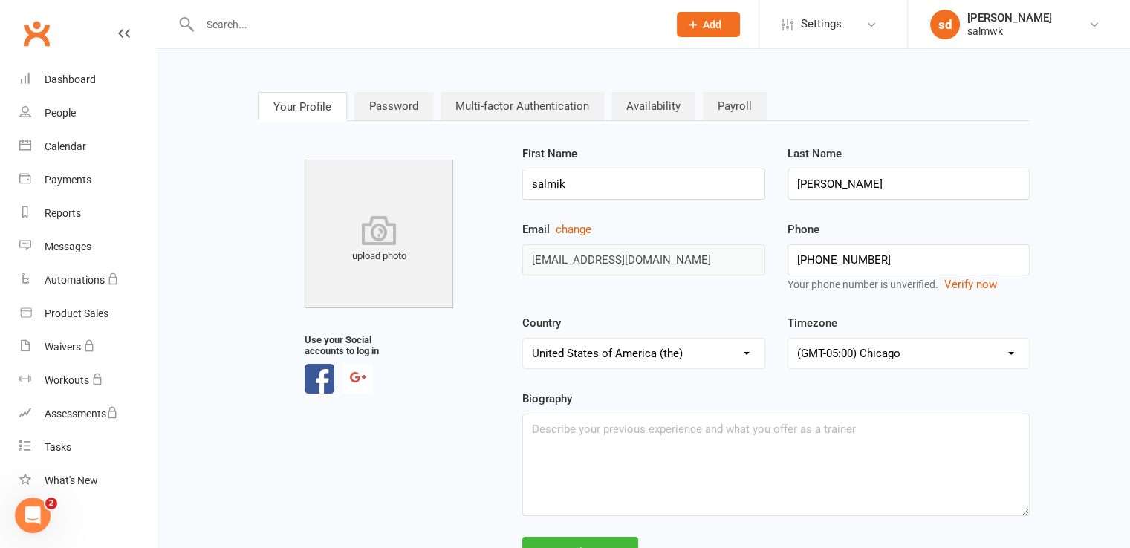
click at [718, 117] on link "Payroll" at bounding box center [735, 106] width 64 height 28
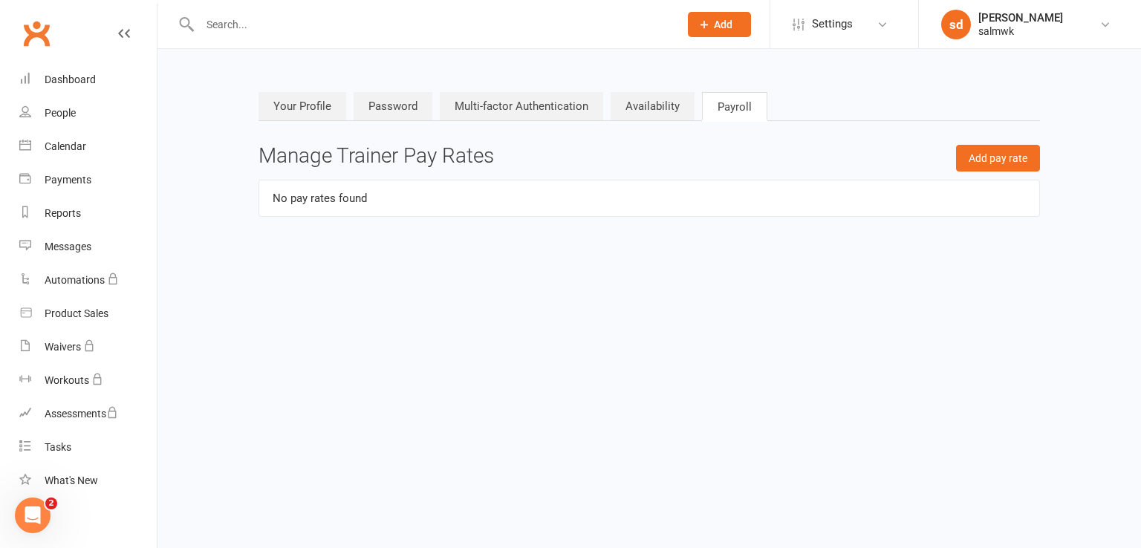
click at [658, 103] on link "Availability" at bounding box center [653, 106] width 84 height 28
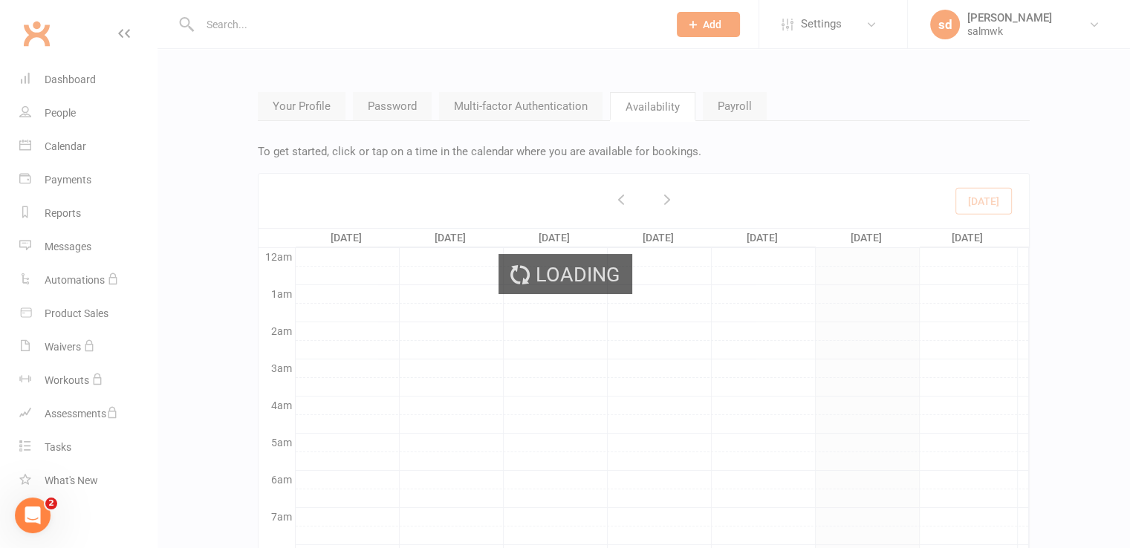
scroll to position [221, 0]
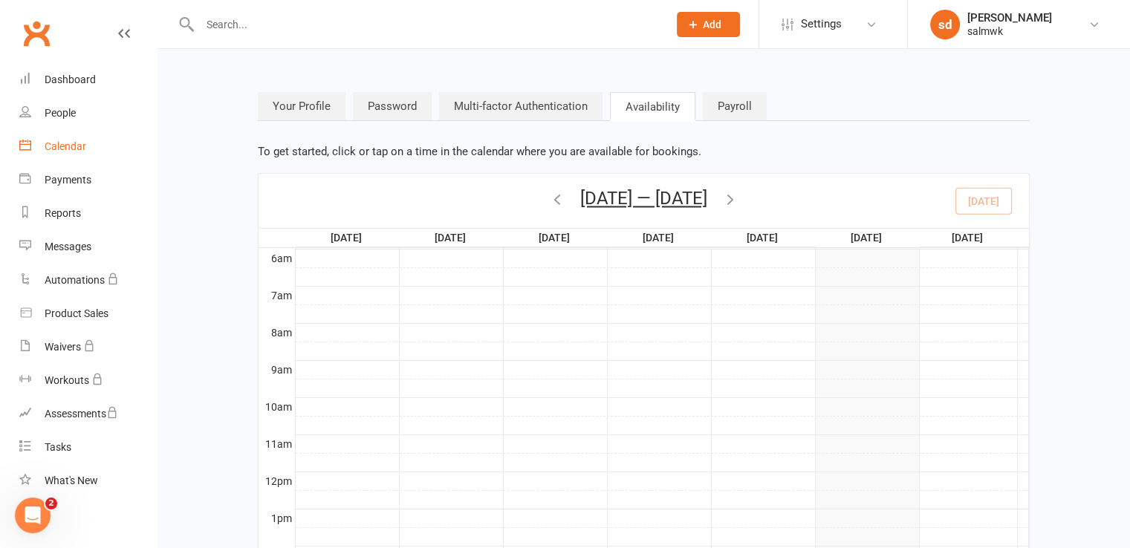
click at [79, 152] on div "Calendar" at bounding box center [66, 146] width 42 height 12
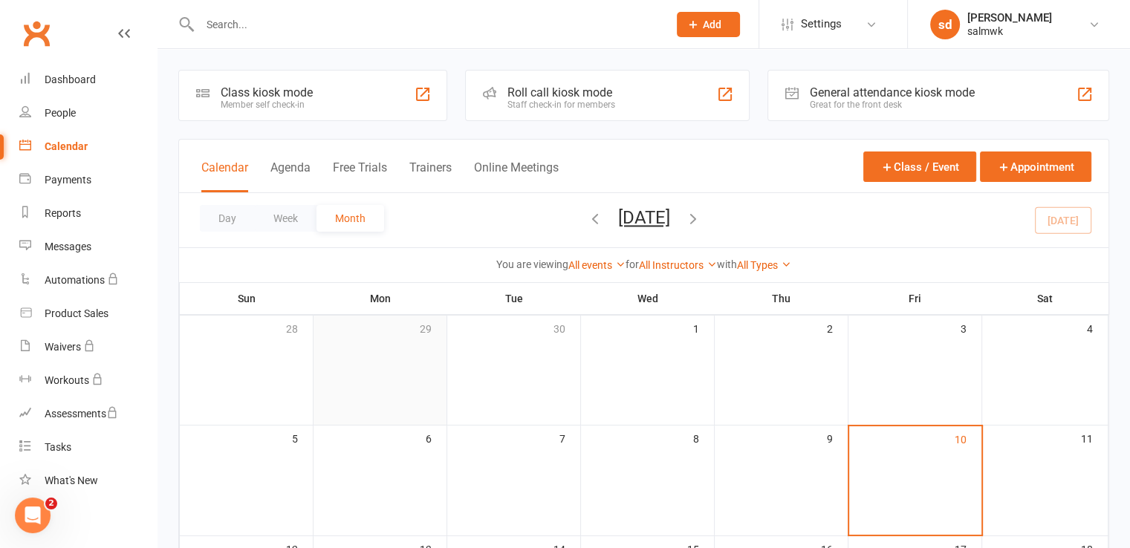
click at [410, 367] on td "29" at bounding box center [380, 371] width 134 height 110
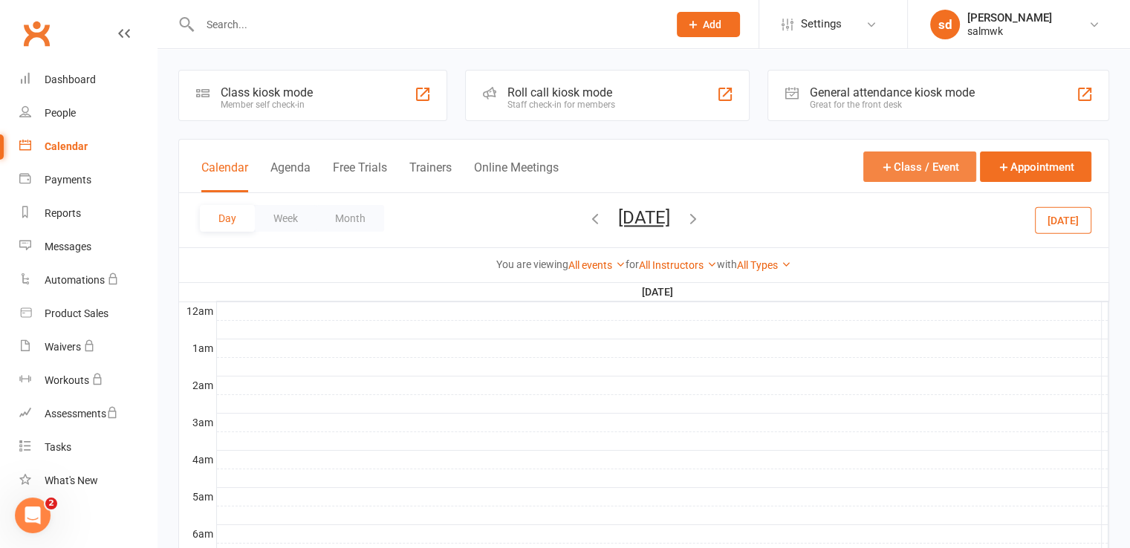
click at [931, 171] on button "Class / Event" at bounding box center [919, 167] width 113 height 30
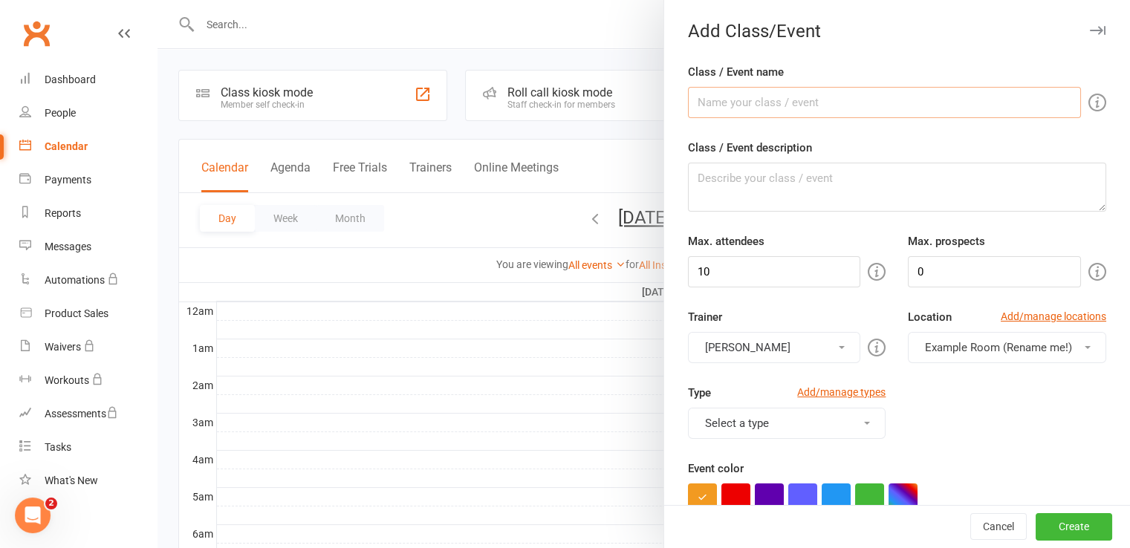
click at [746, 105] on input "Class / Event name" at bounding box center [884, 102] width 393 height 31
type input "sakn"
click at [744, 184] on textarea "Class / Event description" at bounding box center [897, 187] width 418 height 49
type textarea "kllmd"
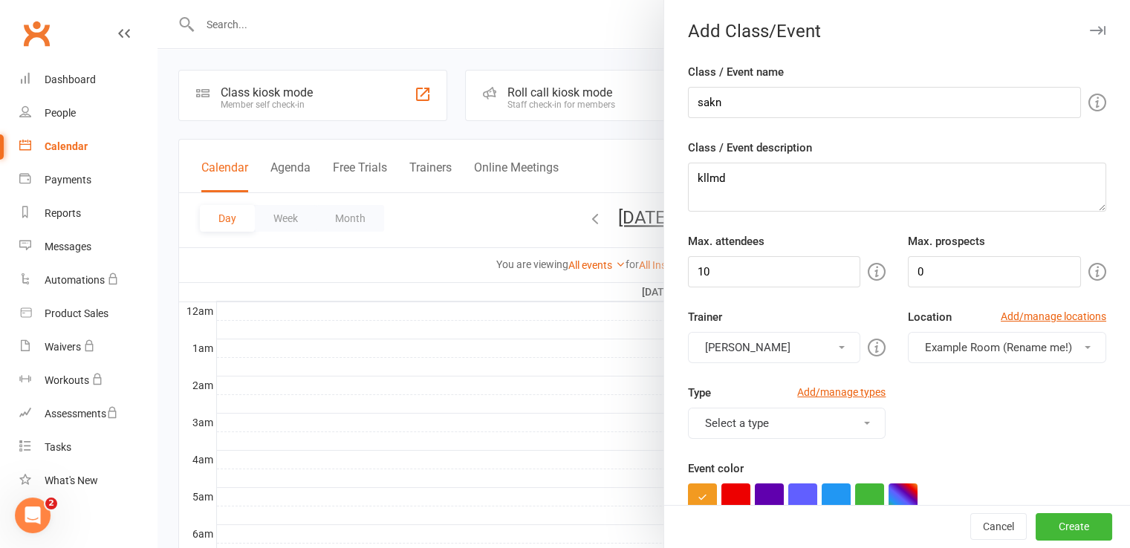
click at [805, 352] on button "[PERSON_NAME]" at bounding box center [774, 347] width 173 height 31
click at [780, 375] on link "[PERSON_NAME]" at bounding box center [775, 383] width 172 height 30
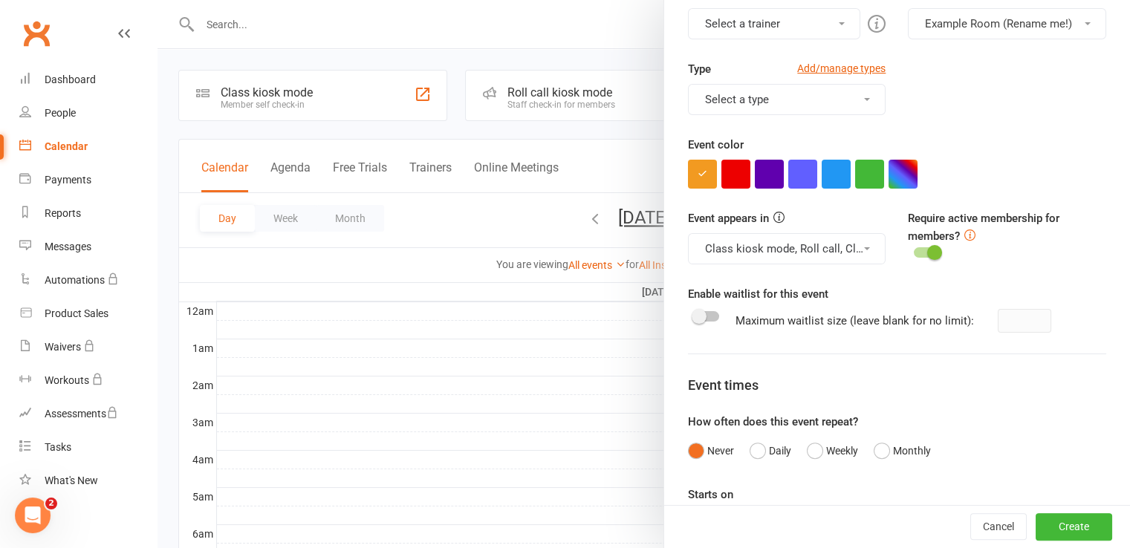
scroll to position [327, 0]
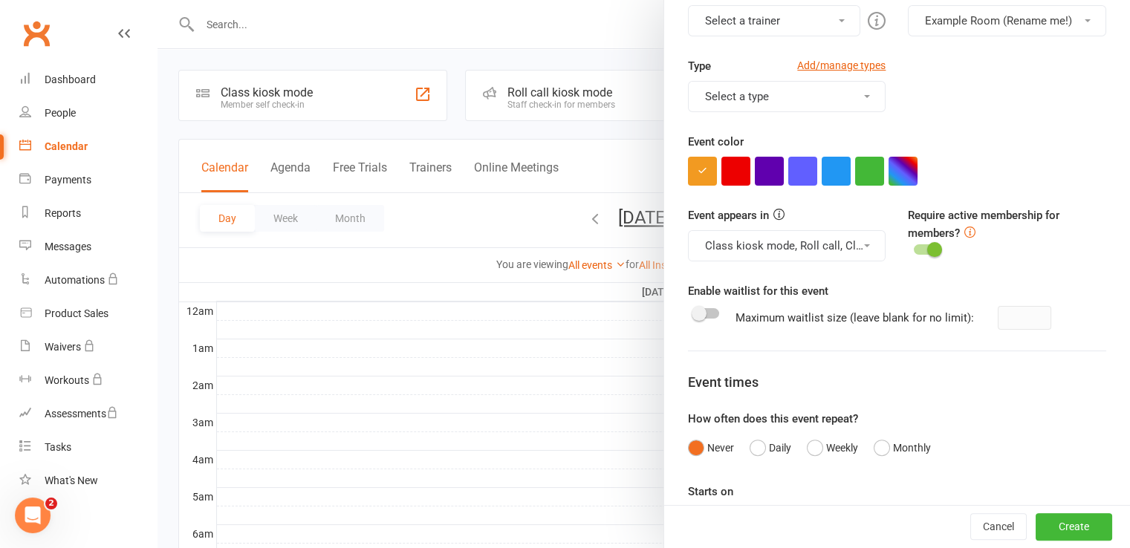
click at [862, 237] on button "Class kiosk mode, Roll call, Clubworx website calendar and Mobile app" at bounding box center [787, 245] width 198 height 31
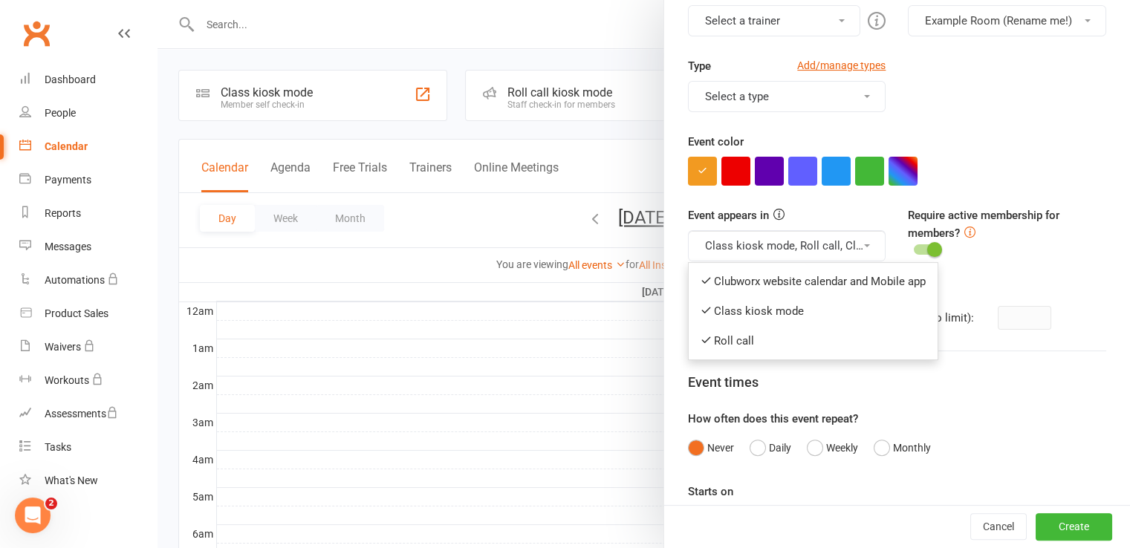
click at [862, 237] on button "Class kiosk mode, Roll call, Clubworx website calendar and Mobile app" at bounding box center [787, 245] width 198 height 31
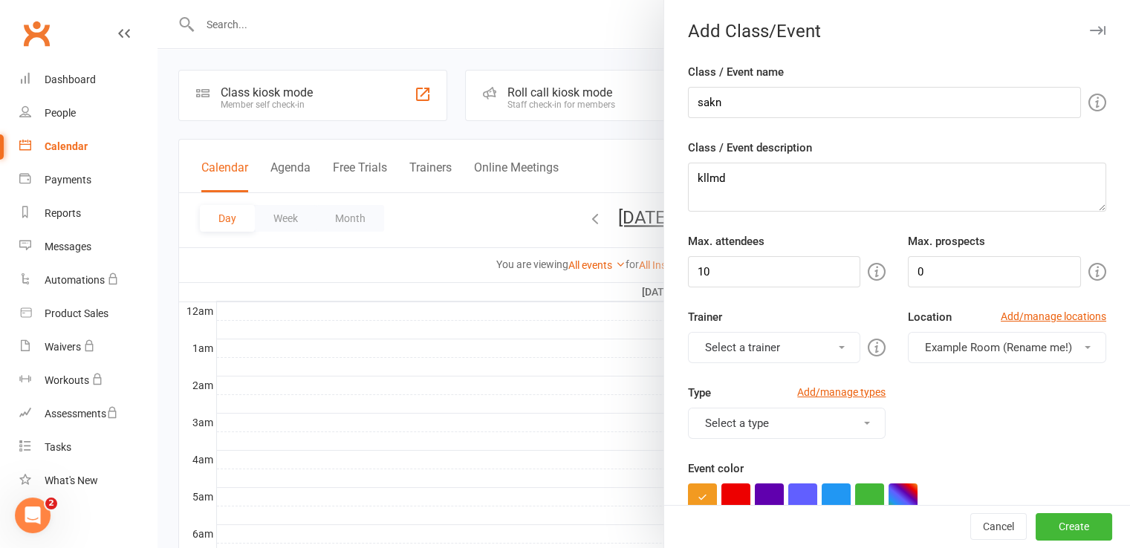
scroll to position [380, 0]
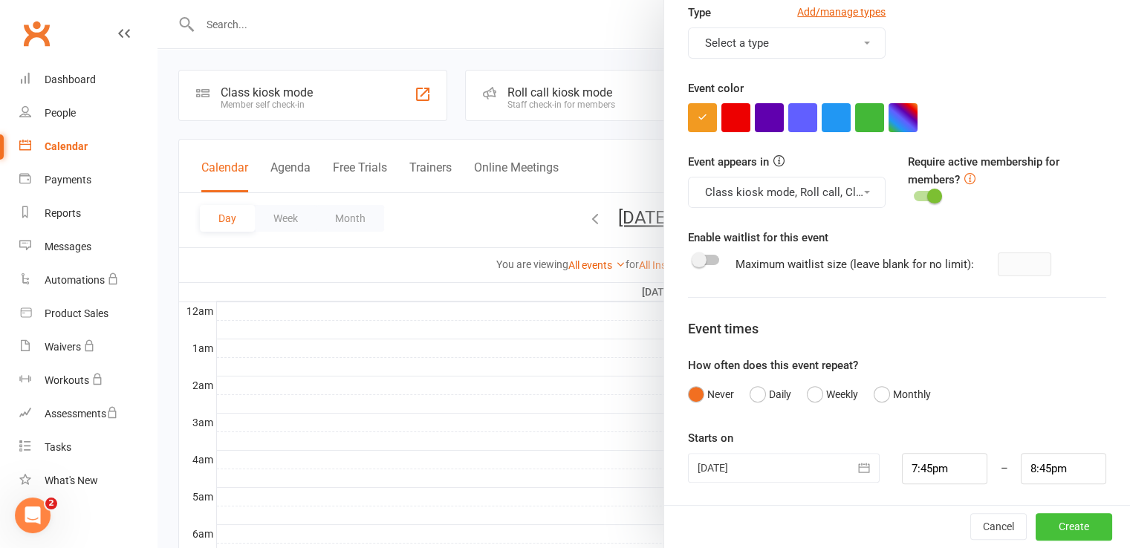
click at [1039, 521] on button "Create" at bounding box center [1074, 527] width 77 height 27
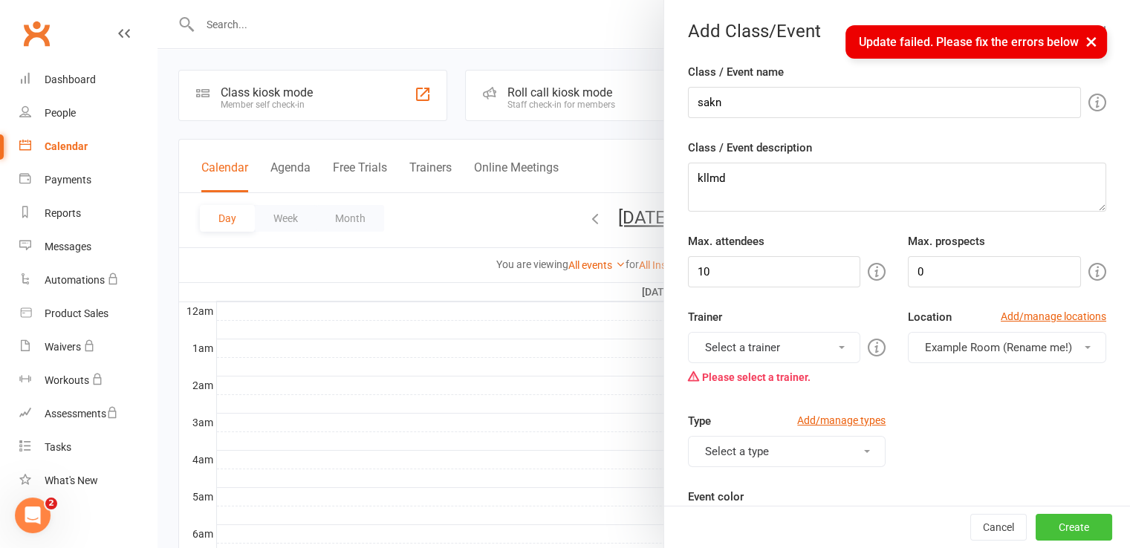
scroll to position [0, 0]
click at [826, 348] on button "Select a trainer" at bounding box center [774, 347] width 173 height 31
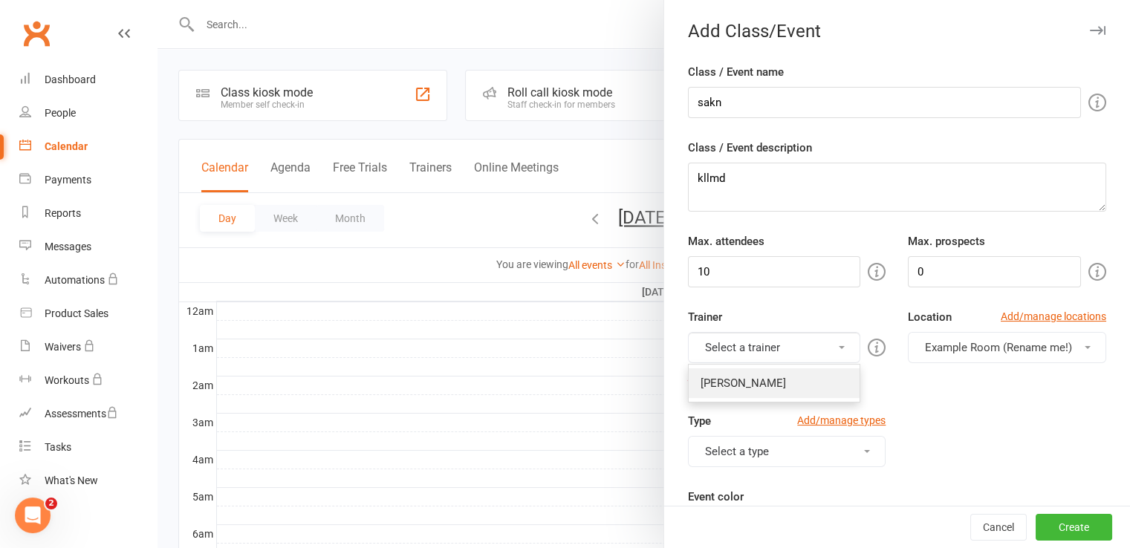
click at [761, 385] on link "[PERSON_NAME]" at bounding box center [775, 383] width 172 height 30
click at [1040, 530] on button "Create" at bounding box center [1074, 527] width 77 height 27
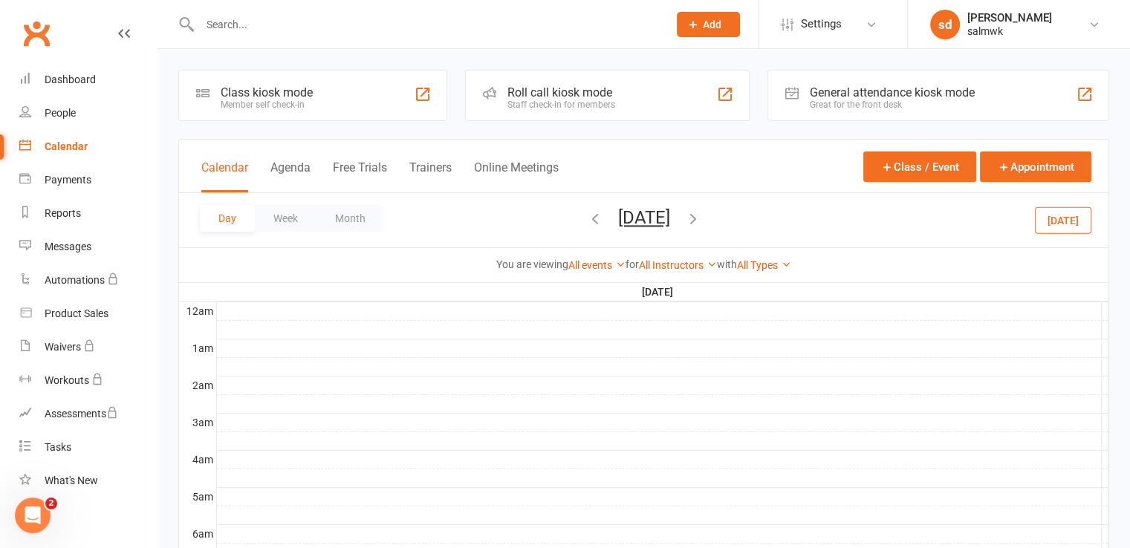
click at [383, 352] on div at bounding box center [662, 348] width 891 height 18
click at [394, 322] on button "Add Appointment" at bounding box center [391, 319] width 86 height 18
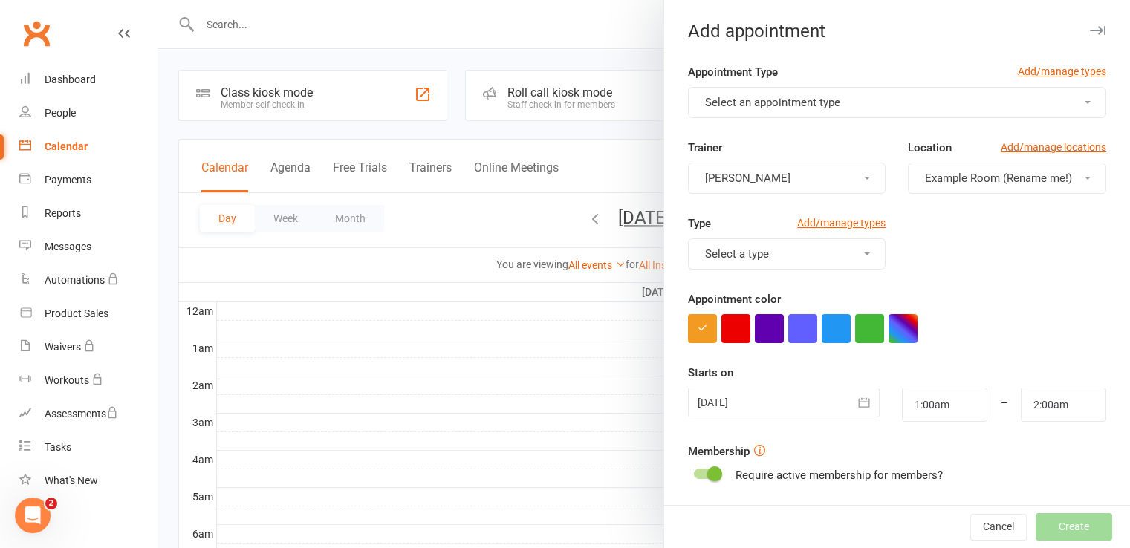
click at [796, 175] on button "[PERSON_NAME]" at bounding box center [787, 178] width 198 height 31
click at [837, 97] on button "Select an appointment type" at bounding box center [897, 102] width 418 height 31
click at [885, 111] on button "Select an appointment type" at bounding box center [897, 102] width 418 height 31
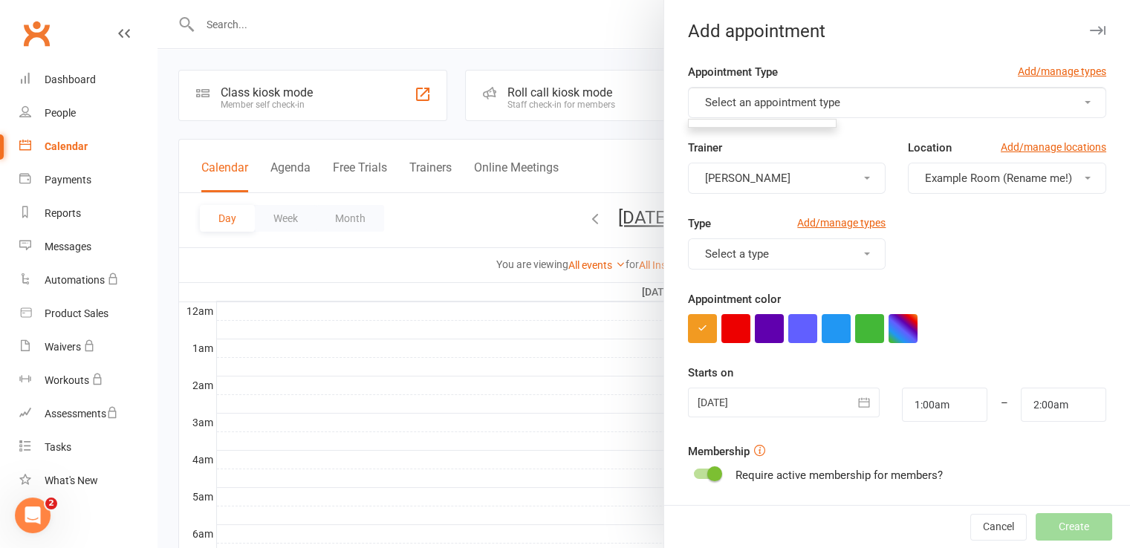
click at [885, 111] on button "Select an appointment type" at bounding box center [897, 102] width 418 height 31
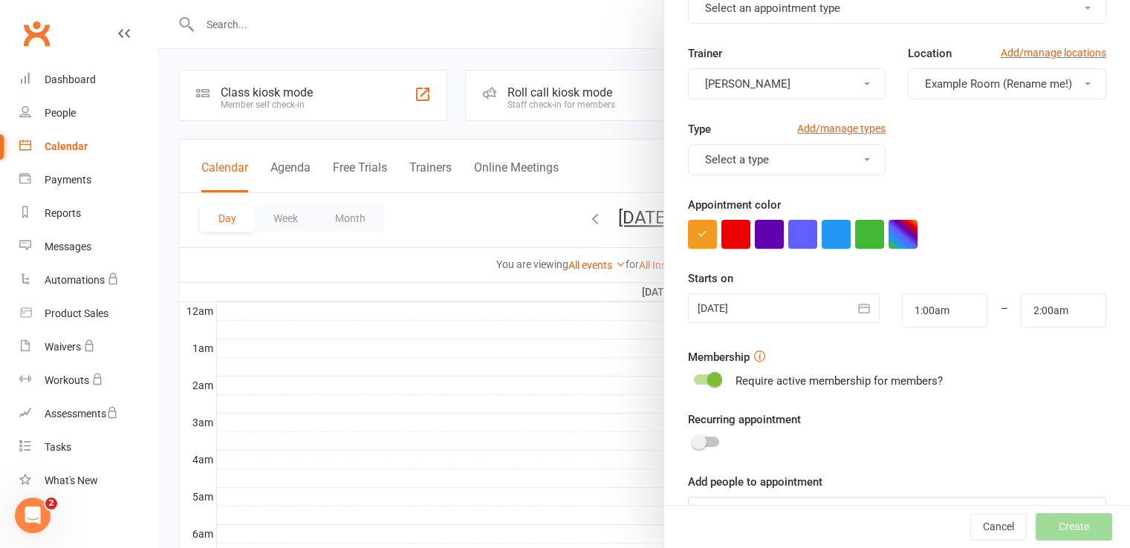
click at [825, 162] on button "Select a type" at bounding box center [787, 159] width 198 height 31
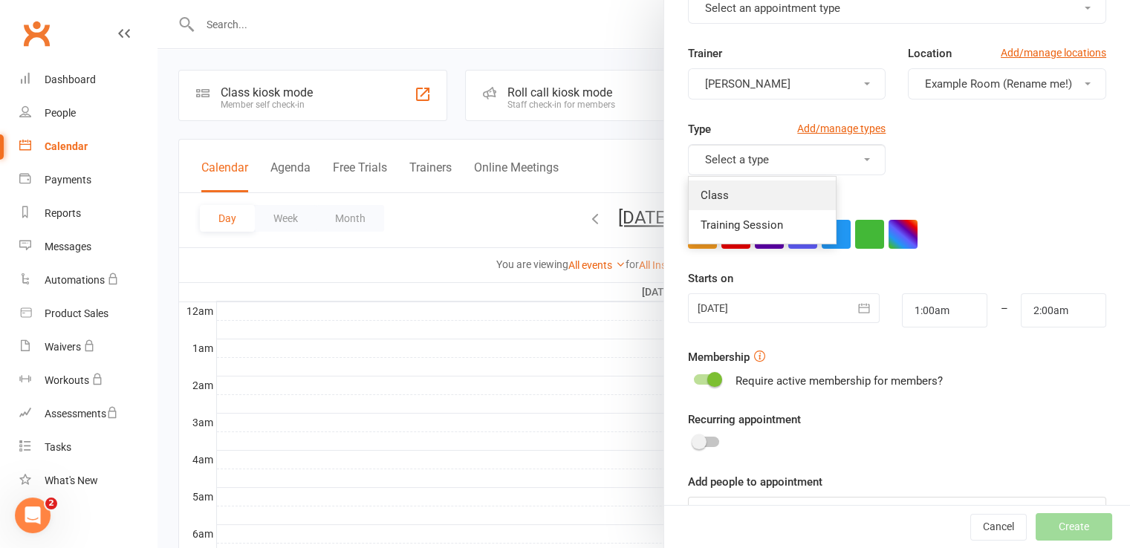
click at [749, 196] on link "Class" at bounding box center [762, 196] width 147 height 30
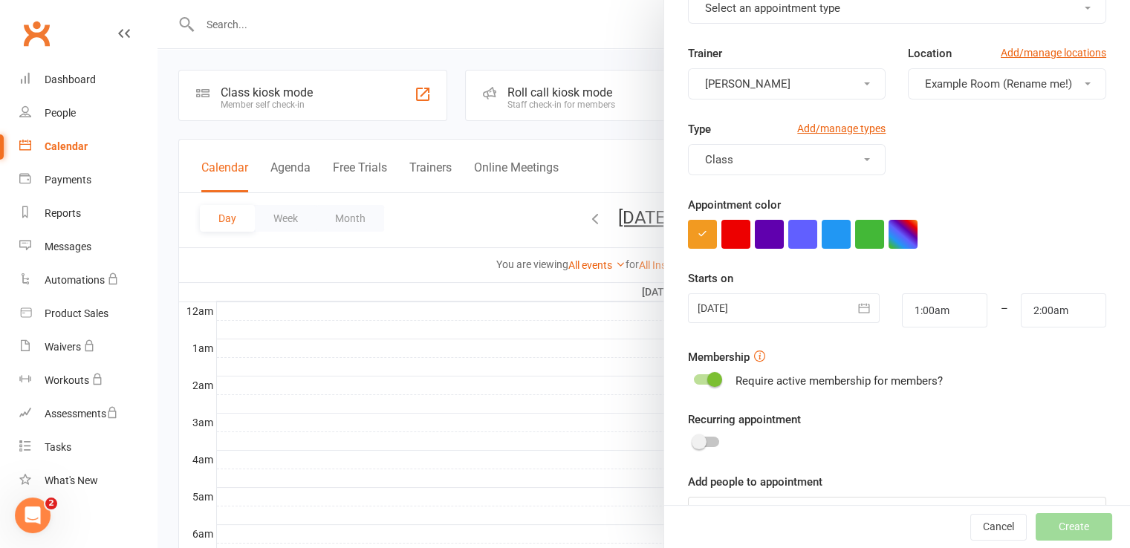
scroll to position [137, 0]
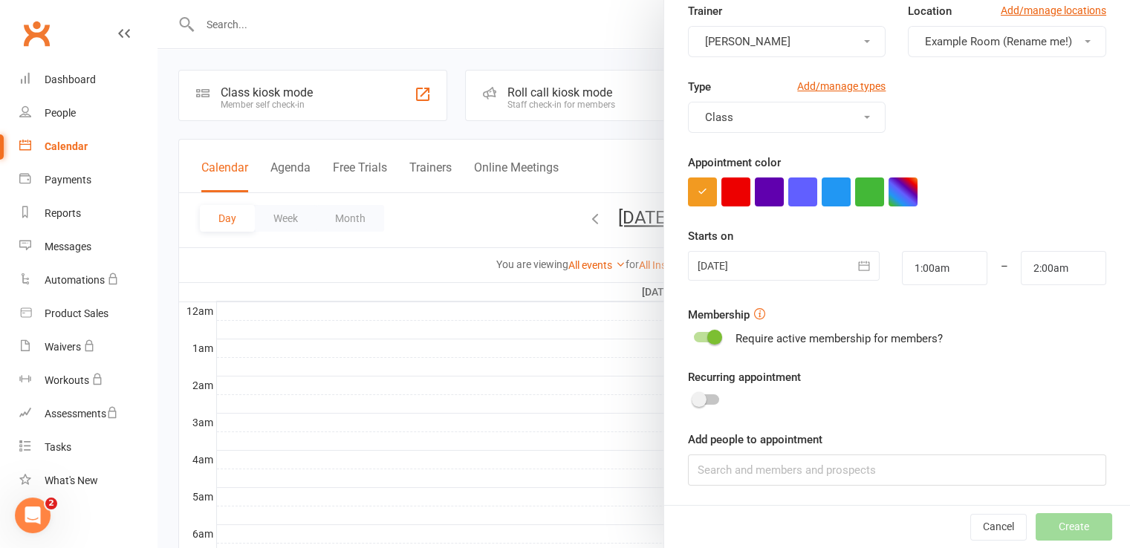
click at [710, 399] on div at bounding box center [706, 399] width 25 height 10
click at [694, 397] on input "checkbox" at bounding box center [694, 397] width 0 height 0
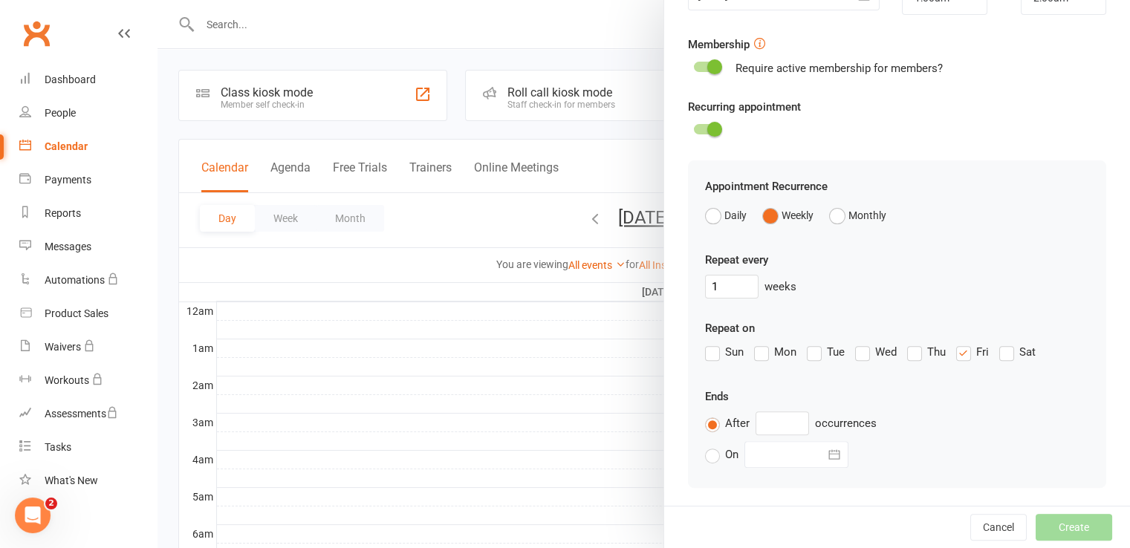
scroll to position [407, 0]
click at [707, 218] on button "Daily" at bounding box center [726, 215] width 42 height 28
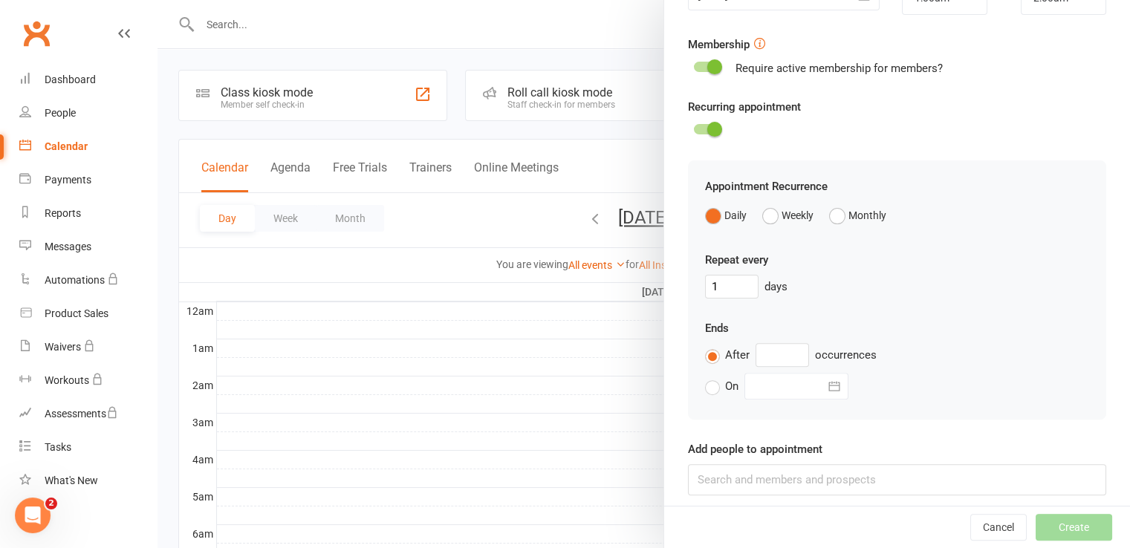
scroll to position [400, 0]
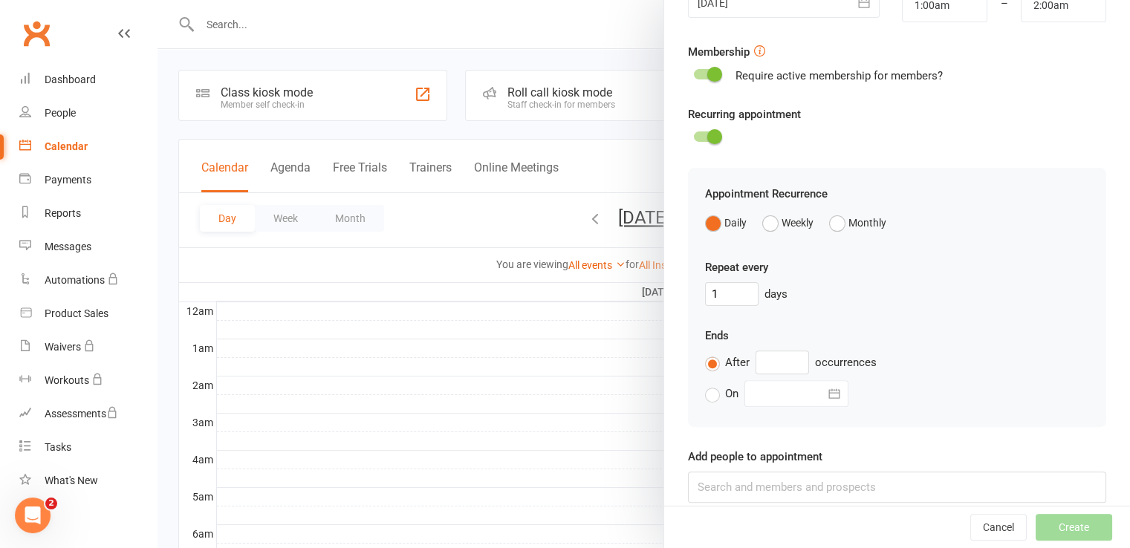
click at [695, 138] on div at bounding box center [706, 136] width 25 height 10
click at [694, 134] on input "checkbox" at bounding box center [694, 134] width 0 height 0
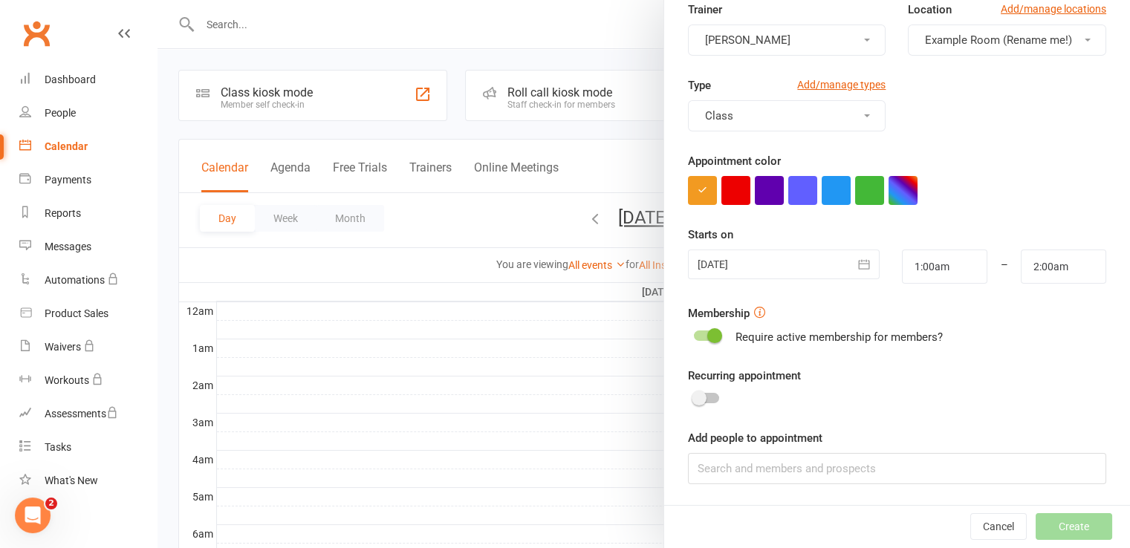
scroll to position [137, 0]
click at [768, 473] on input at bounding box center [897, 470] width 418 height 31
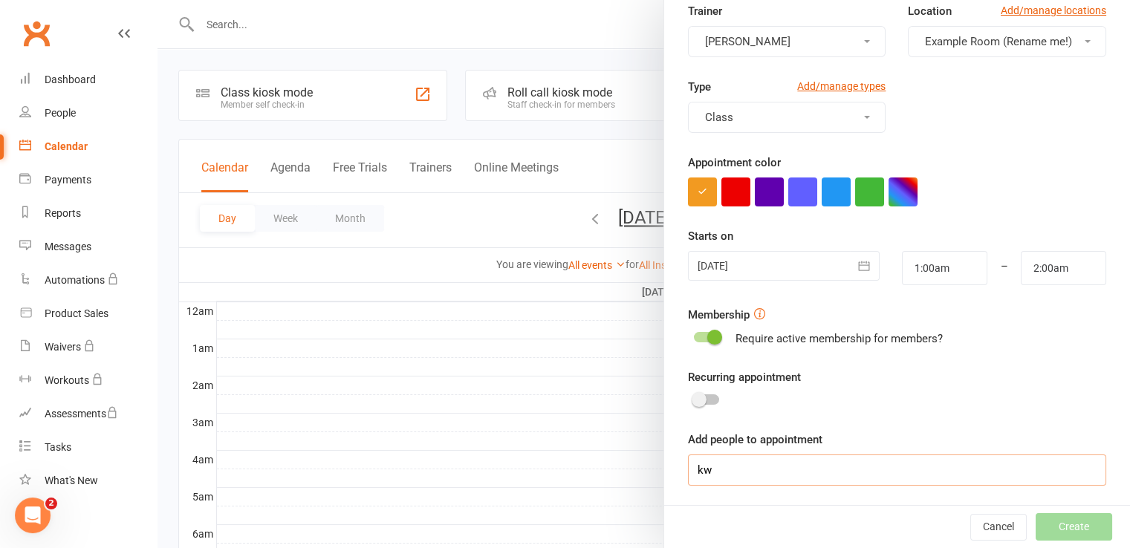
type input "k"
paste input "[PERSON_NAME]"
type input "k"
click at [793, 470] on input at bounding box center [897, 470] width 418 height 31
click at [1076, 522] on div "Cancel Create" at bounding box center [897, 527] width 466 height 42
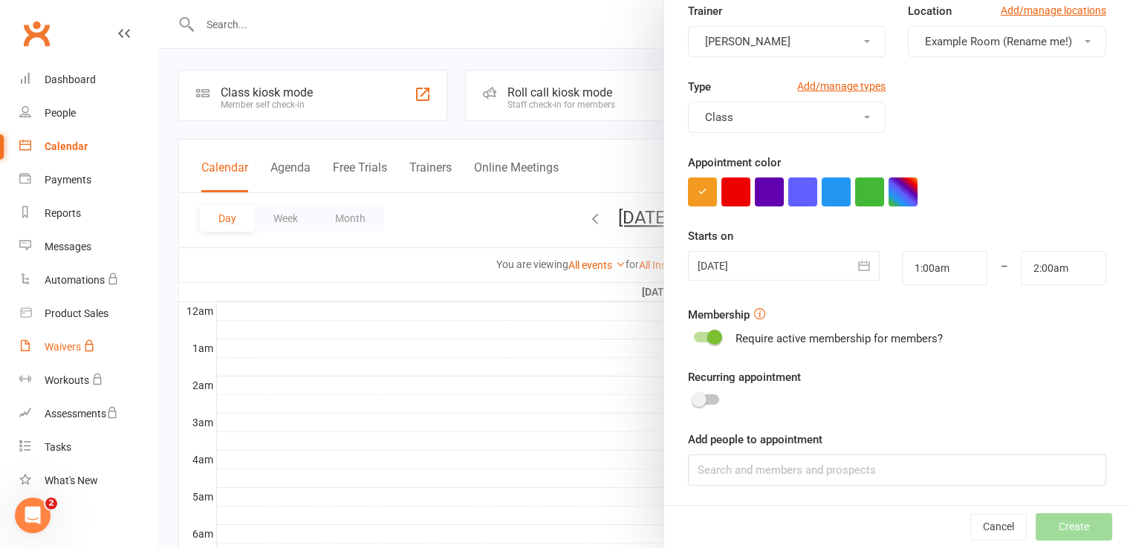
scroll to position [5, 0]
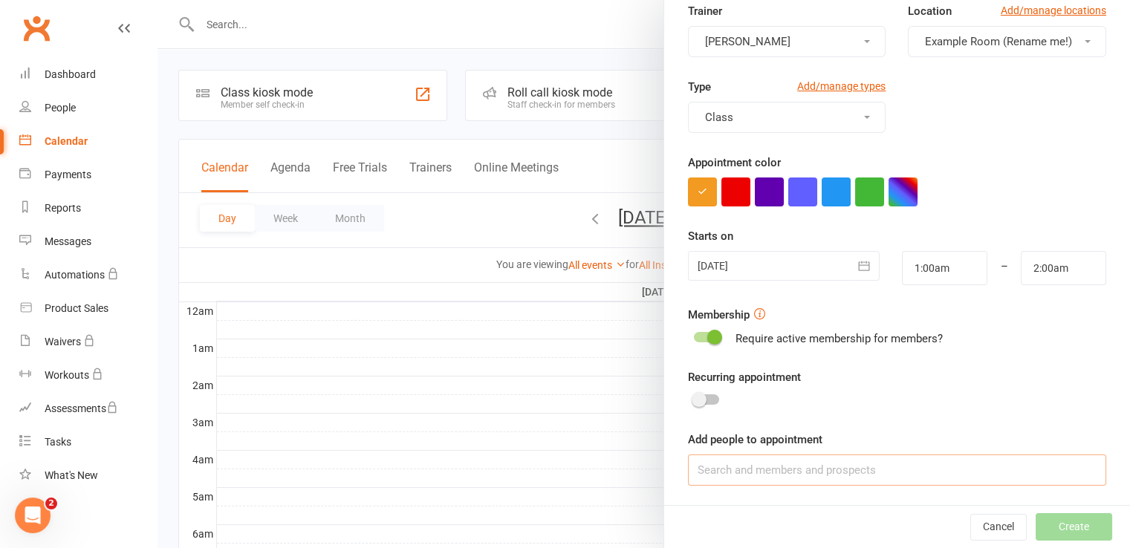
click at [732, 468] on input at bounding box center [897, 470] width 418 height 31
paste input "[PERSON_NAME]"
click at [1034, 533] on div "Cancel Create" at bounding box center [897, 527] width 466 height 42
click at [759, 467] on input "[PERSON_NAME]" at bounding box center [897, 470] width 418 height 31
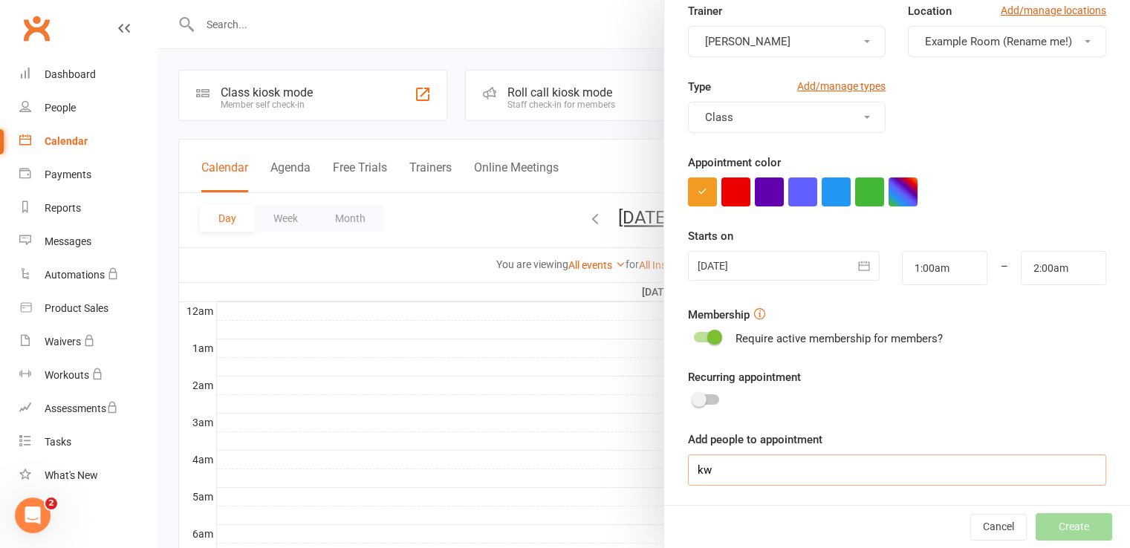
type input "k"
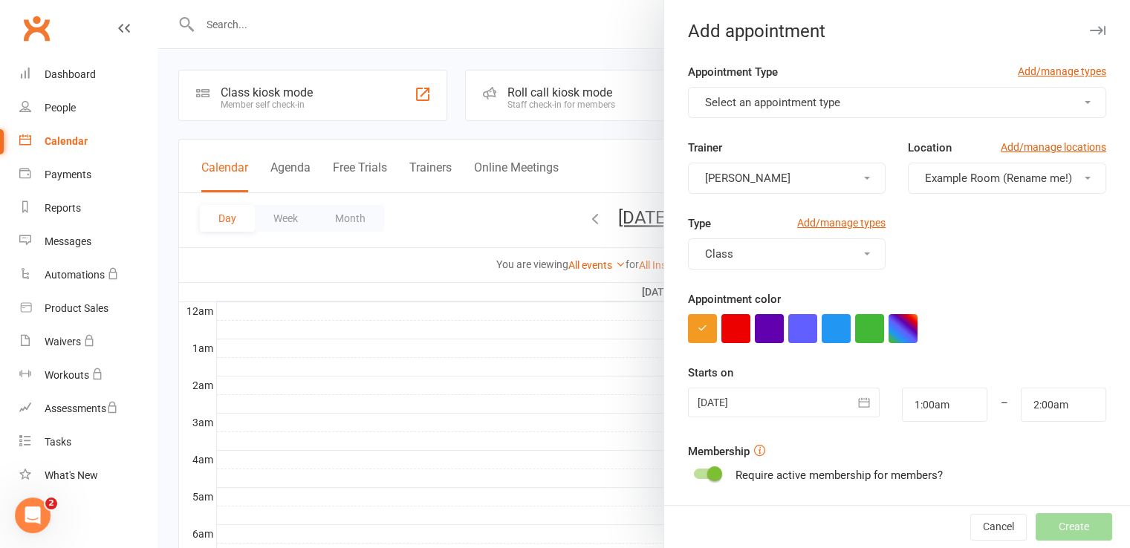
click at [876, 111] on button "Select an appointment type" at bounding box center [897, 102] width 418 height 31
click at [1047, 75] on link "Add/manage types" at bounding box center [1062, 71] width 88 height 16
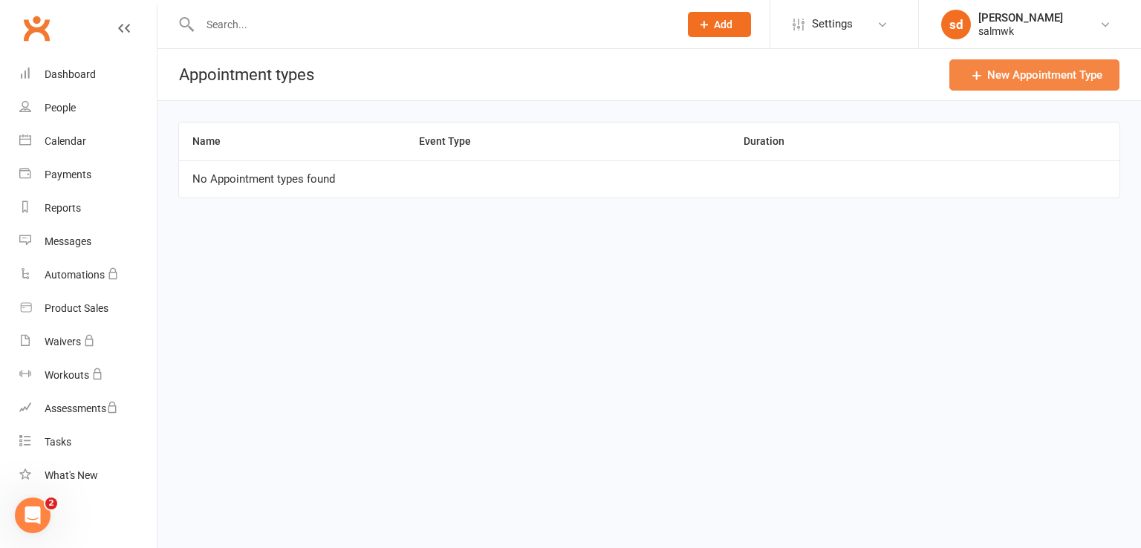
click at [1030, 76] on link "New Appointment Type" at bounding box center [1034, 74] width 170 height 31
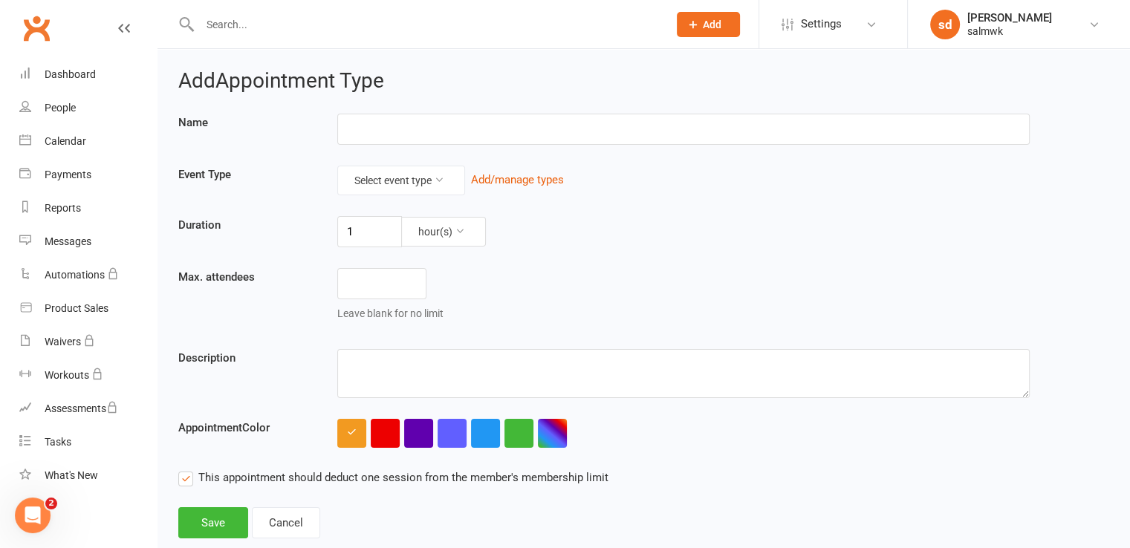
click at [440, 137] on input "text" at bounding box center [683, 129] width 692 height 31
type input "salmokina"
click at [446, 180] on button "Select event type" at bounding box center [401, 181] width 128 height 30
click at [381, 210] on link "Class" at bounding box center [381, 215] width 147 height 30
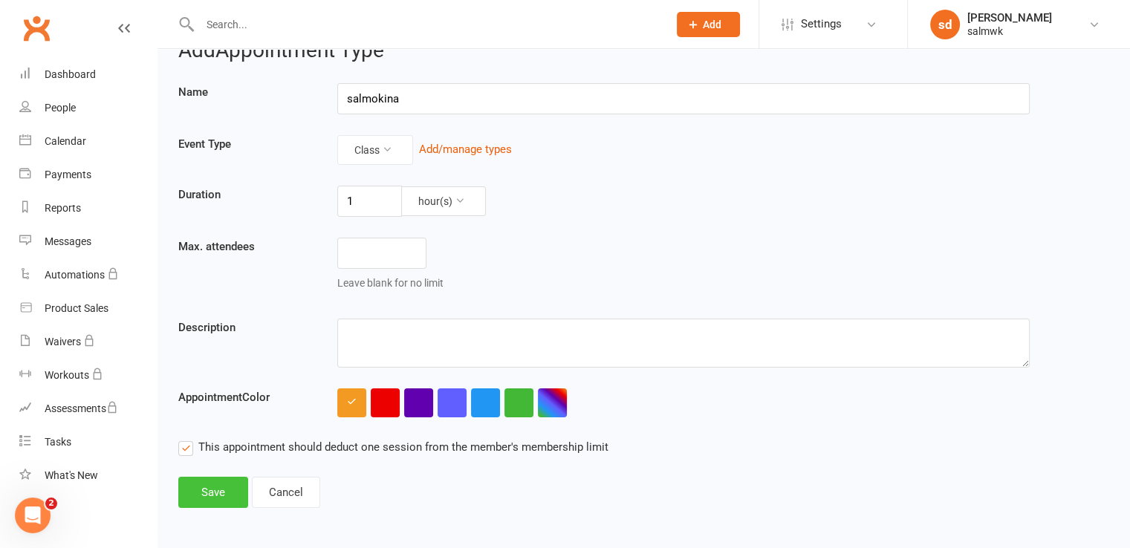
click at [231, 482] on button "Save" at bounding box center [213, 492] width 70 height 31
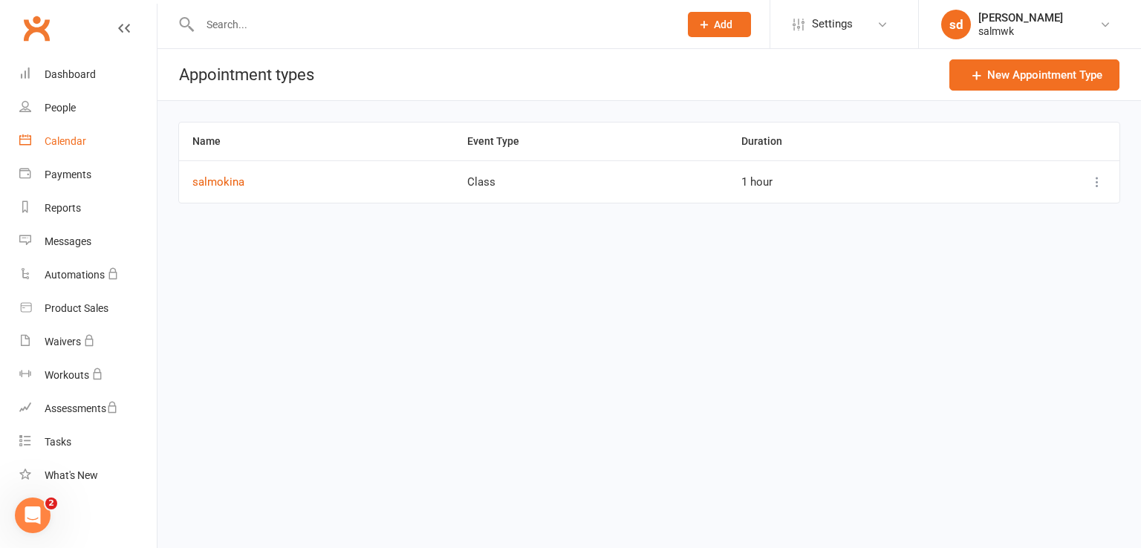
click at [88, 146] on link "Calendar" at bounding box center [87, 141] width 137 height 33
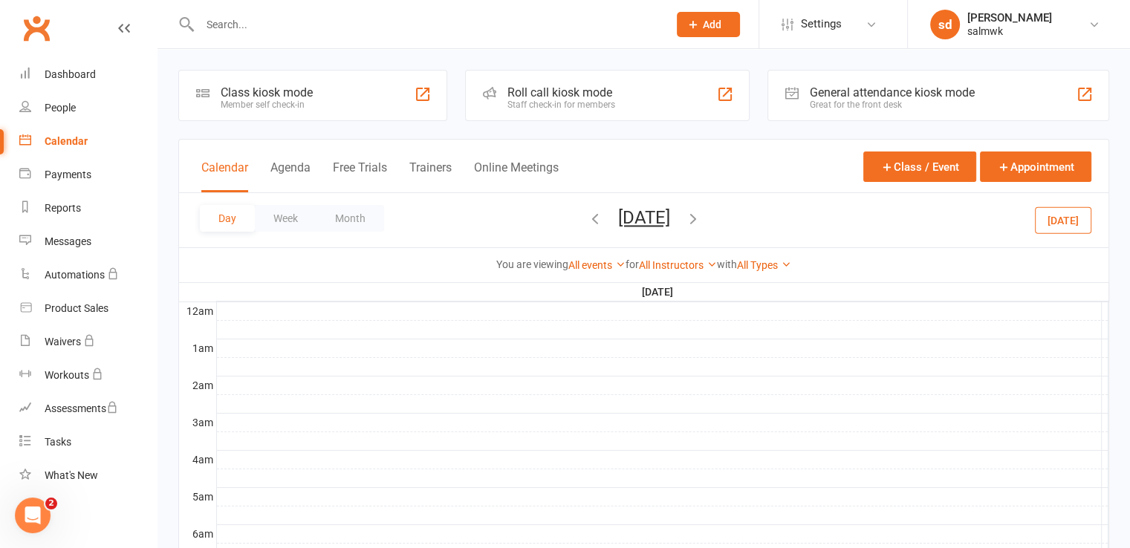
click at [380, 364] on div at bounding box center [662, 367] width 891 height 18
click at [403, 331] on button "Add Appointment" at bounding box center [388, 331] width 86 height 18
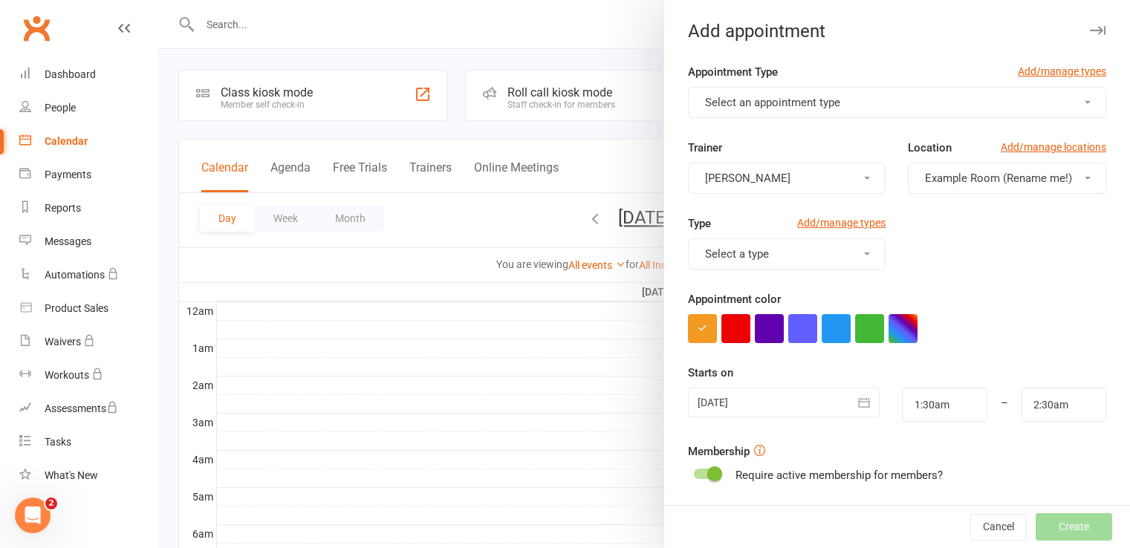
click at [832, 97] on span "Select an appointment type" at bounding box center [772, 102] width 135 height 13
click at [761, 129] on link "salmokina" at bounding box center [762, 138] width 147 height 30
click at [765, 176] on button "[PERSON_NAME]" at bounding box center [787, 178] width 198 height 31
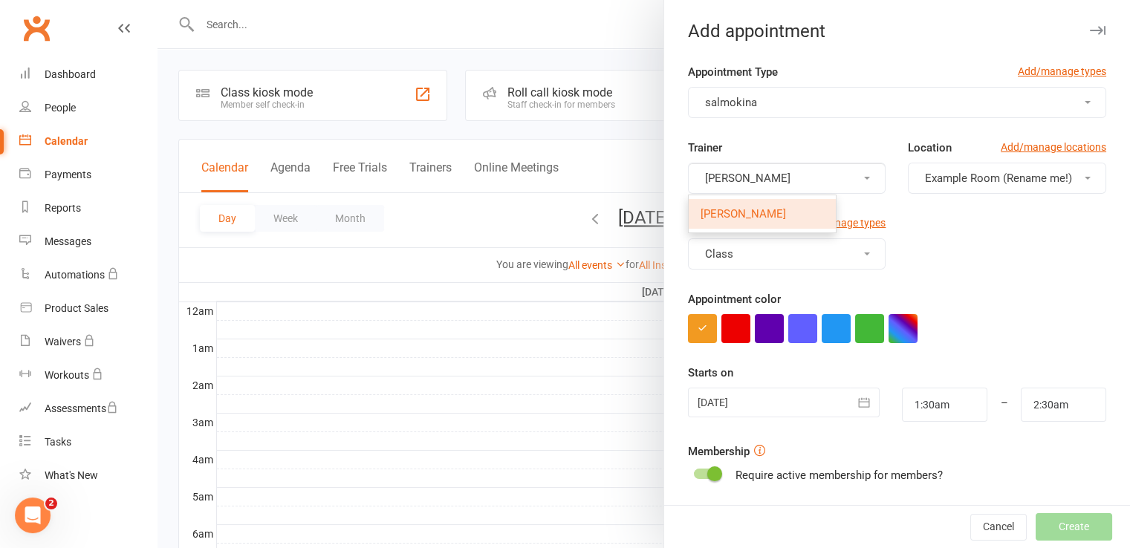
click at [750, 218] on span "[PERSON_NAME]" at bounding box center [743, 213] width 85 height 13
click at [946, 183] on span "Example Room (Rename me!)" at bounding box center [998, 178] width 147 height 13
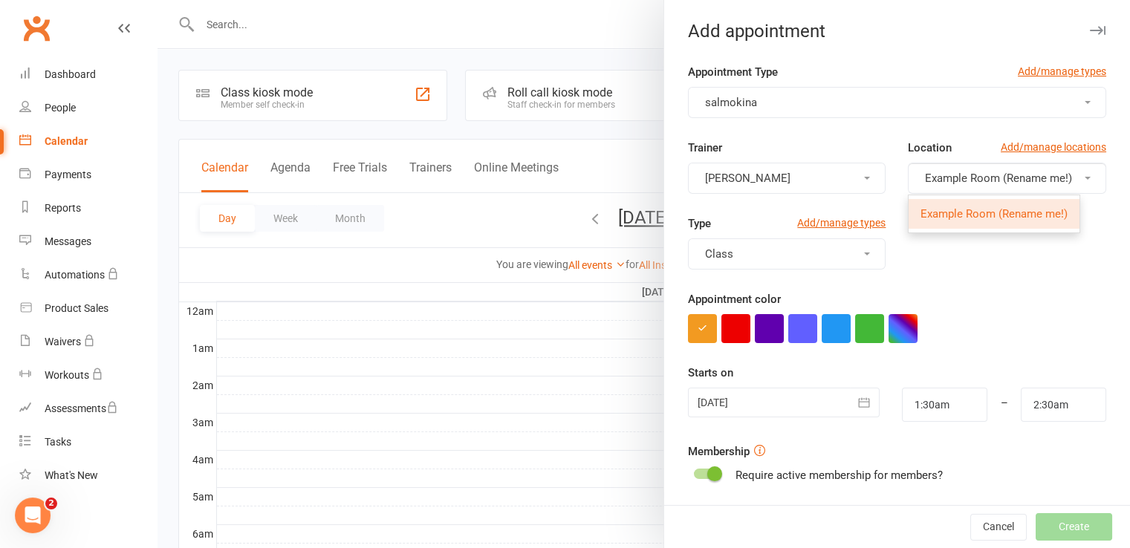
click at [941, 207] on span "Example Room (Rename me!)" at bounding box center [993, 213] width 147 height 13
click at [802, 244] on button "Class" at bounding box center [787, 253] width 198 height 31
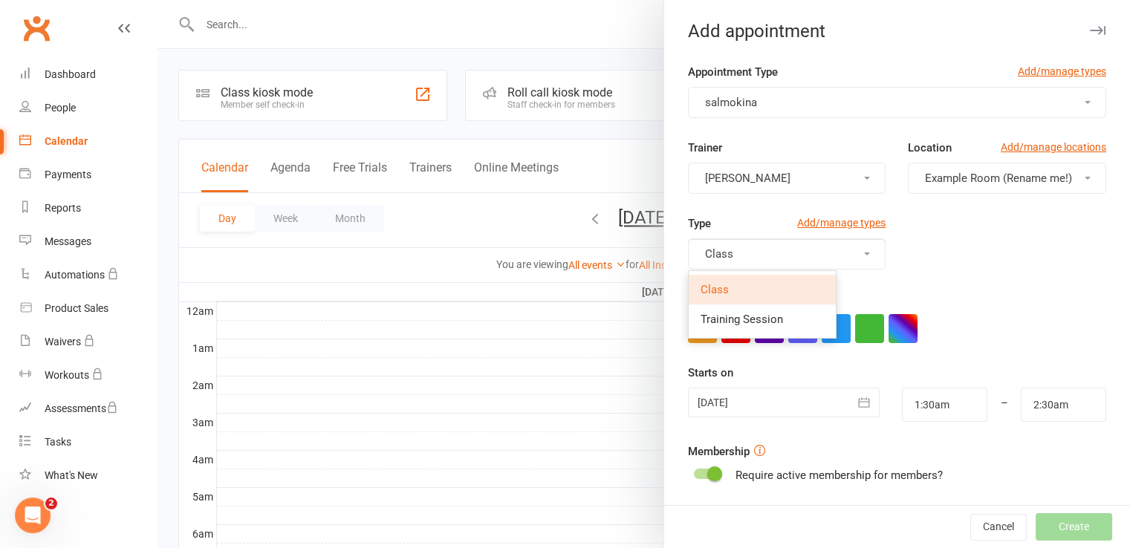
click at [730, 295] on link "Class" at bounding box center [762, 290] width 147 height 30
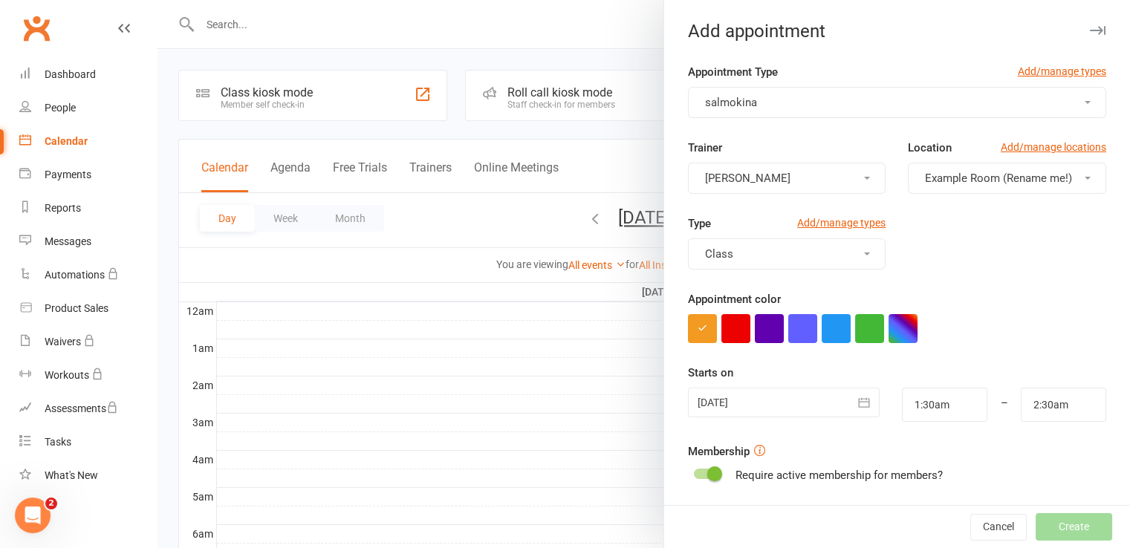
scroll to position [137, 0]
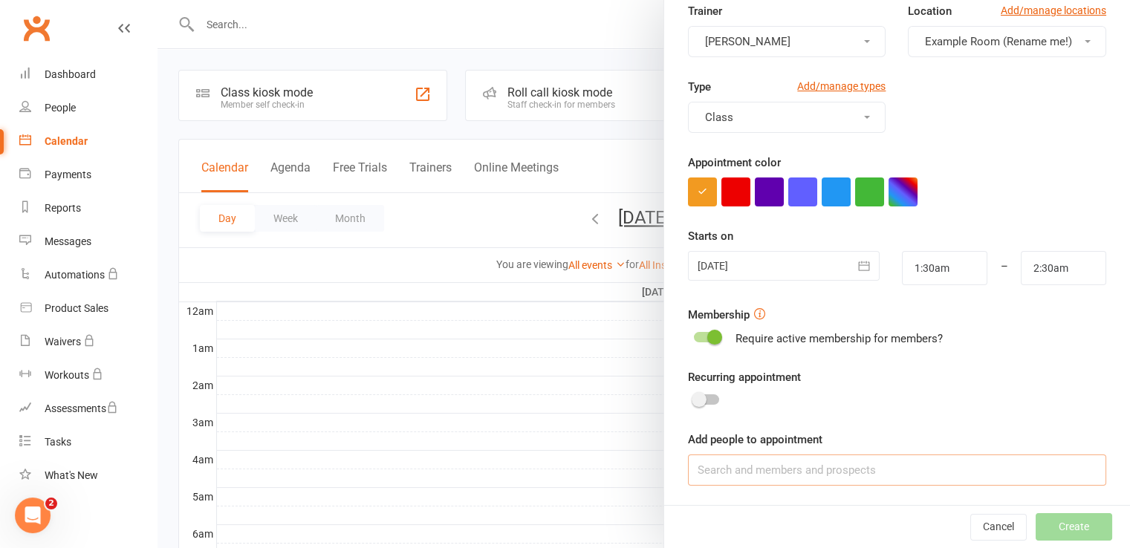
click at [744, 468] on input at bounding box center [897, 470] width 418 height 31
paste input "[PERSON_NAME]"
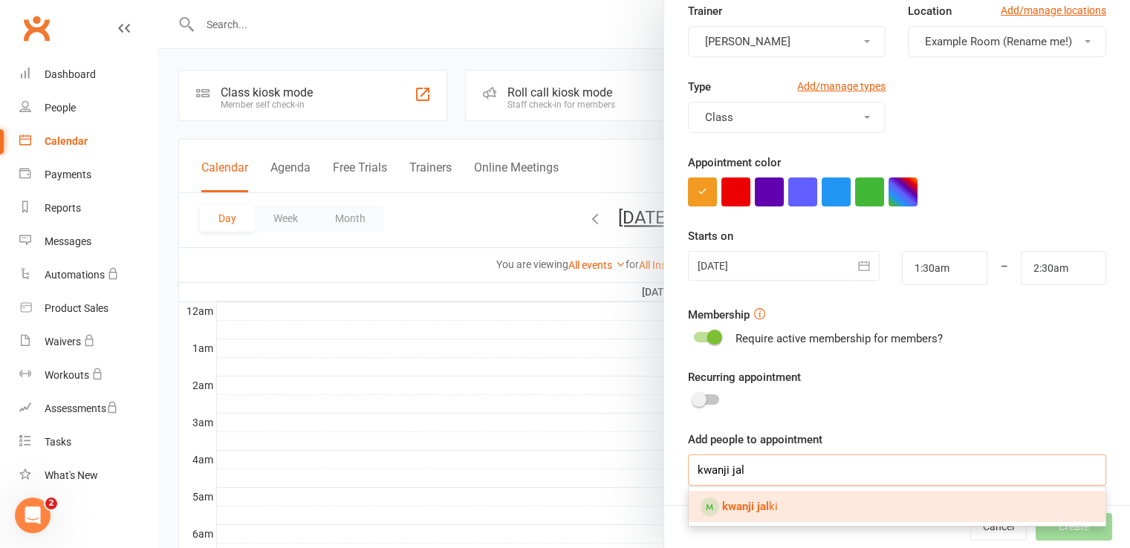
type input "kwanji jal"
click at [767, 509] on span "kwanji jal ki" at bounding box center [750, 506] width 56 height 13
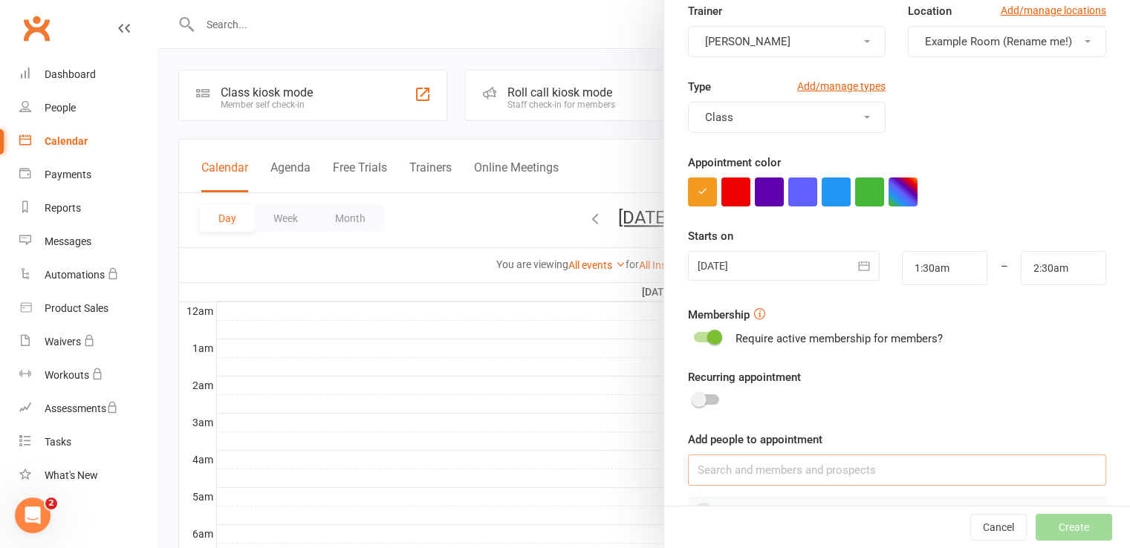
click at [825, 474] on input at bounding box center [897, 470] width 418 height 31
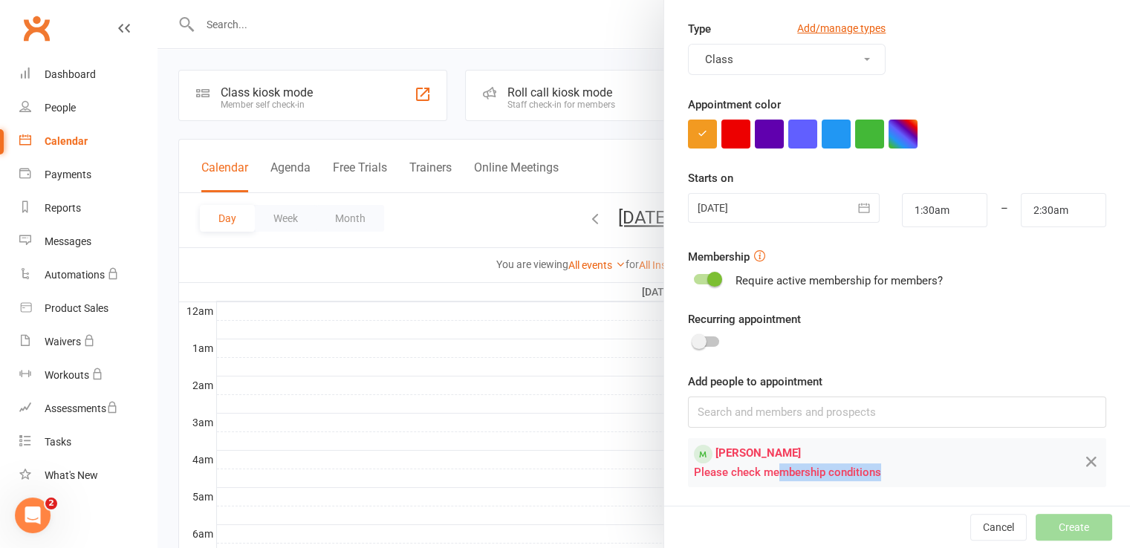
drag, startPoint x: 784, startPoint y: 472, endPoint x: 882, endPoint y: 472, distance: 98.1
click at [882, 472] on div "Please check membership conditions" at bounding box center [871, 473] width 355 height 18
click at [814, 480] on td "kwanji jalki Please check membership conditions" at bounding box center [871, 463] width 364 height 46
drag, startPoint x: 902, startPoint y: 468, endPoint x: 696, endPoint y: 471, distance: 205.8
click at [696, 471] on div "Please check membership conditions" at bounding box center [871, 473] width 355 height 18
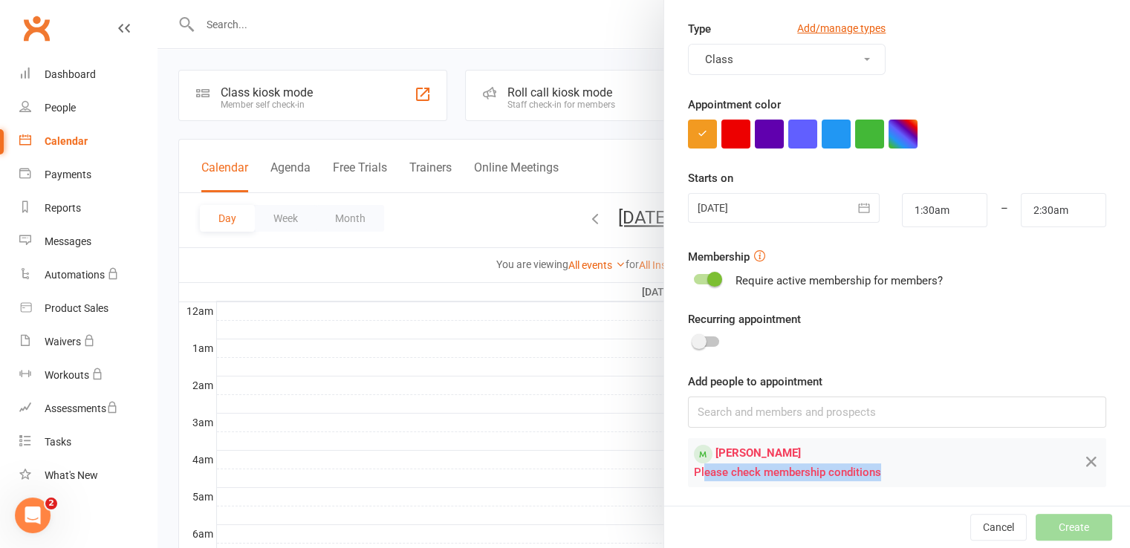
click at [780, 476] on div "Please check membership conditions" at bounding box center [871, 473] width 355 height 18
click at [1051, 536] on div "Cancel Create" at bounding box center [897, 527] width 466 height 42
click at [745, 449] on span "[PERSON_NAME]" at bounding box center [757, 452] width 85 height 13
click at [694, 452] on div at bounding box center [703, 454] width 19 height 19
click at [74, 100] on link "People" at bounding box center [87, 107] width 137 height 33
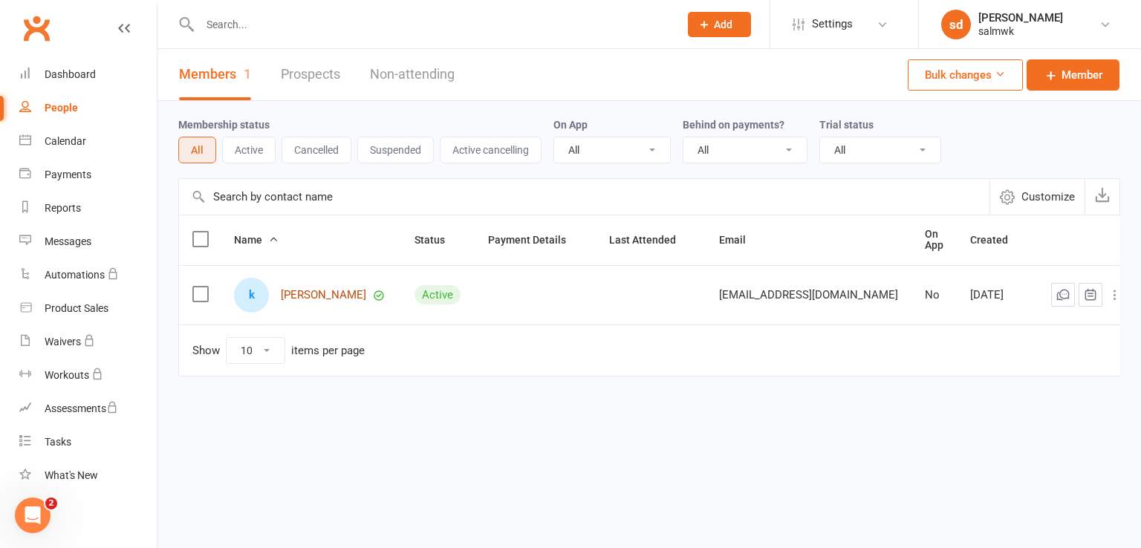
click at [297, 291] on link "[PERSON_NAME]" at bounding box center [323, 295] width 85 height 13
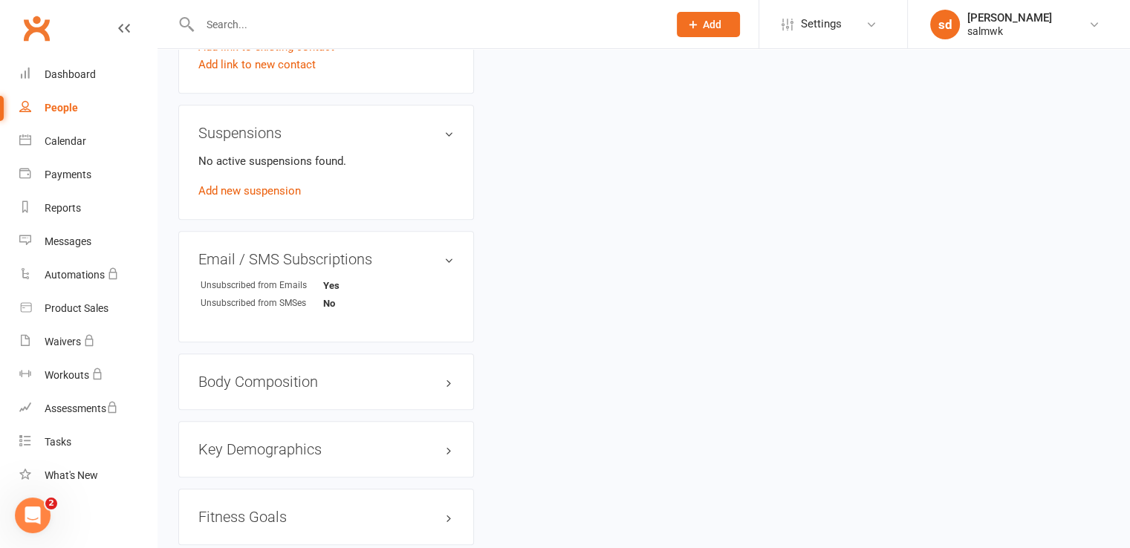
scroll to position [875, 0]
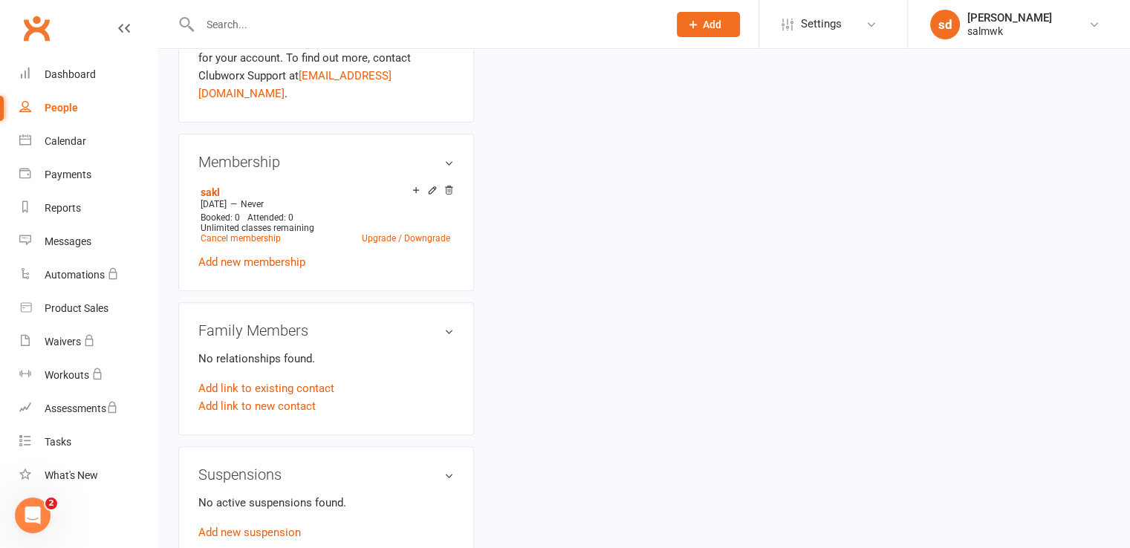
click at [405, 407] on div "Family Members No relationships found. Add link to existing contact Add link to…" at bounding box center [326, 368] width 296 height 133
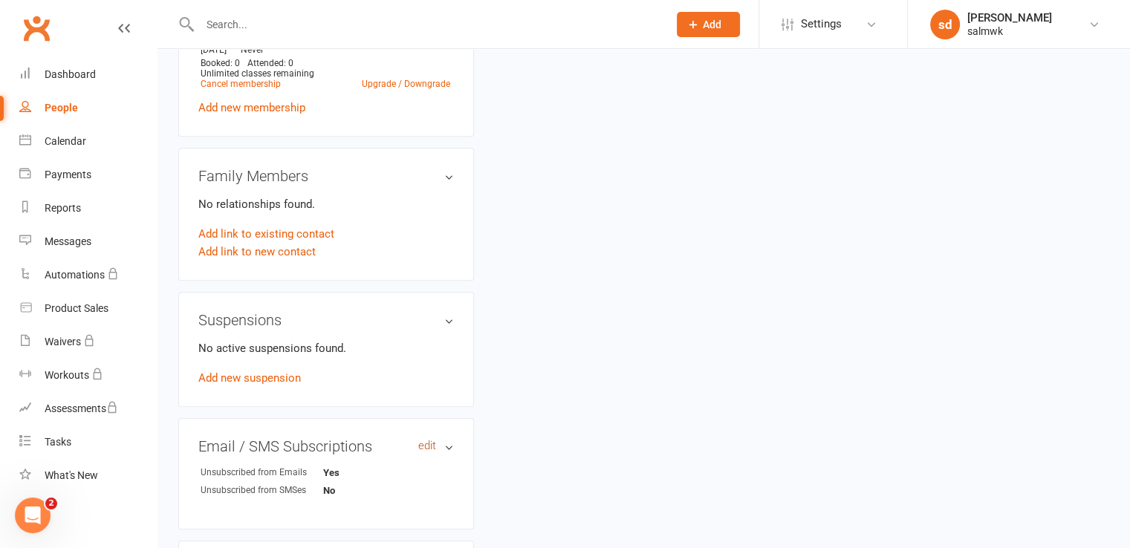
click at [434, 440] on link "edit" at bounding box center [427, 446] width 18 height 13
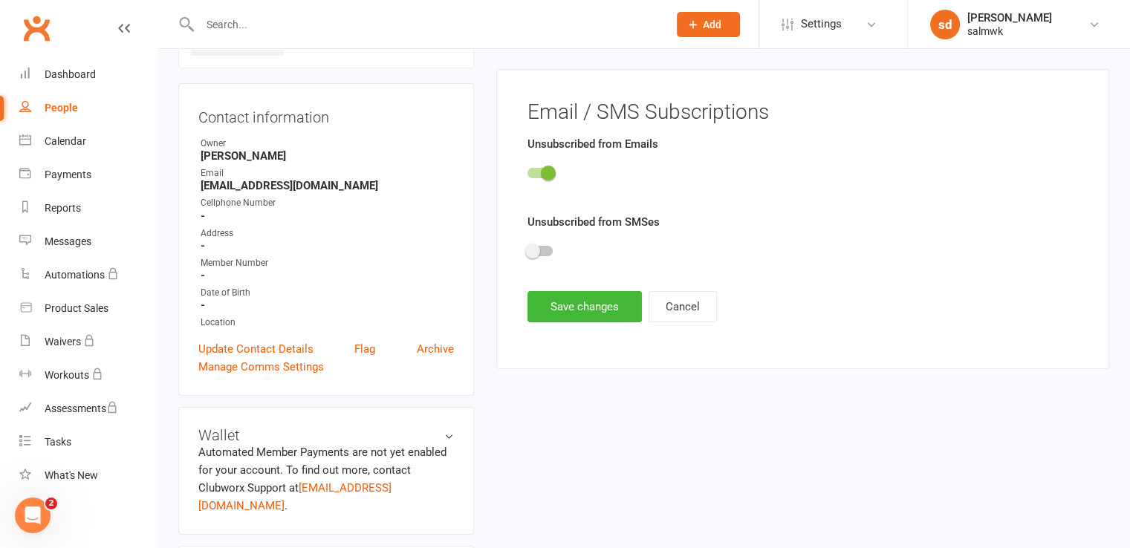
scroll to position [114, 0]
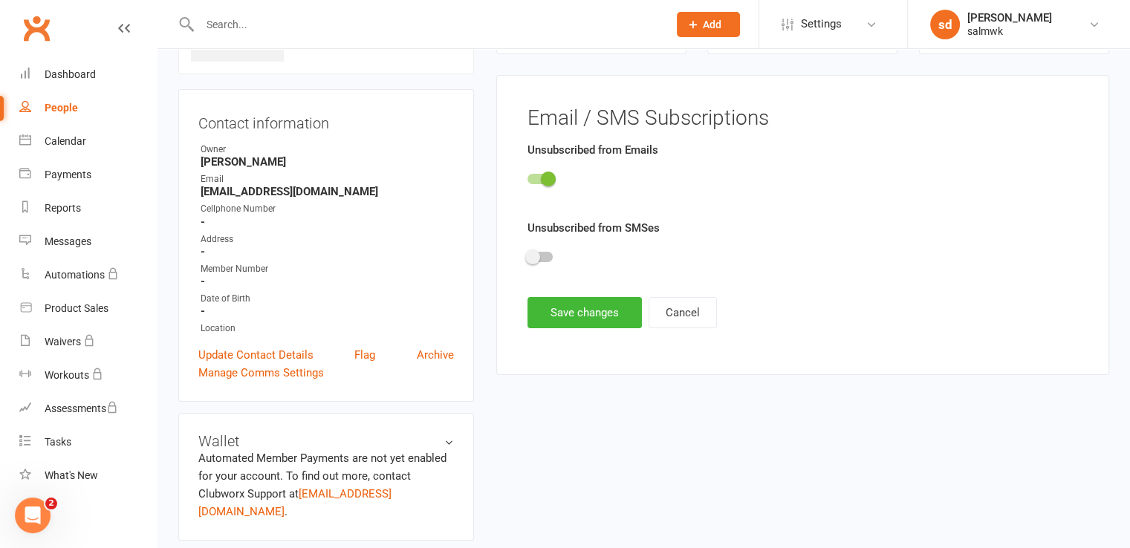
click at [533, 182] on div at bounding box center [539, 179] width 25 height 10
click at [527, 177] on input "checkbox" at bounding box center [527, 177] width 0 height 0
click at [587, 295] on main "Email / SMS Subscriptions Unsubscribed from Emails Unsubscribed from SMSes Save…" at bounding box center [803, 218] width 574 height 222
click at [583, 314] on button "Save changes" at bounding box center [584, 312] width 114 height 31
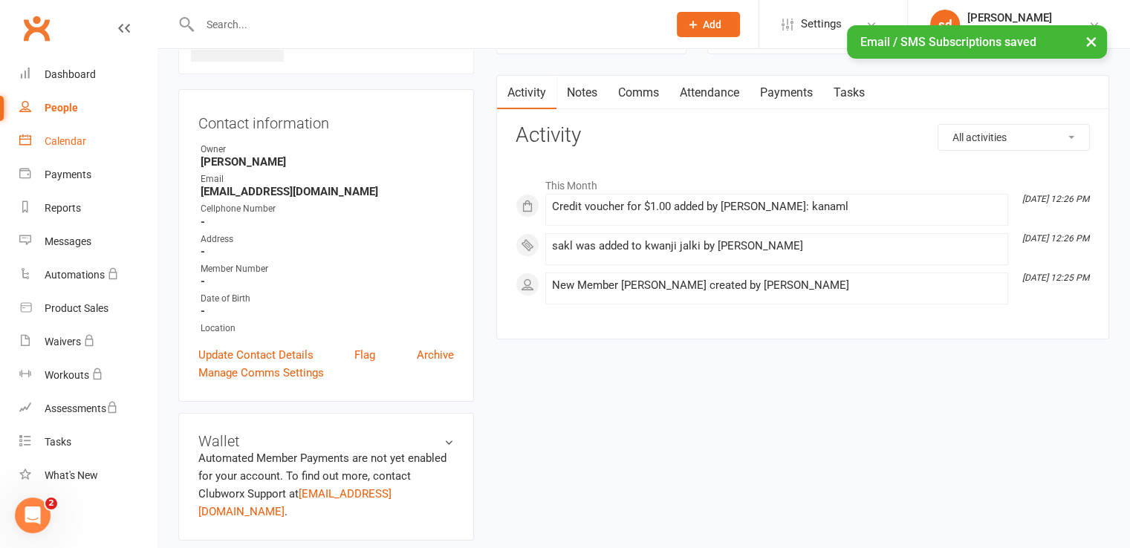
click at [71, 142] on div "Calendar" at bounding box center [66, 141] width 42 height 12
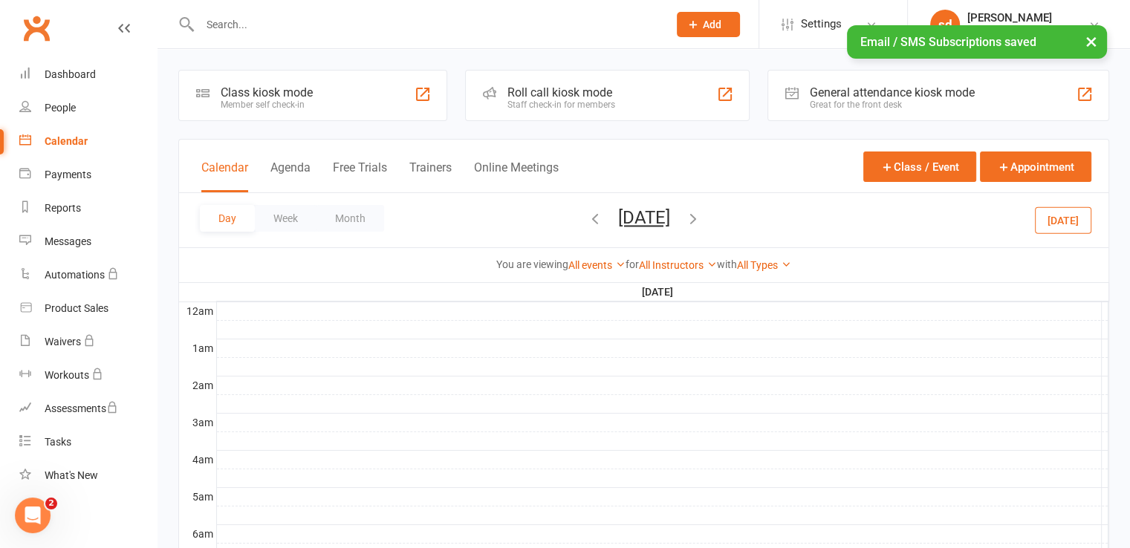
click at [384, 312] on div at bounding box center [662, 311] width 891 height 18
click at [380, 278] on button "Add Appointment" at bounding box center [392, 279] width 86 height 18
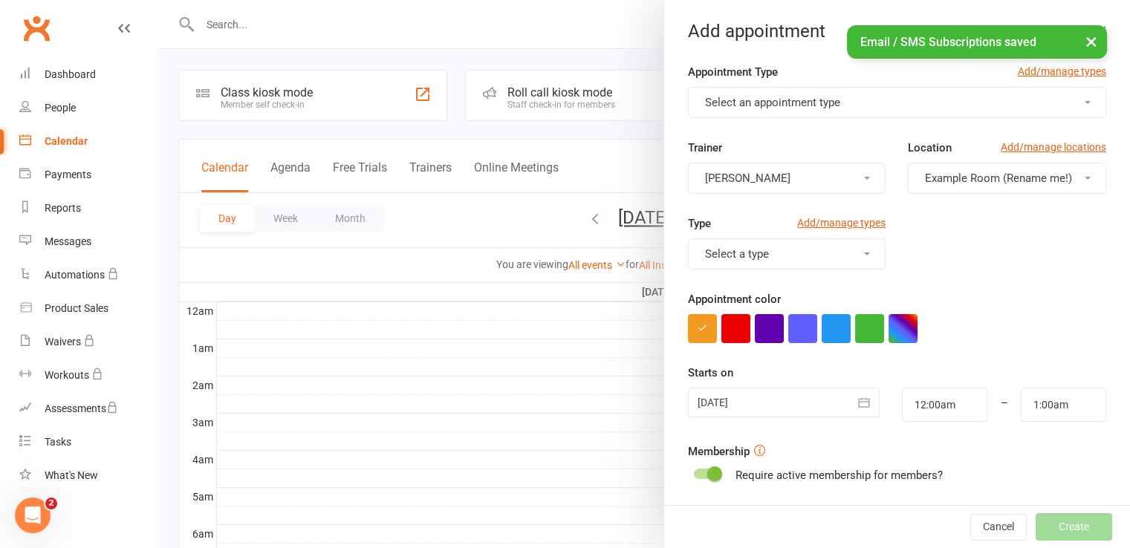
click at [842, 176] on button "[PERSON_NAME]" at bounding box center [787, 178] width 198 height 31
click at [841, 176] on button "[PERSON_NAME]" at bounding box center [787, 178] width 198 height 31
click at [880, 105] on button "Select an appointment type" at bounding box center [897, 102] width 418 height 31
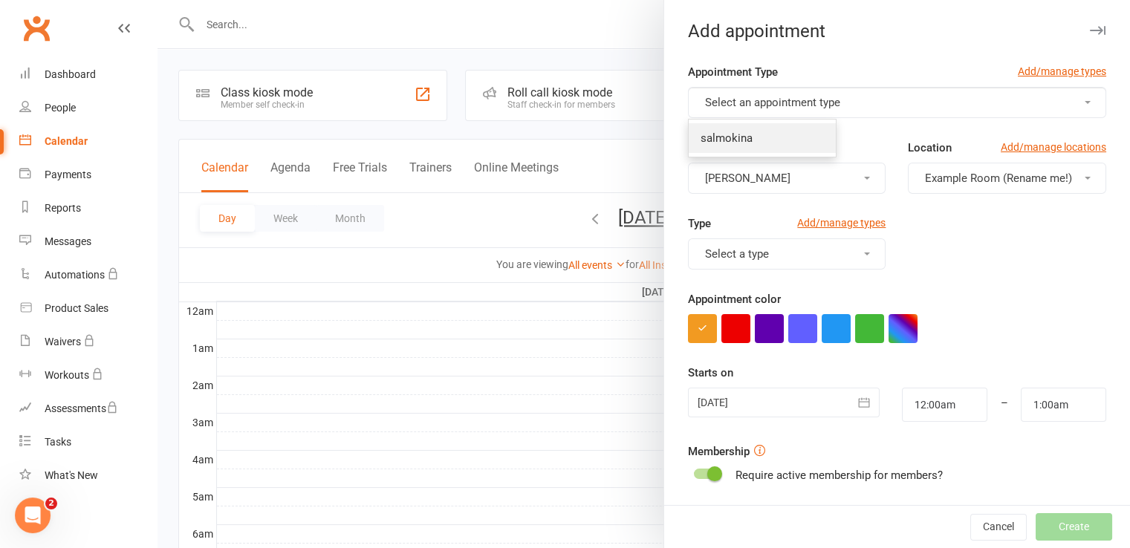
click at [781, 148] on link "salmokina" at bounding box center [762, 138] width 147 height 30
click at [952, 176] on span "Example Room (Rename me!)" at bounding box center [998, 178] width 147 height 13
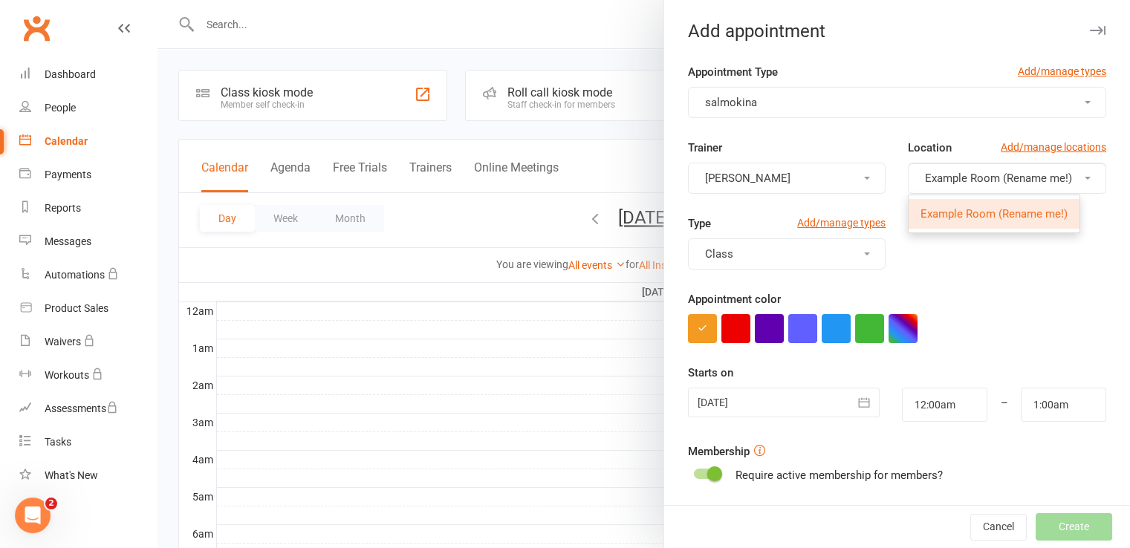
click at [928, 215] on span "Example Room (Rename me!)" at bounding box center [993, 213] width 147 height 13
click at [784, 254] on button "Class" at bounding box center [787, 253] width 198 height 31
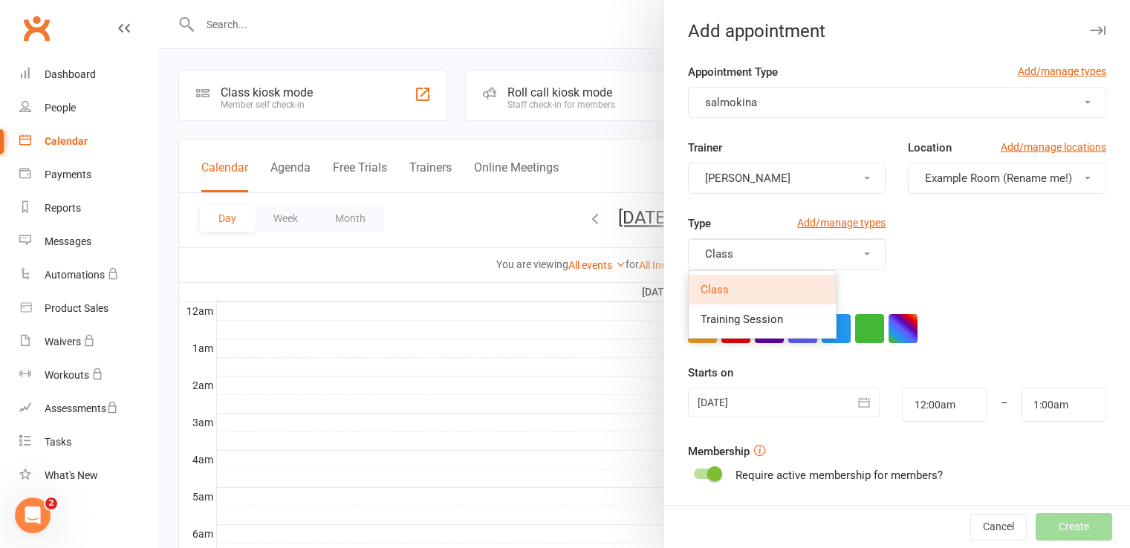
click at [738, 292] on link "Class" at bounding box center [762, 290] width 147 height 30
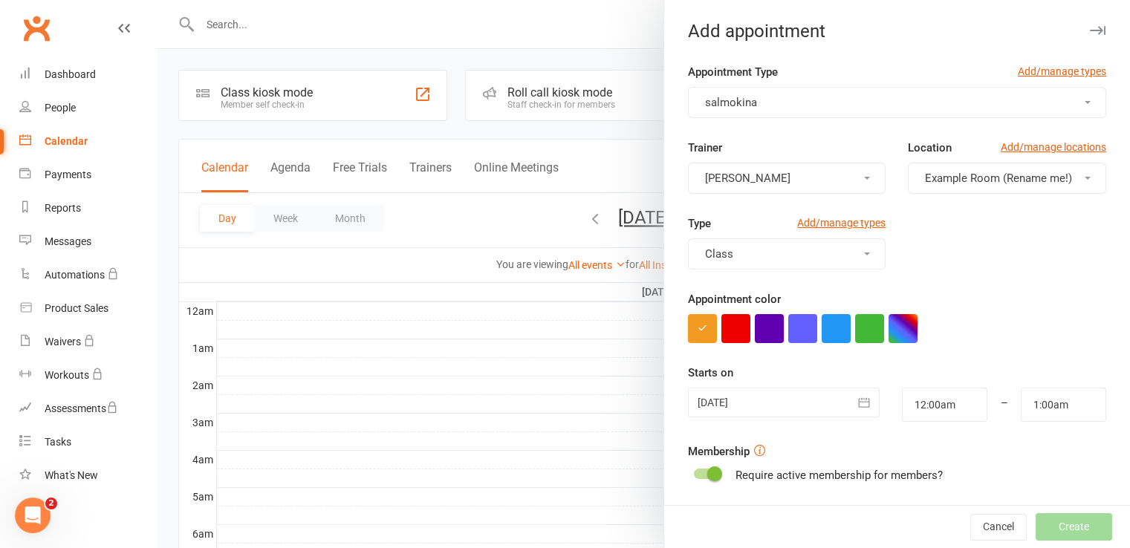
scroll to position [137, 0]
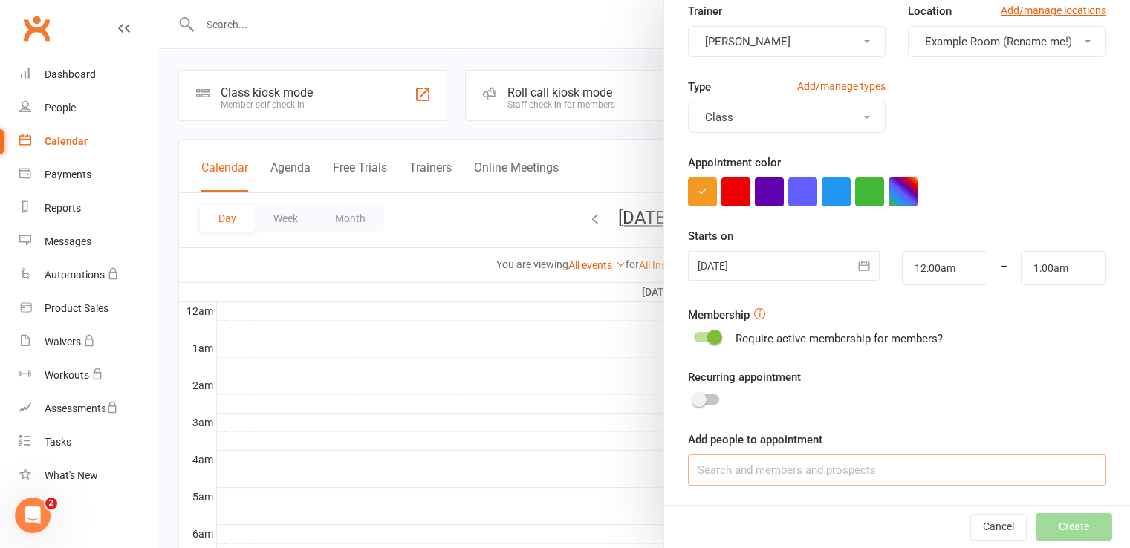
click at [777, 461] on input at bounding box center [897, 470] width 418 height 31
paste input "[PERSON_NAME]"
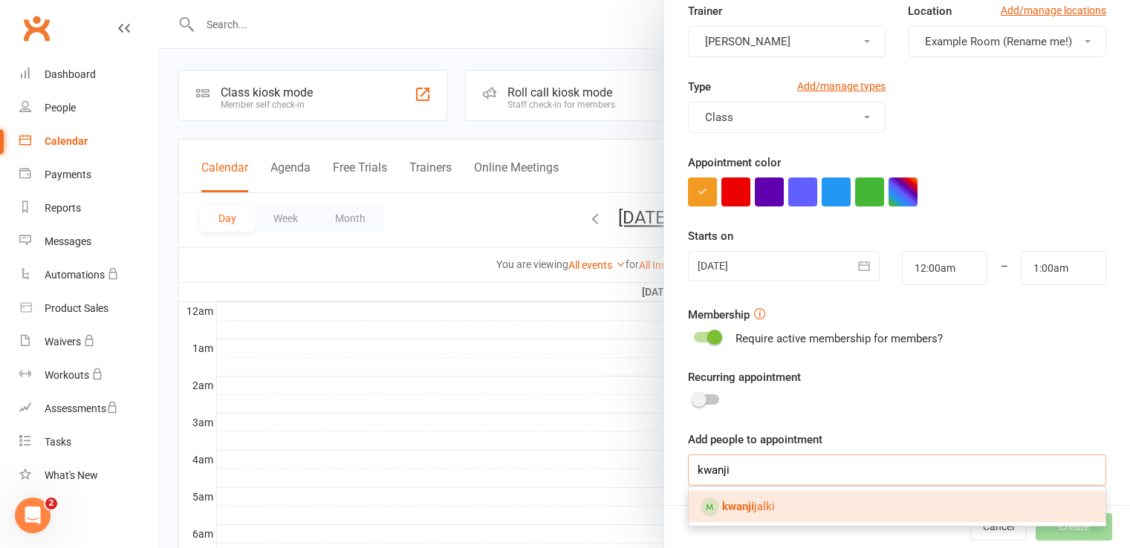
type input "kwanji"
click at [758, 504] on span "kwanji jalki" at bounding box center [748, 506] width 53 height 13
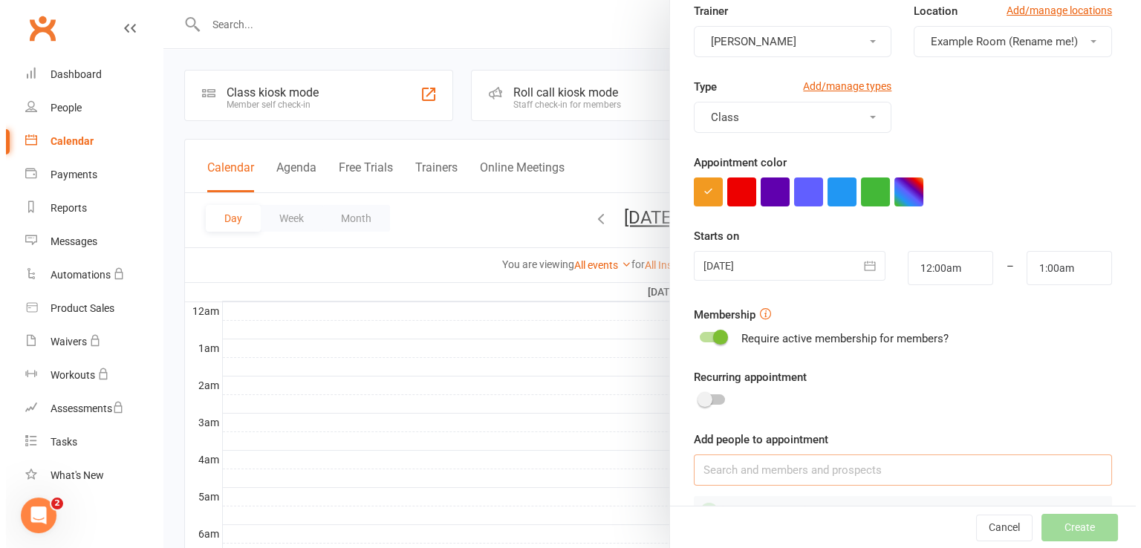
scroll to position [195, 0]
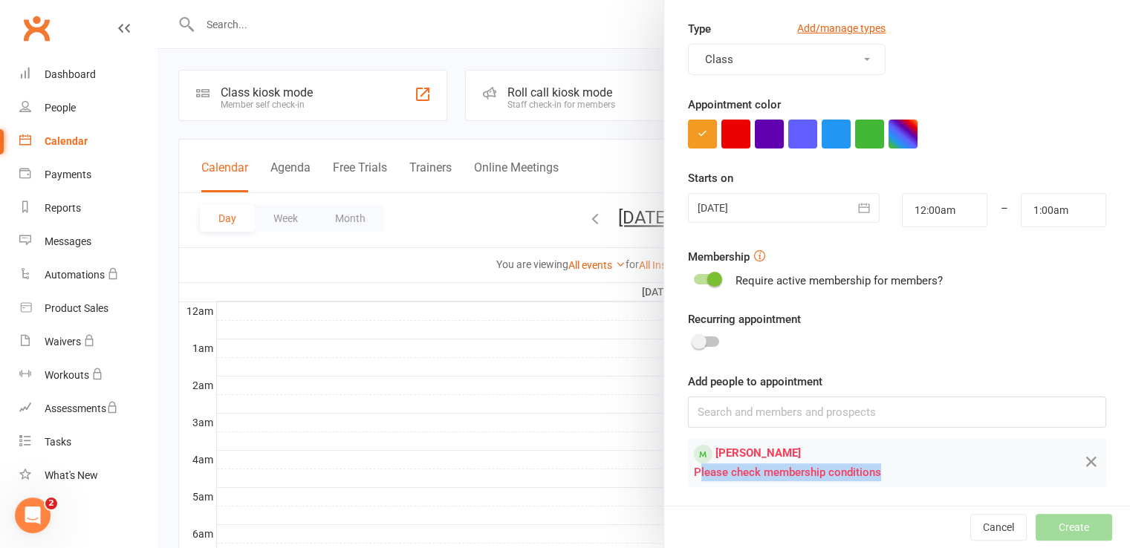
drag, startPoint x: 692, startPoint y: 474, endPoint x: 883, endPoint y: 465, distance: 191.9
click at [883, 465] on div "Please check membership conditions" at bounding box center [871, 473] width 355 height 18
click at [833, 469] on div "Please check membership conditions" at bounding box center [871, 473] width 355 height 18
click at [62, 360] on link "Workouts" at bounding box center [87, 375] width 137 height 33
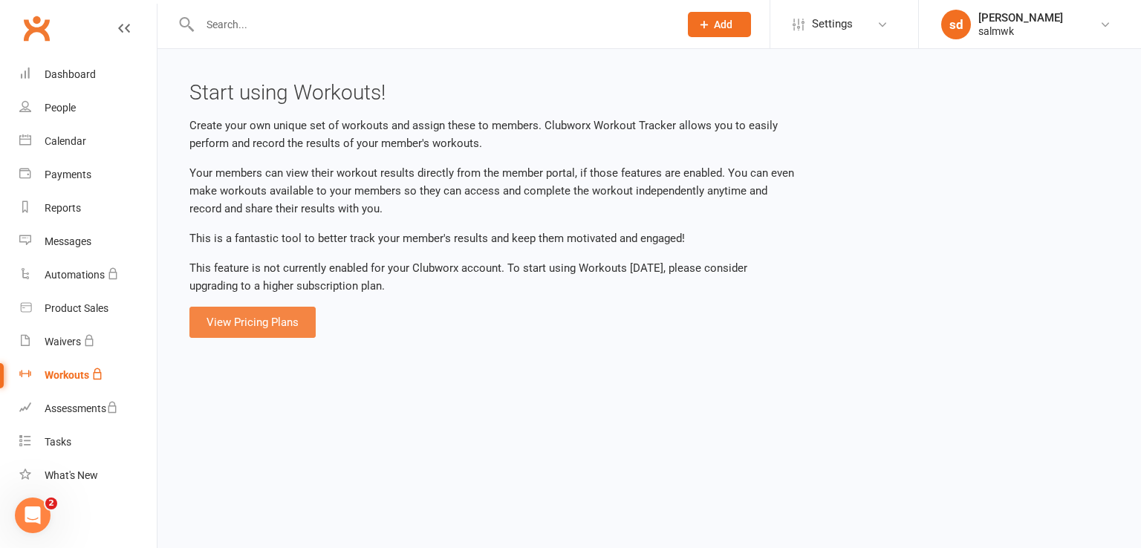
click at [226, 335] on link "View Pricing Plans" at bounding box center [252, 322] width 126 height 31
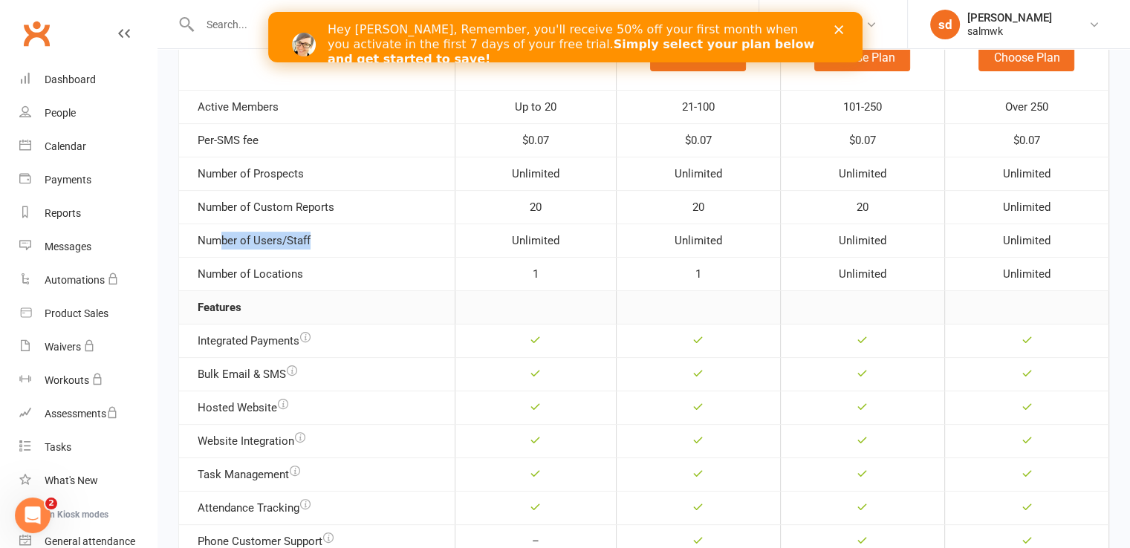
drag, startPoint x: 217, startPoint y: 252, endPoint x: 412, endPoint y: 239, distance: 195.8
click at [412, 239] on td "Number of Users/Staff" at bounding box center [317, 240] width 276 height 33
click at [65, 105] on link "People" at bounding box center [87, 113] width 137 height 33
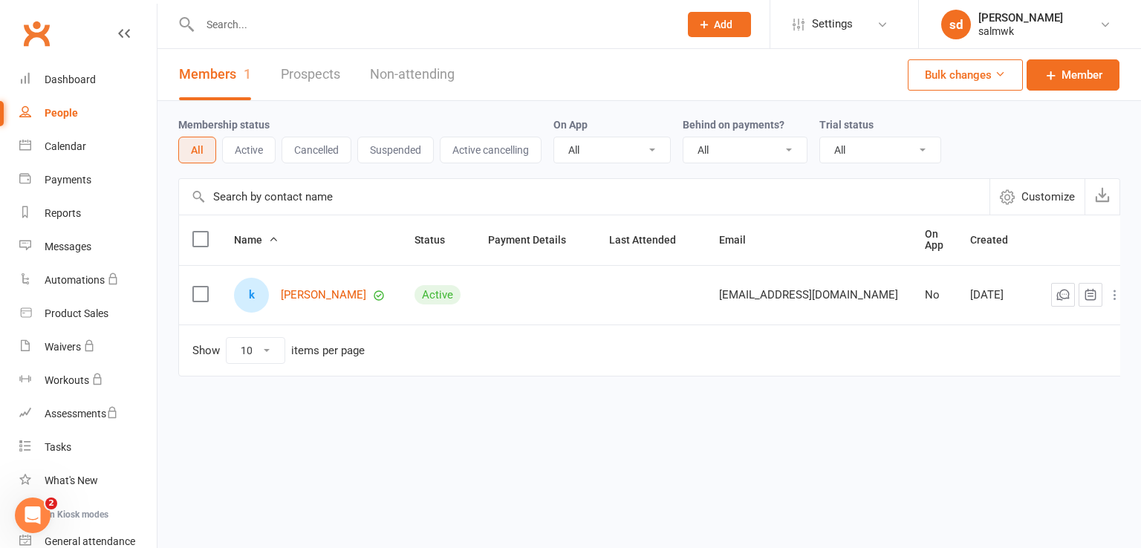
click at [324, 79] on link "Prospects" at bounding box center [310, 74] width 59 height 51
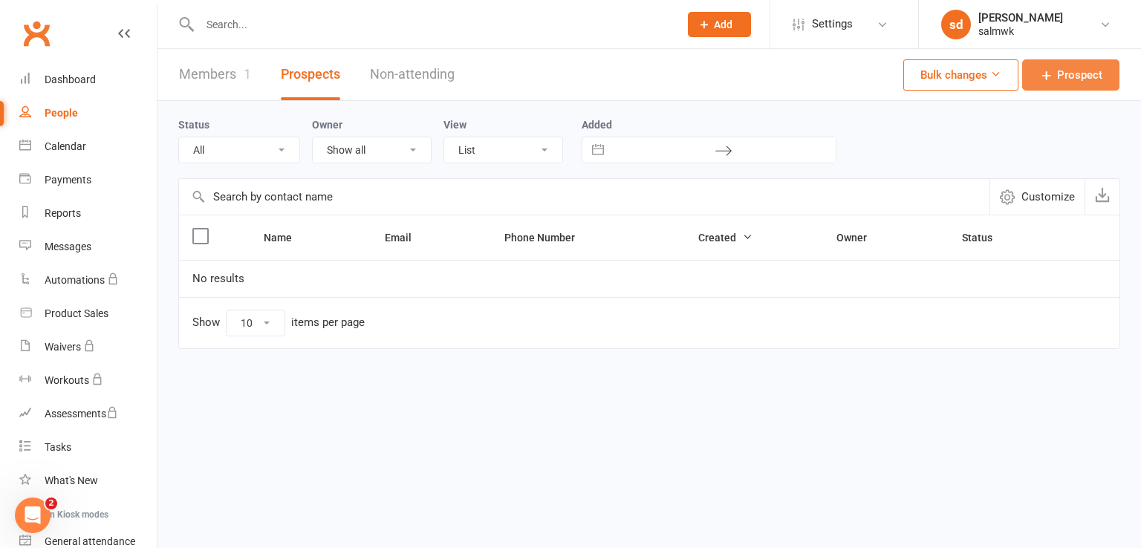
click at [1049, 82] on link "Prospect" at bounding box center [1070, 74] width 97 height 31
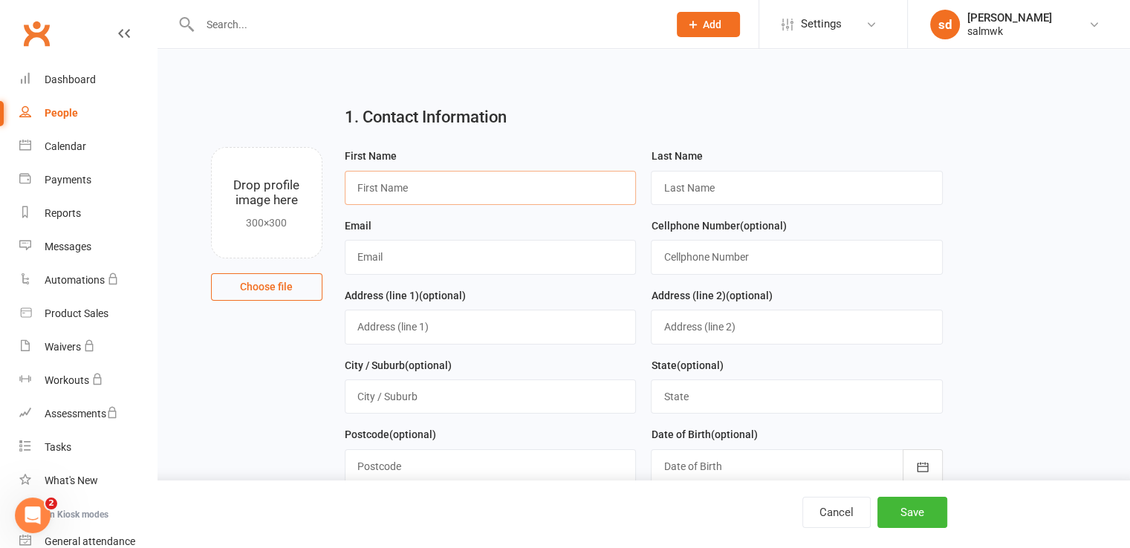
click at [420, 190] on input "text" at bounding box center [491, 188] width 292 height 34
type input "kwanji"
click at [644, 191] on div "Last Name" at bounding box center [796, 182] width 307 height 70
click at [697, 186] on input "text" at bounding box center [797, 188] width 292 height 34
type input "malki"
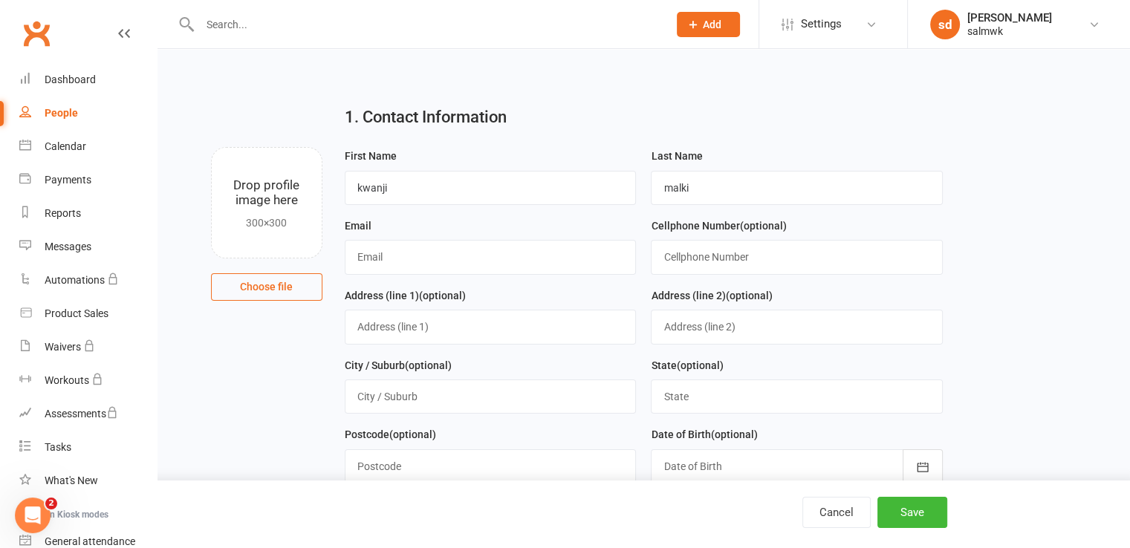
click at [403, 276] on div "Email" at bounding box center [490, 252] width 307 height 70
click at [403, 262] on input "text" at bounding box center [491, 257] width 292 height 34
paste input "[PERSON_NAME][EMAIL_ADDRESS][DOMAIN_NAME]"
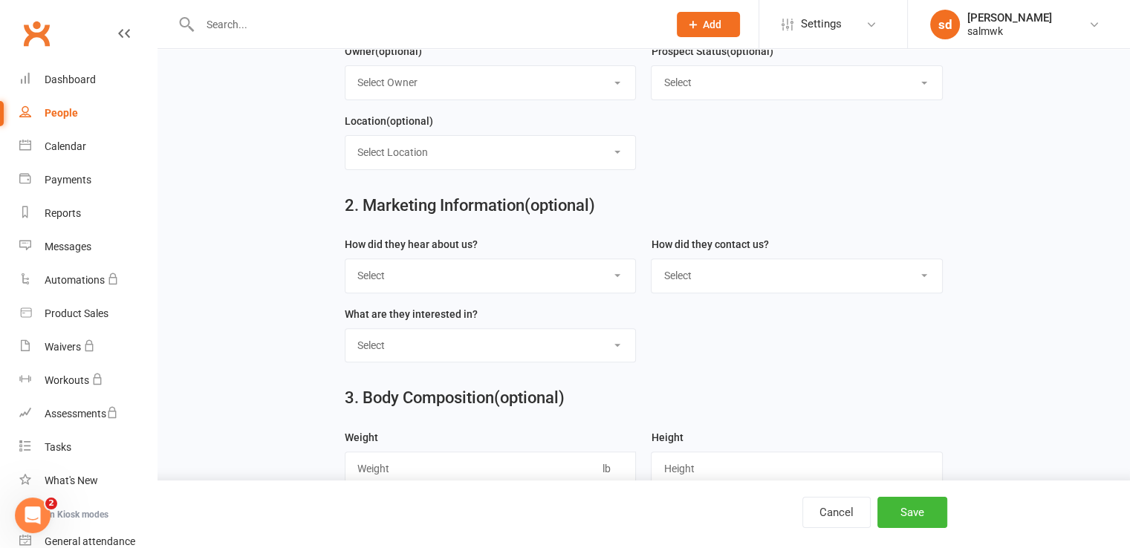
scroll to position [454, 0]
type input "[PERSON_NAME][EMAIL_ADDRESS][DOMAIN_NAME]"
click at [525, 271] on select "Select Google Through A Friend Poster Magazine Walk by Letter Box Drop Facebook" at bounding box center [490, 275] width 290 height 33
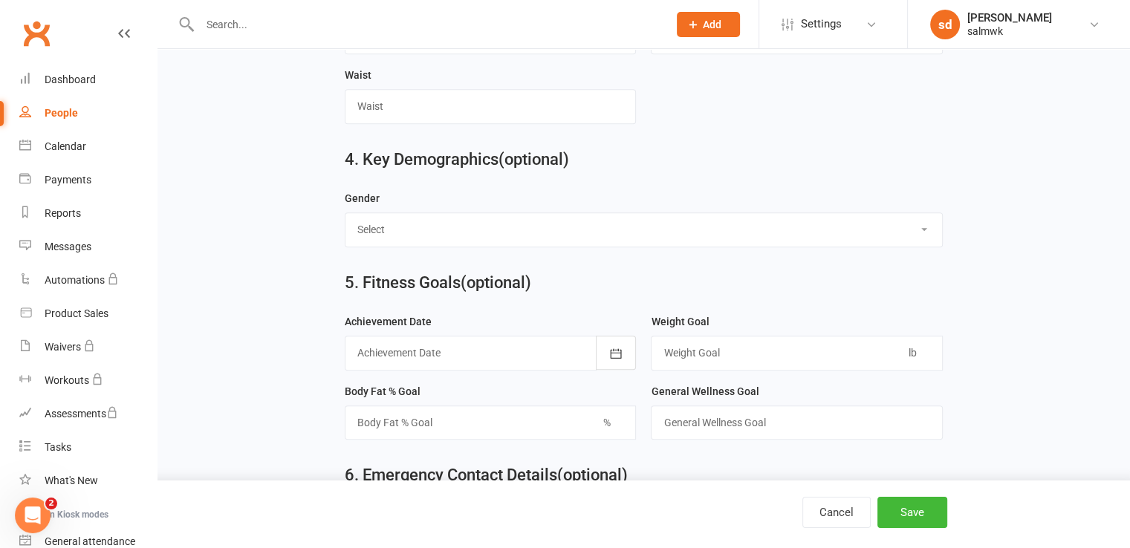
scroll to position [1388, 0]
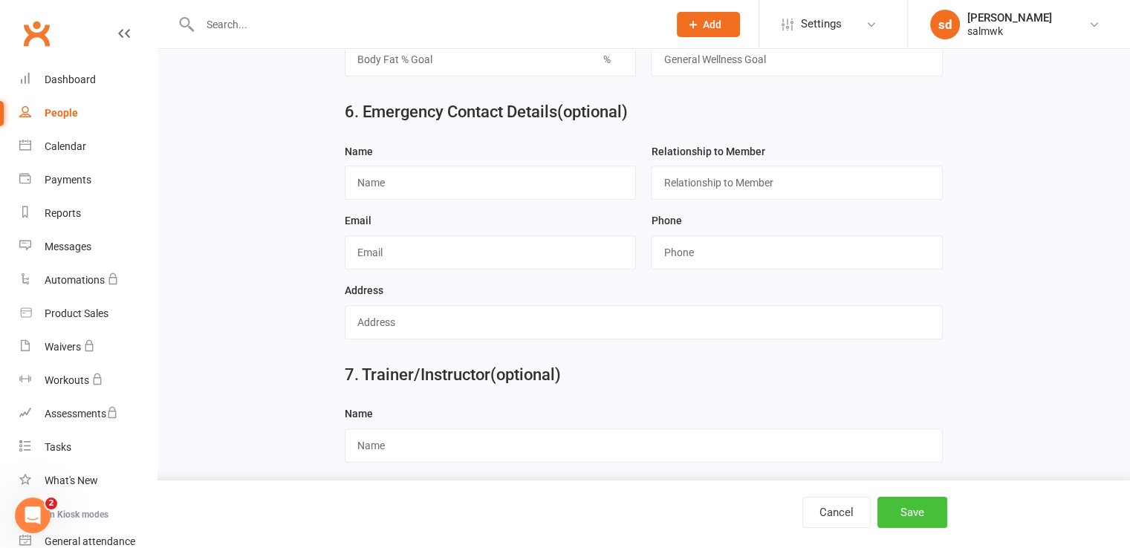
click at [920, 510] on button "Save" at bounding box center [912, 512] width 70 height 31
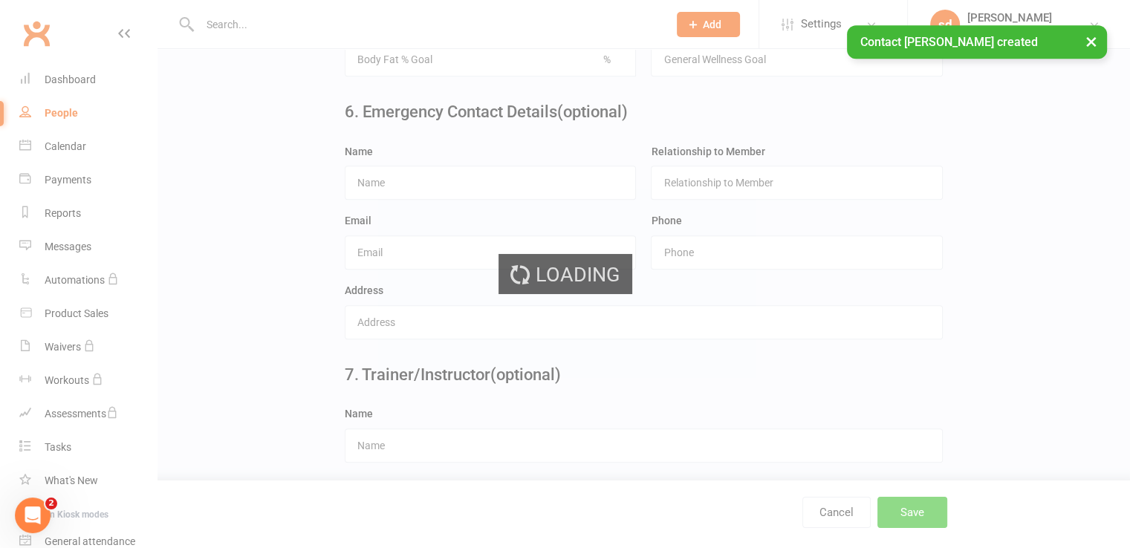
scroll to position [0, 0]
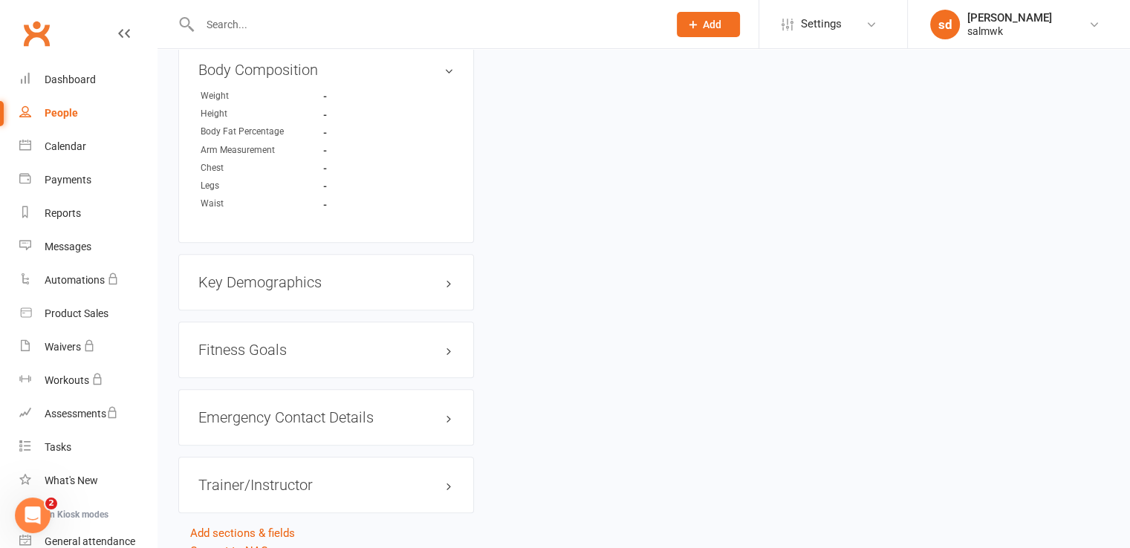
scroll to position [933, 0]
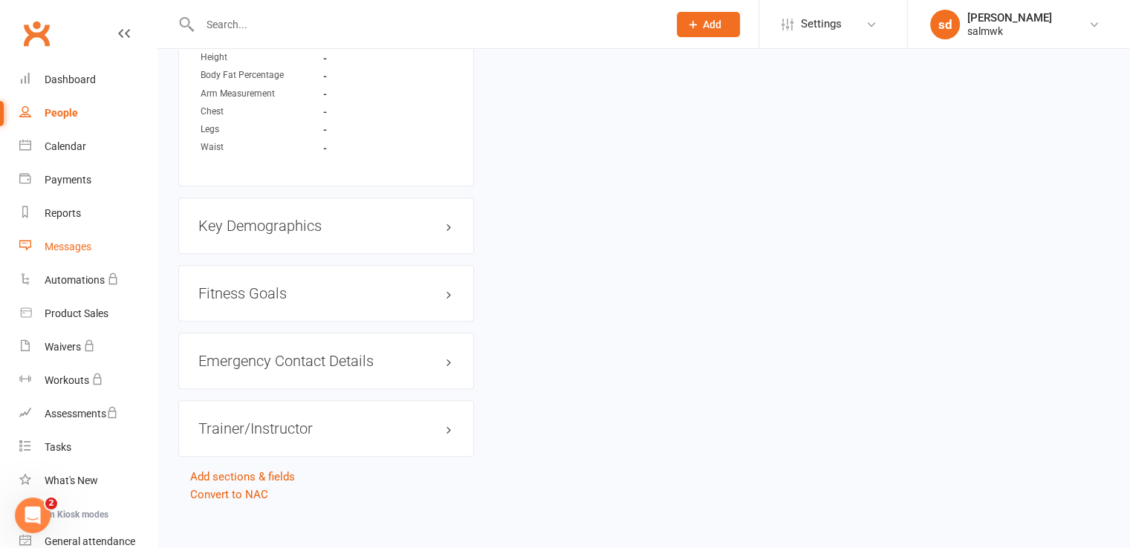
click at [70, 243] on div "Messages" at bounding box center [68, 247] width 47 height 12
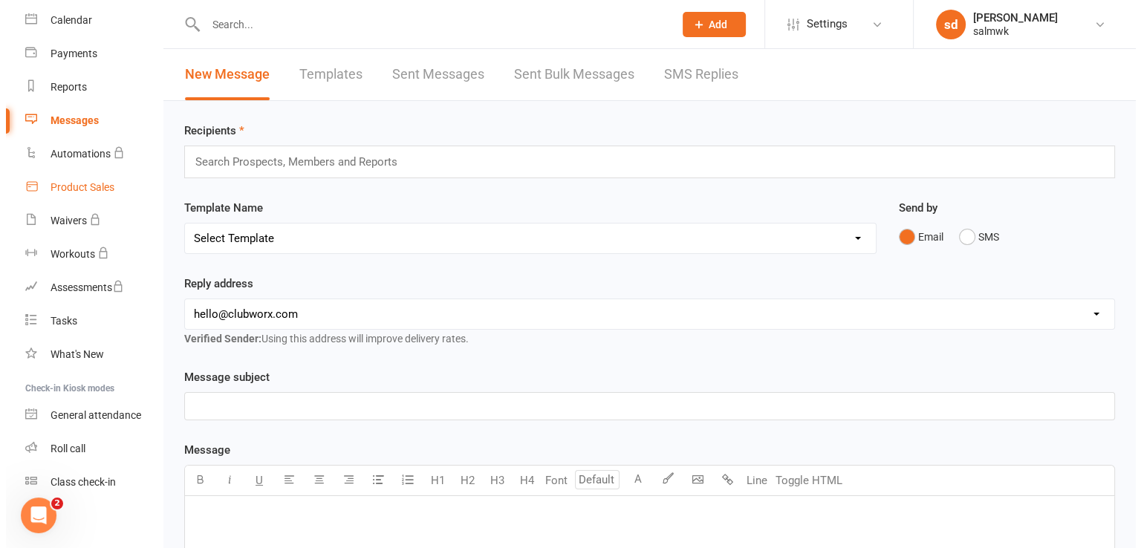
scroll to position [133, 0]
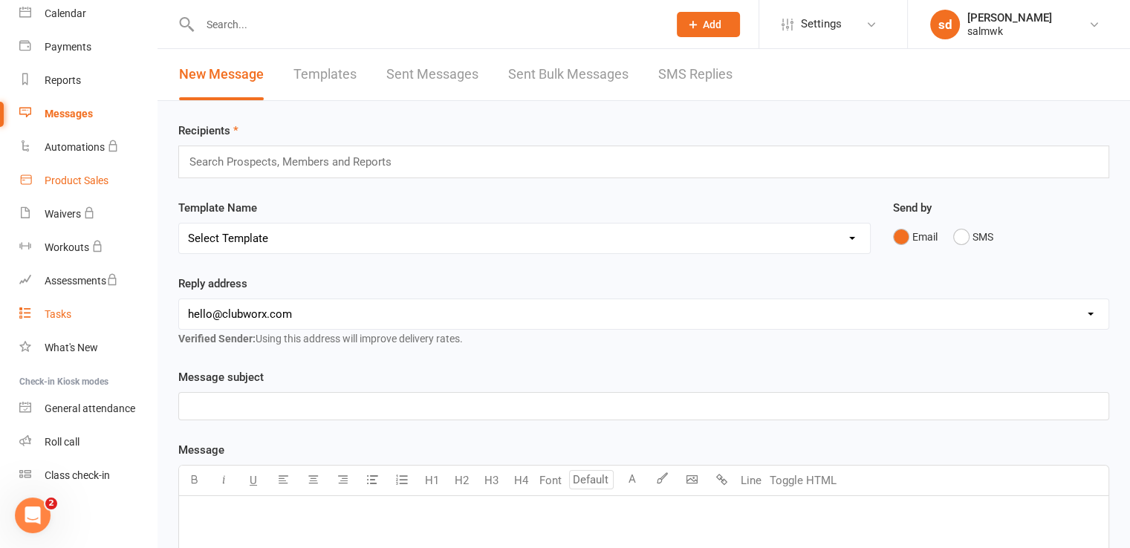
click at [59, 316] on div "Tasks" at bounding box center [58, 314] width 27 height 12
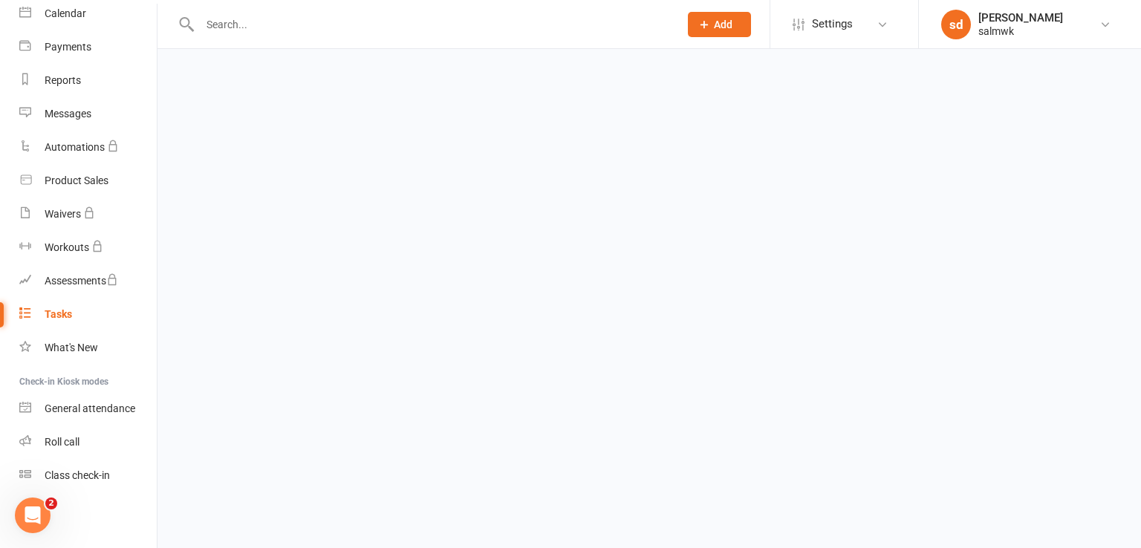
click at [59, 316] on div "Tasks" at bounding box center [58, 314] width 27 height 12
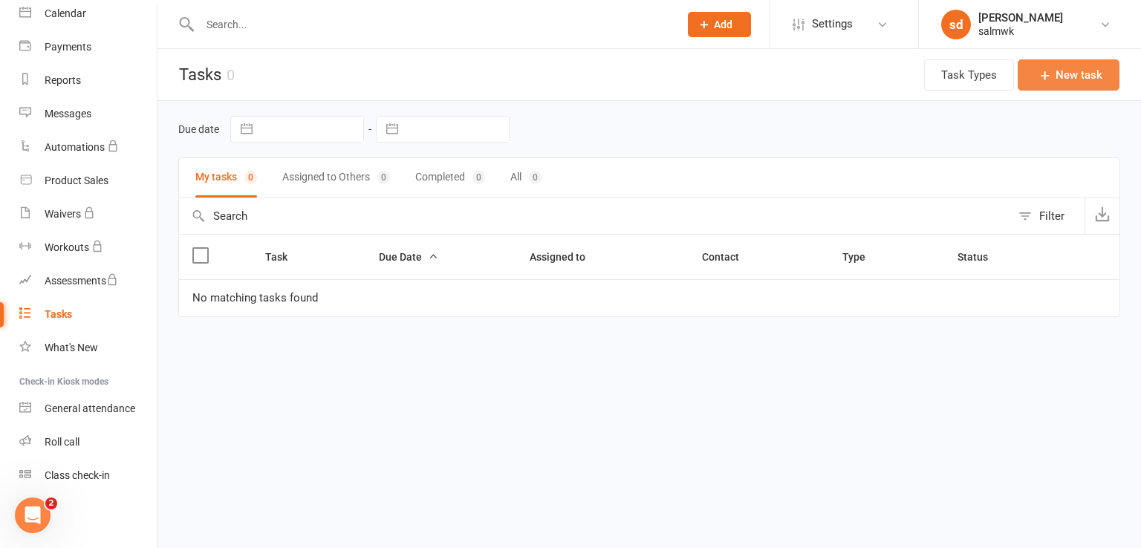
click at [1091, 68] on button "New task" at bounding box center [1069, 74] width 102 height 31
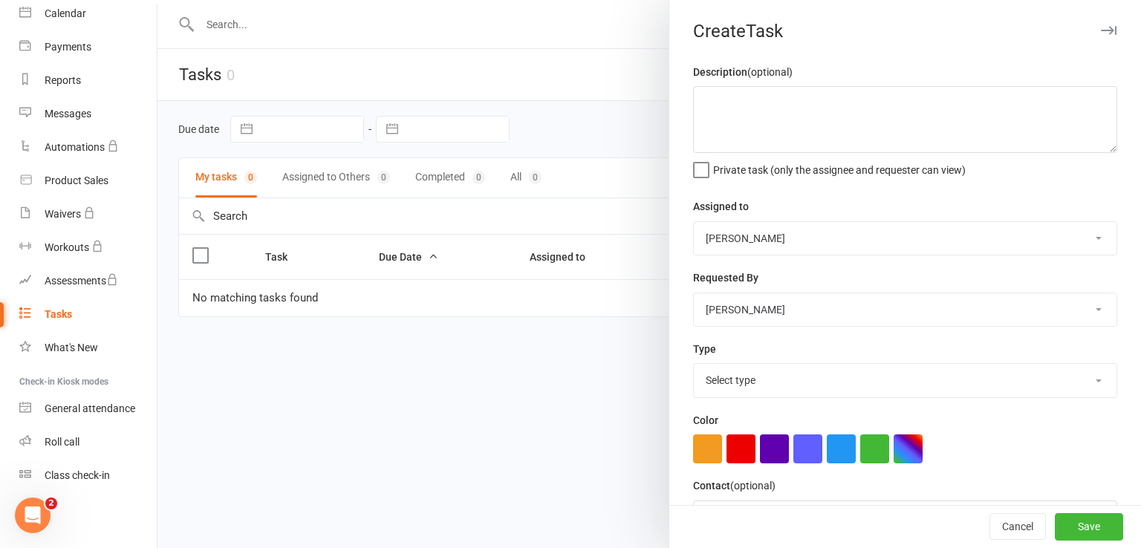
click at [758, 235] on select "[PERSON_NAME]" at bounding box center [905, 238] width 423 height 33
click at [694, 222] on select "[PERSON_NAME]" at bounding box center [905, 238] width 423 height 33
click at [747, 316] on select "[PERSON_NAME]" at bounding box center [905, 309] width 423 height 33
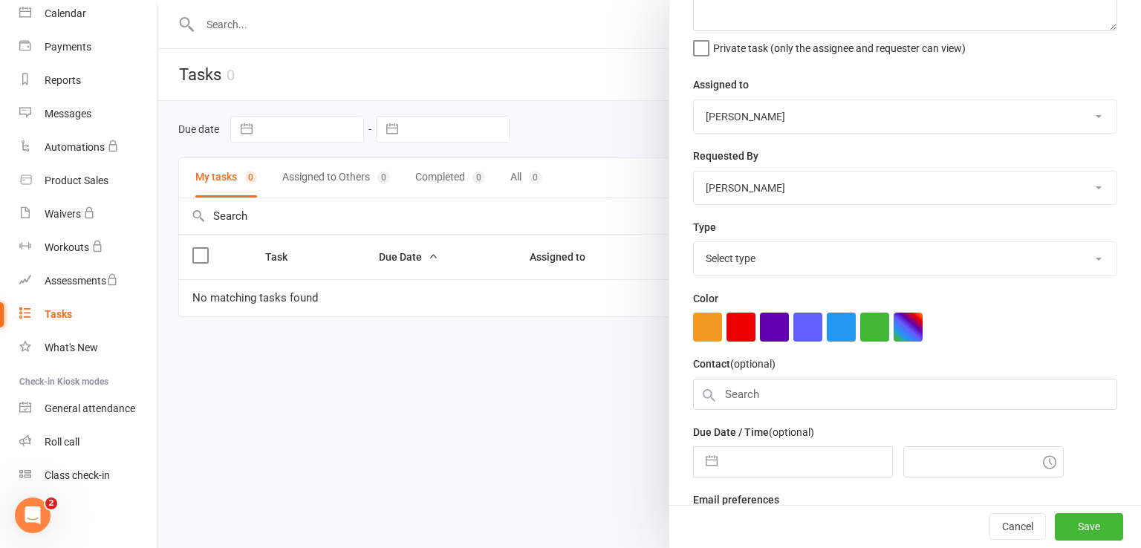
click at [796, 267] on select "Select type E-mail Meeting Phone call Add new task type" at bounding box center [905, 258] width 423 height 33
select select "35880"
click at [694, 242] on select "Select type E-mail Meeting Phone call Add new task type" at bounding box center [905, 258] width 423 height 33
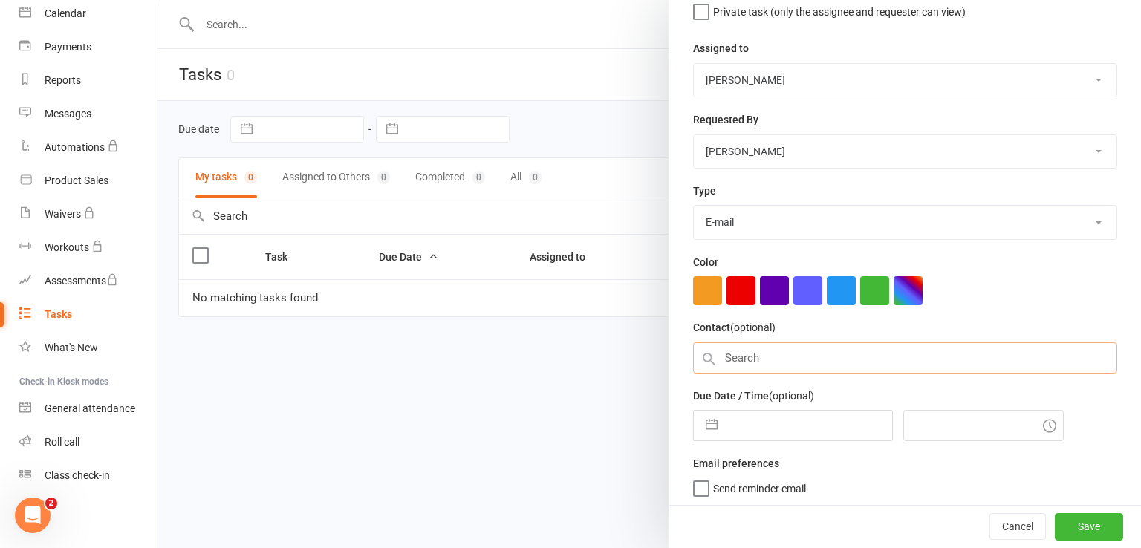
click at [744, 354] on input "text" at bounding box center [905, 357] width 424 height 31
paste input "[PERSON_NAME][EMAIL_ADDRESS][DOMAIN_NAME]"
type input "[PERSON_NAME][EMAIL_ADDRESS][DOMAIN_NAME]"
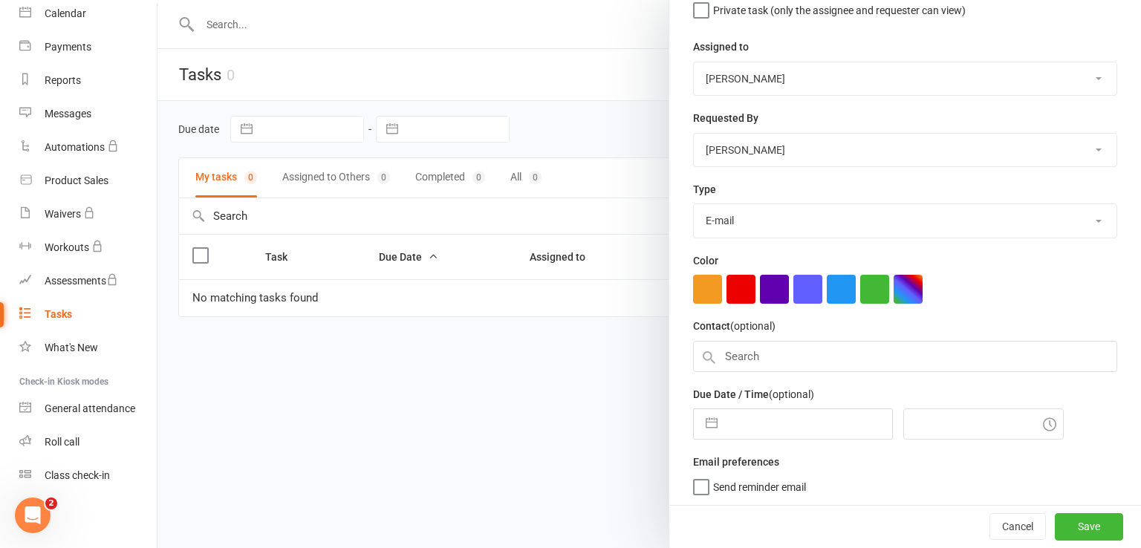
click at [696, 487] on label "Send reminder email" at bounding box center [749, 483] width 113 height 15
click at [696, 476] on input "Send reminder email" at bounding box center [749, 476] width 113 height 0
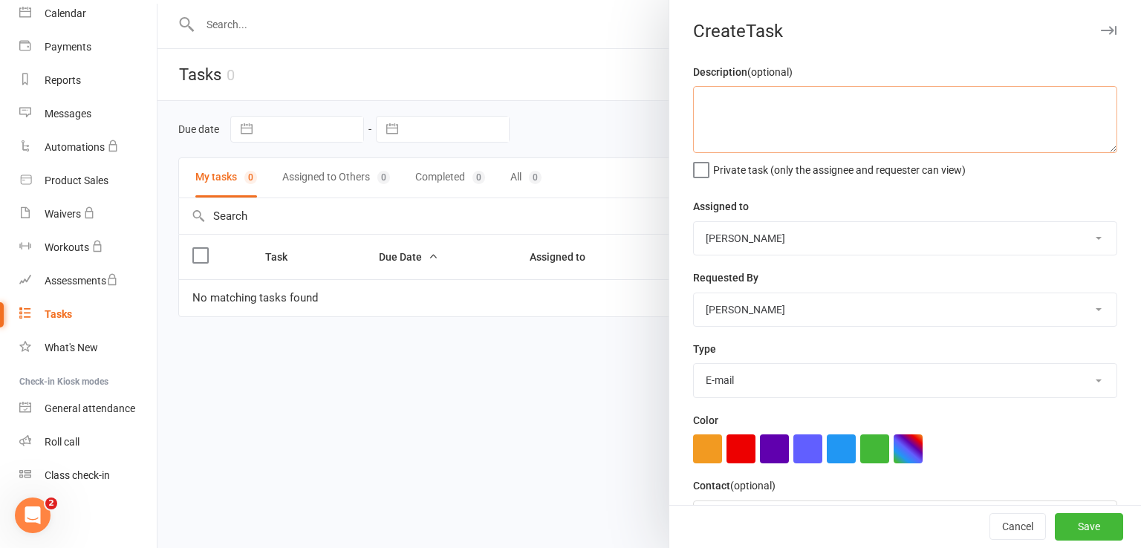
click at [763, 87] on textarea at bounding box center [905, 119] width 424 height 67
click at [1062, 525] on button "Save" at bounding box center [1089, 527] width 68 height 27
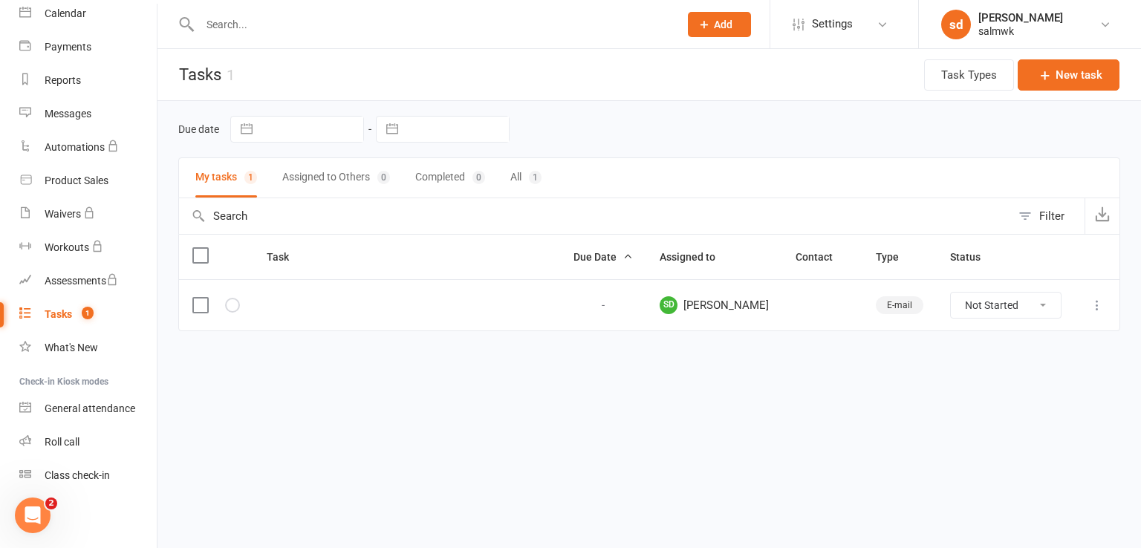
click at [734, 307] on span "sd salmik dani" at bounding box center [714, 305] width 109 height 18
click at [900, 302] on div "E-mail" at bounding box center [900, 305] width 48 height 18
click at [1021, 309] on select "Not Started In Progress Waiting Complete" at bounding box center [1006, 305] width 110 height 25
click at [951, 293] on select "Not Started In Progress Waiting Complete" at bounding box center [1006, 305] width 110 height 25
select select "unstarted"
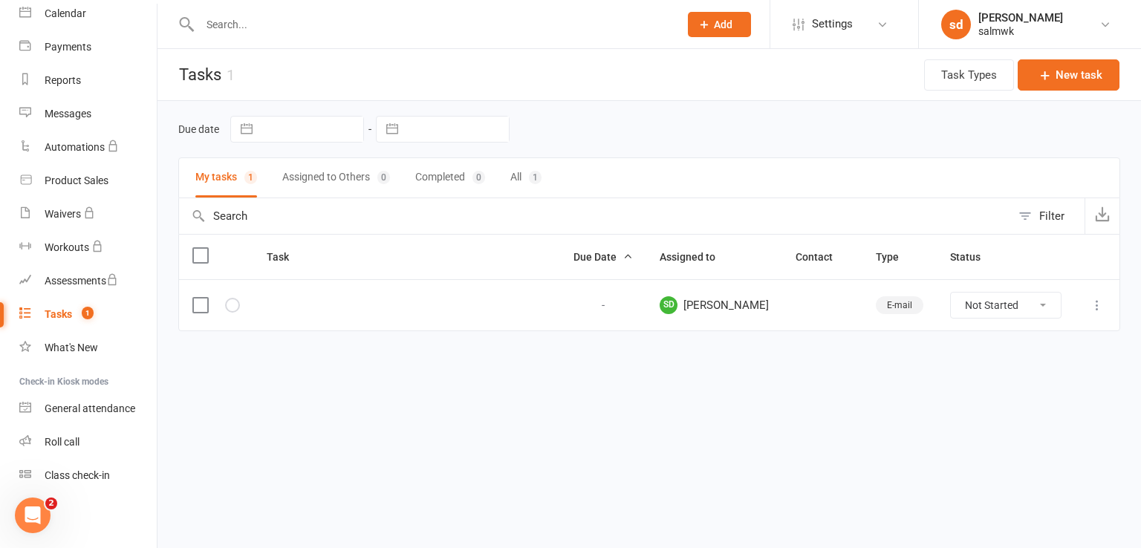
click at [1108, 289] on td at bounding box center [1097, 304] width 45 height 51
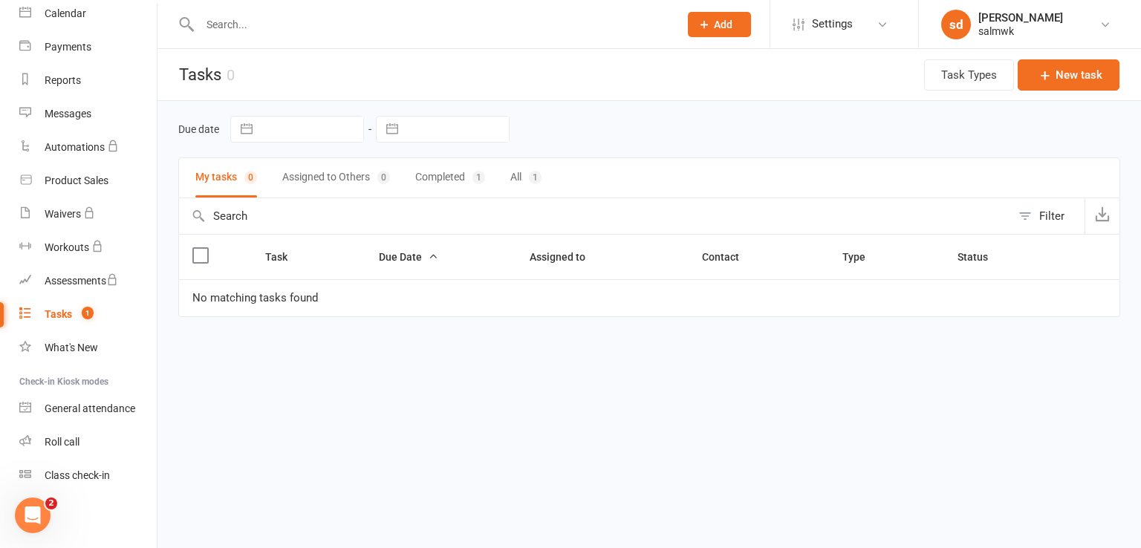
click at [1092, 309] on td "No matching tasks found" at bounding box center [649, 297] width 940 height 37
click at [462, 184] on button "Completed 1" at bounding box center [450, 177] width 70 height 39
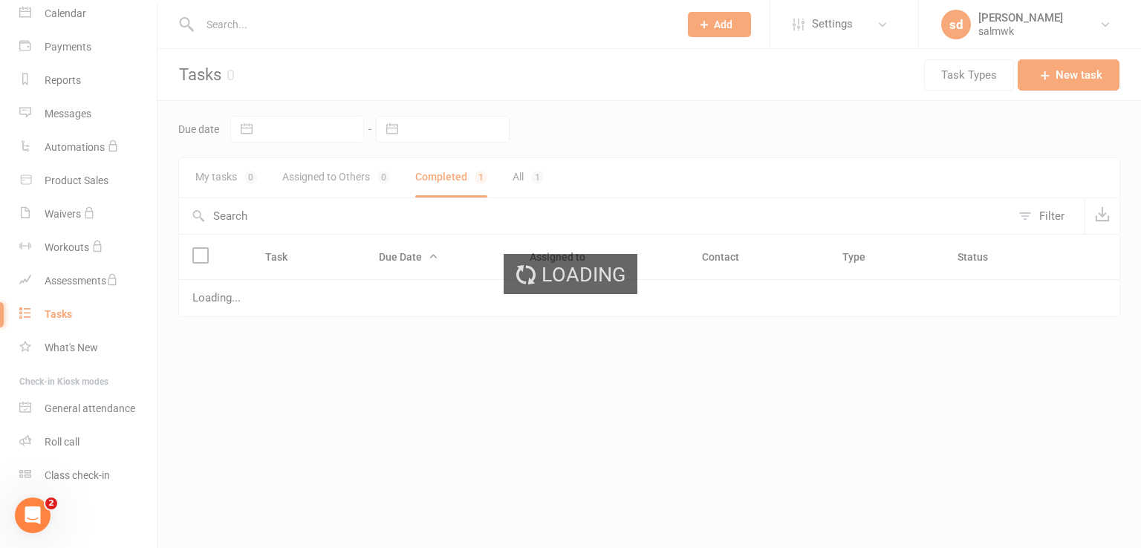
select select "finished"
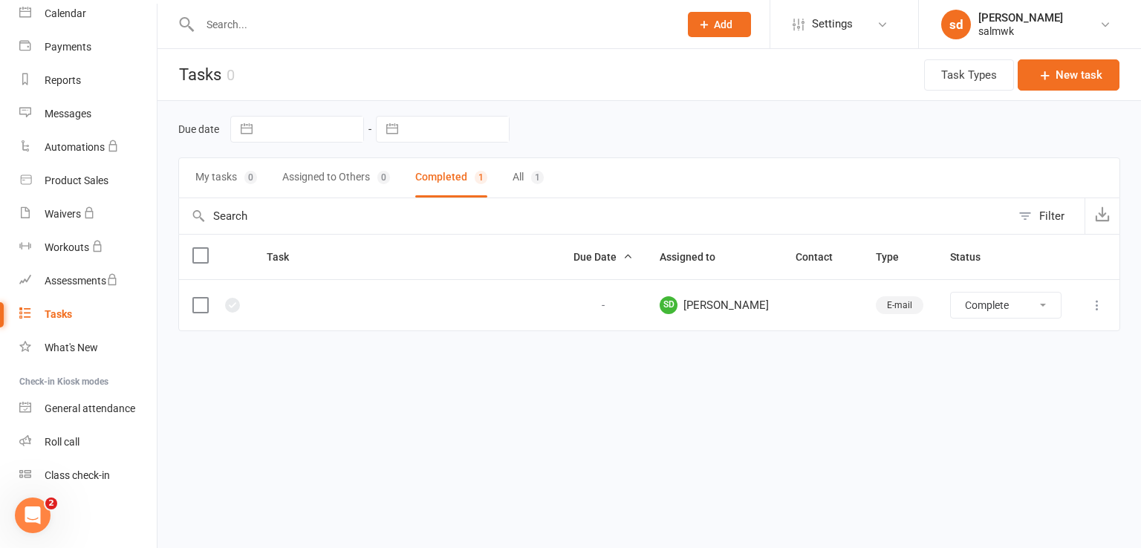
select select "finished"
click at [201, 307] on label at bounding box center [199, 305] width 15 height 15
click at [201, 298] on input "checkbox" at bounding box center [199, 298] width 15 height 0
select select "finished"
click at [1088, 299] on button at bounding box center [1097, 305] width 18 height 18
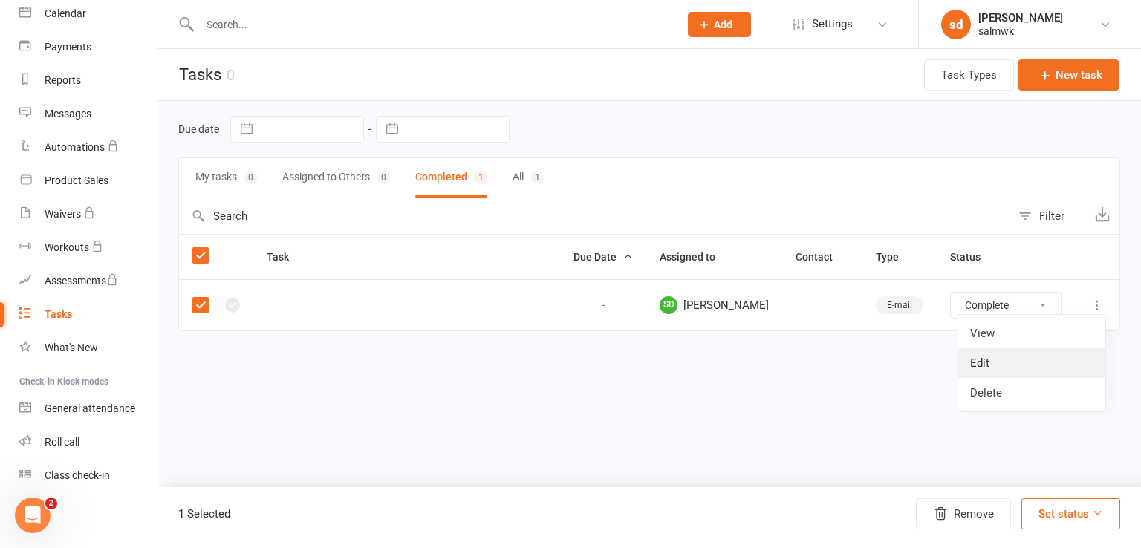
click at [978, 360] on link "Edit" at bounding box center [1031, 363] width 147 height 30
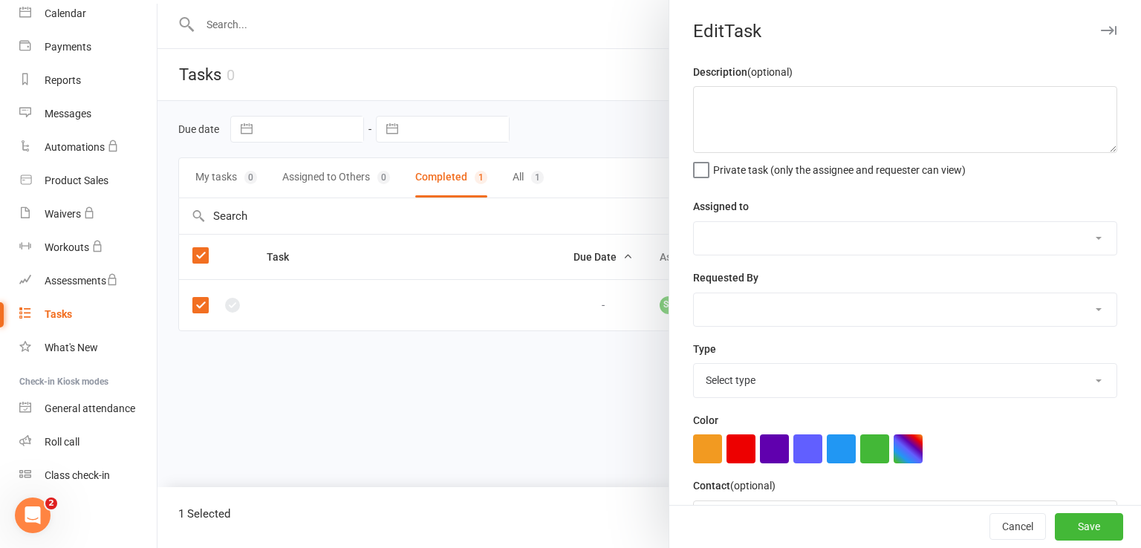
select select "53984"
select select "35880"
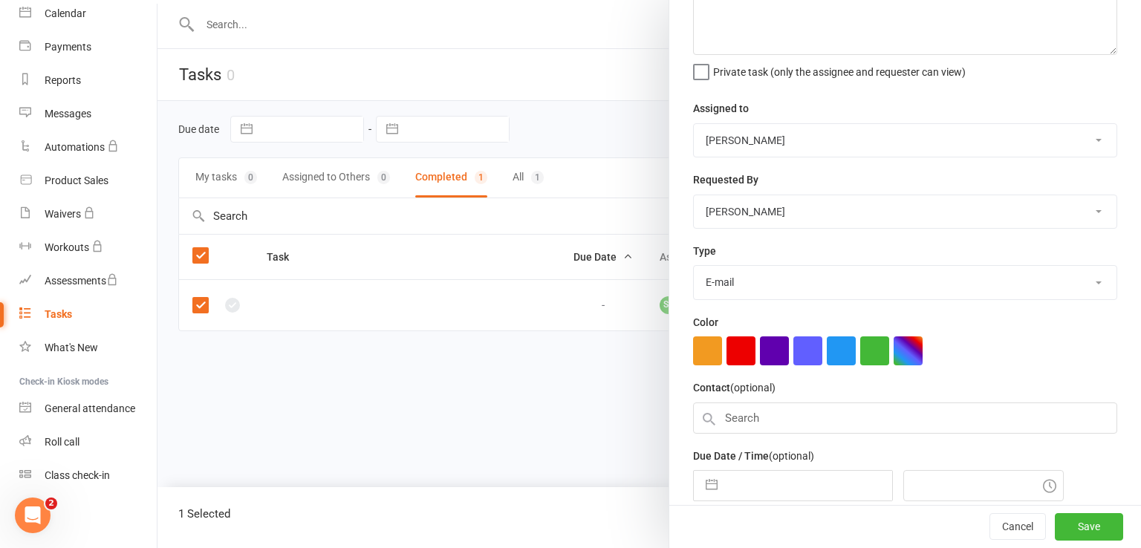
scroll to position [158, 0]
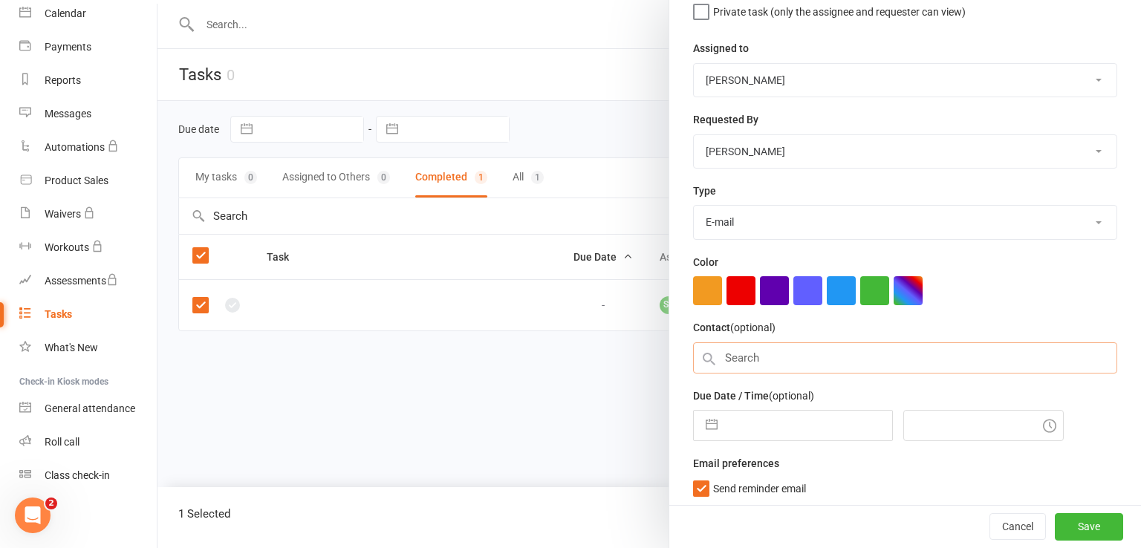
click at [756, 366] on input "text" at bounding box center [905, 357] width 424 height 31
paste input "[PERSON_NAME][EMAIL_ADDRESS][DOMAIN_NAME]"
type input "[PERSON_NAME][EMAIL_ADDRESS][DOMAIN_NAME]"
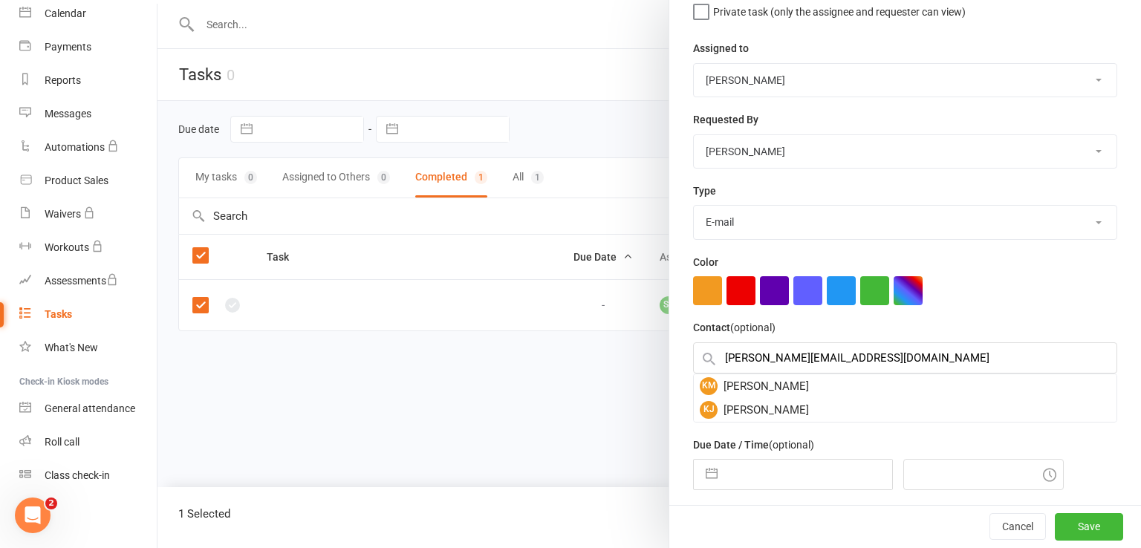
scroll to position [155, 0]
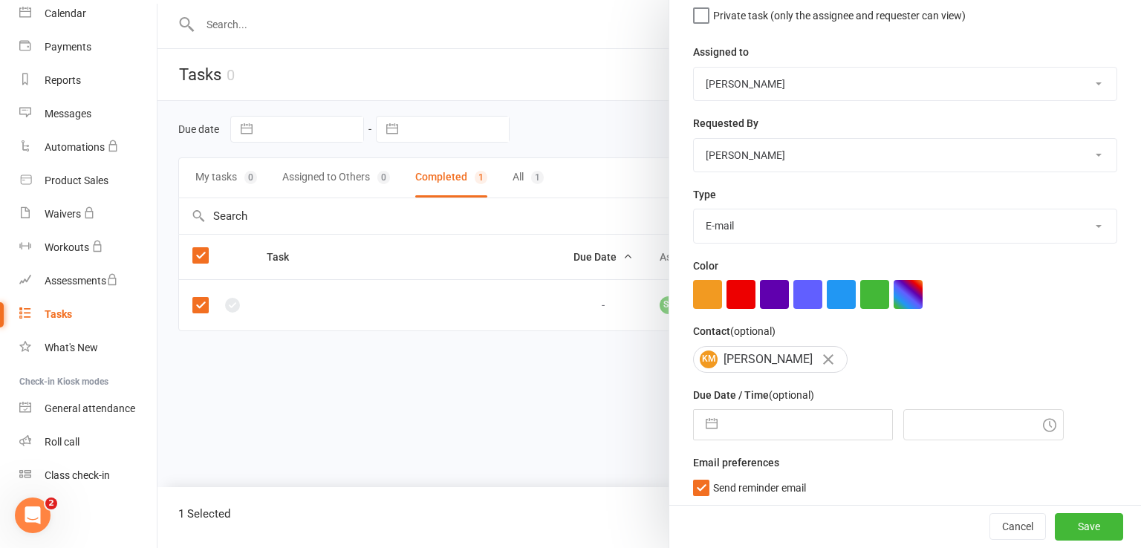
click at [750, 420] on input "text" at bounding box center [808, 425] width 167 height 30
select select "8"
select select "2025"
select select "9"
select select "2025"
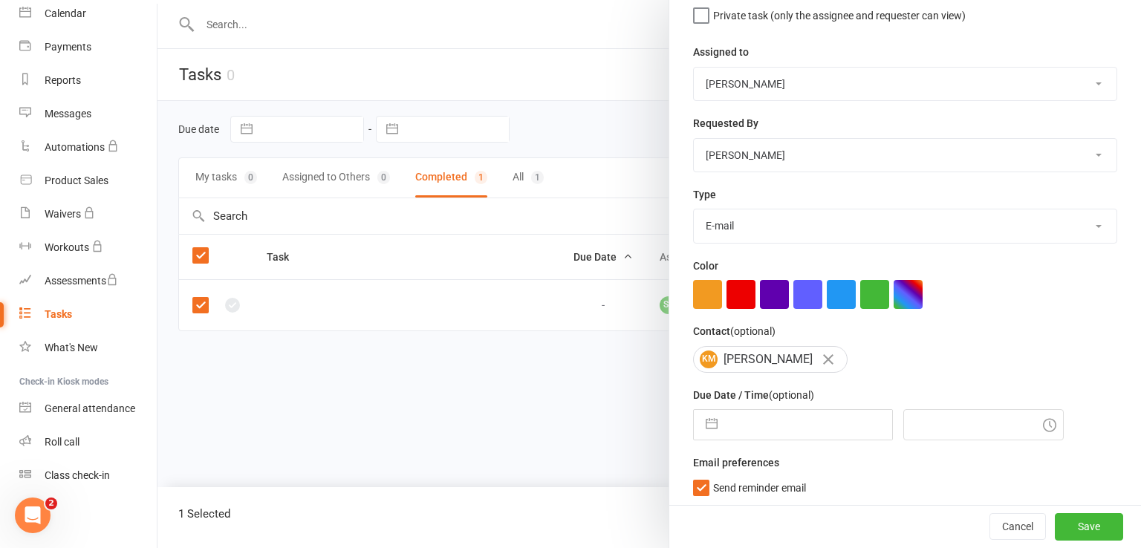
select select "10"
select select "2025"
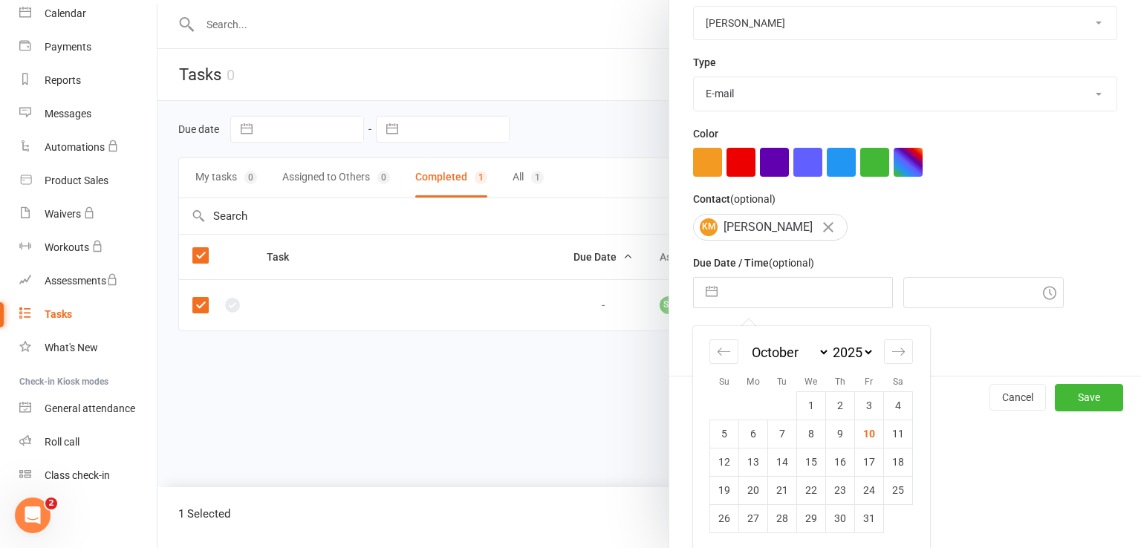
click at [978, 244] on div "Description (optional) Private task (only the assignee and requester can view) …" at bounding box center [905, 75] width 472 height 599
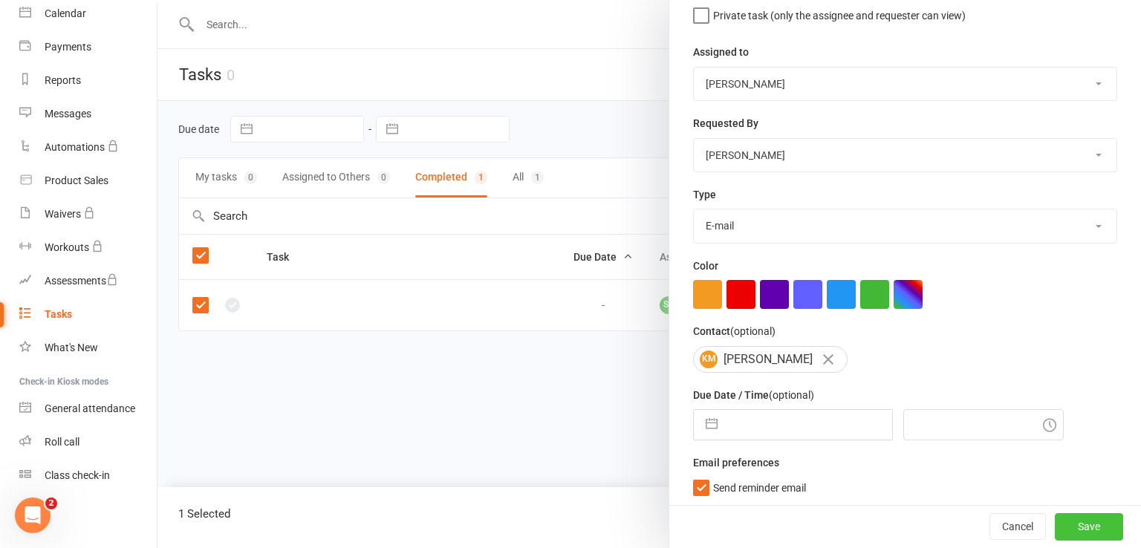
click at [1064, 527] on button "Save" at bounding box center [1089, 527] width 68 height 27
select select "finished"
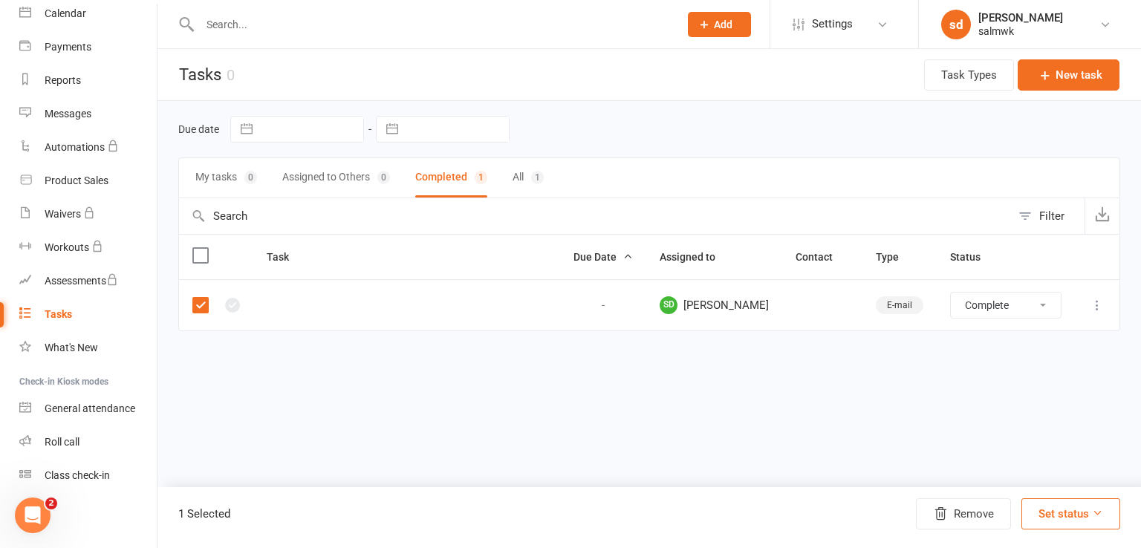
select select "finished"
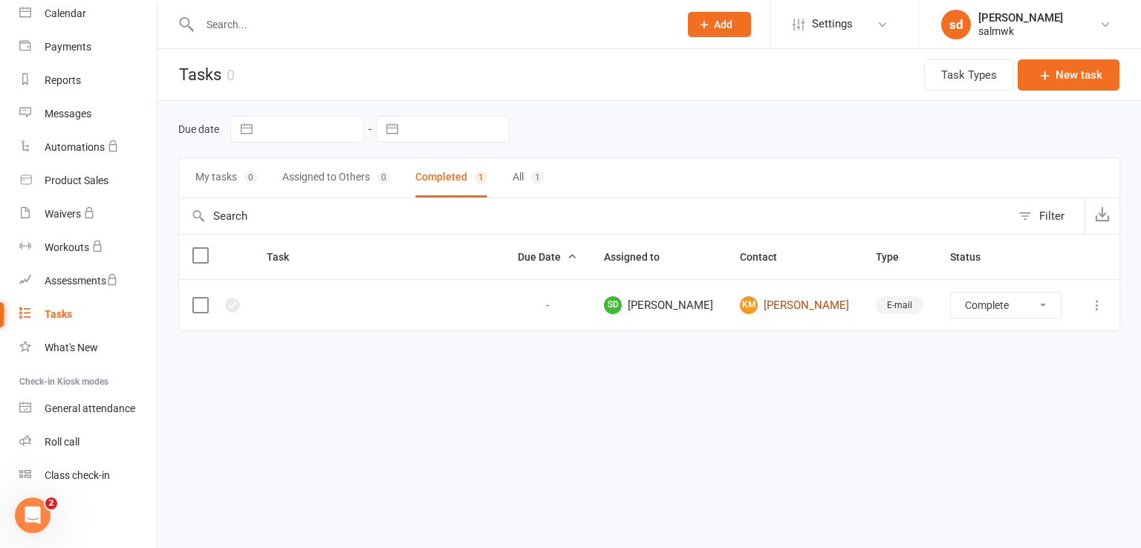
click at [818, 308] on link "km [PERSON_NAME]" at bounding box center [794, 305] width 109 height 18
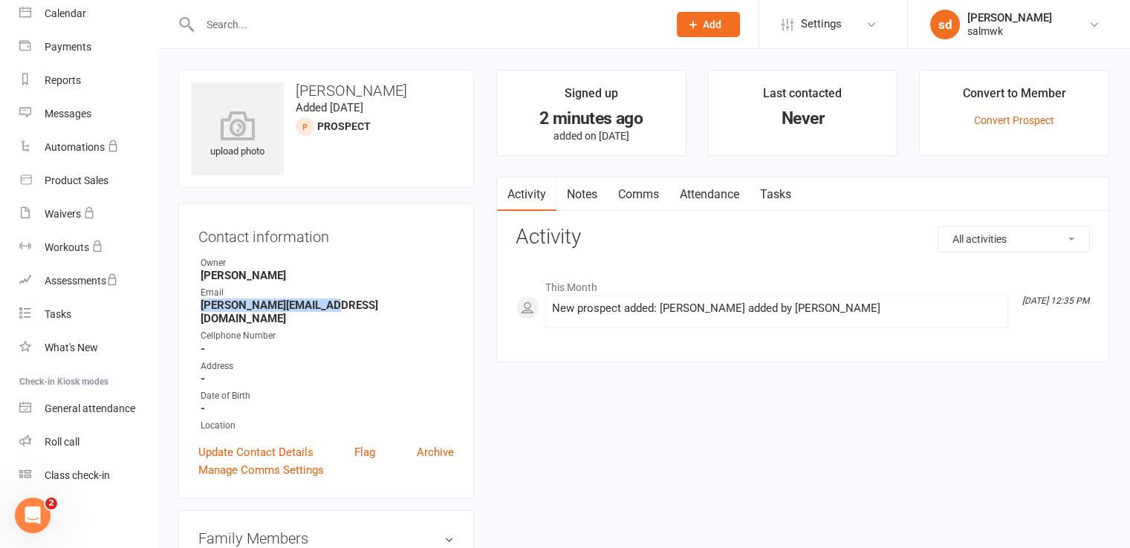
drag, startPoint x: 338, startPoint y: 310, endPoint x: 172, endPoint y: 307, distance: 165.7
